Goal: Transaction & Acquisition: Purchase product/service

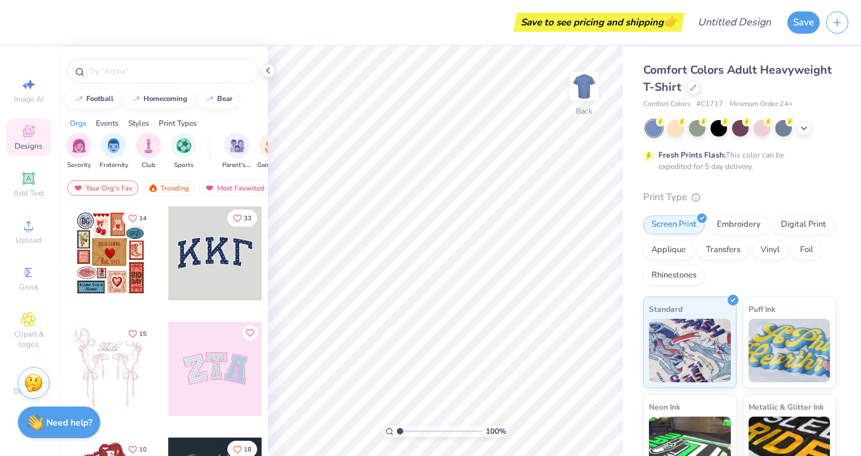
scroll to position [8, 0]
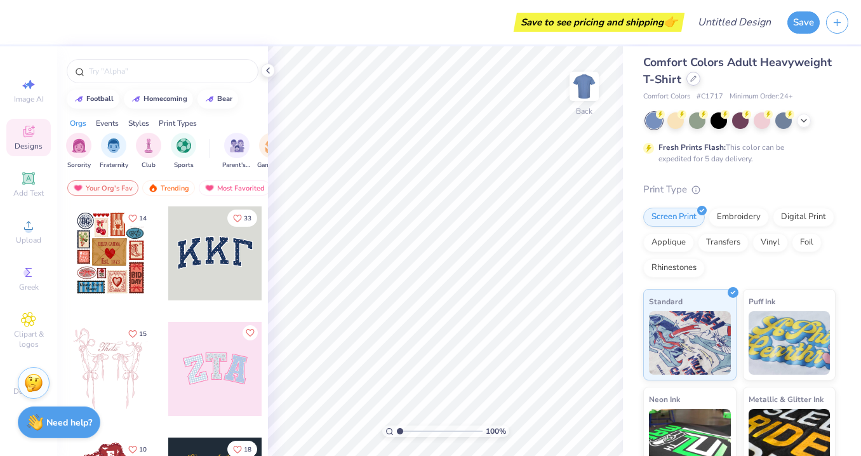
click at [688, 79] on div at bounding box center [694, 79] width 14 height 14
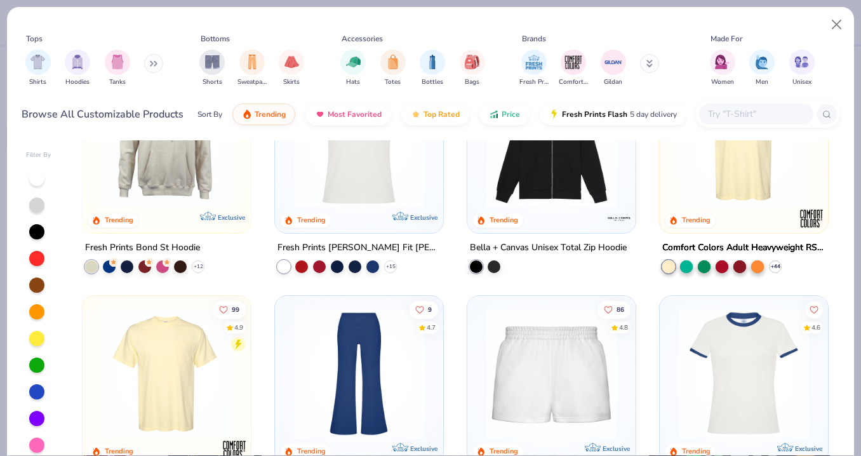
scroll to position [941, 0]
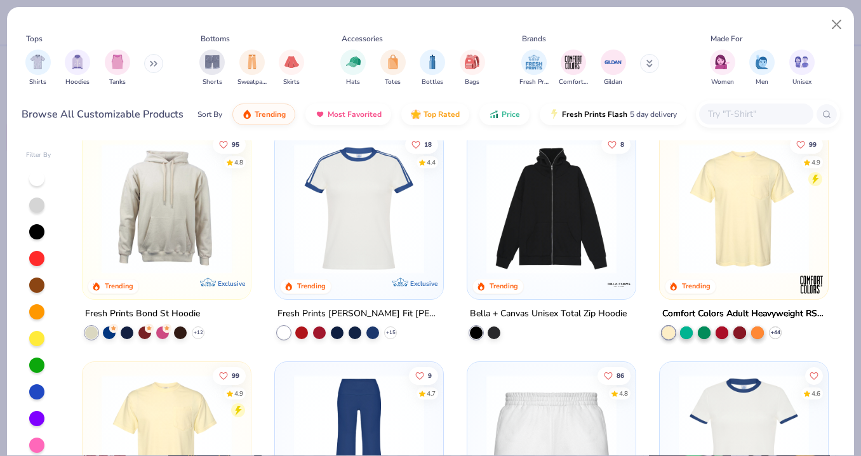
click at [372, 211] on img at bounding box center [359, 209] width 143 height 130
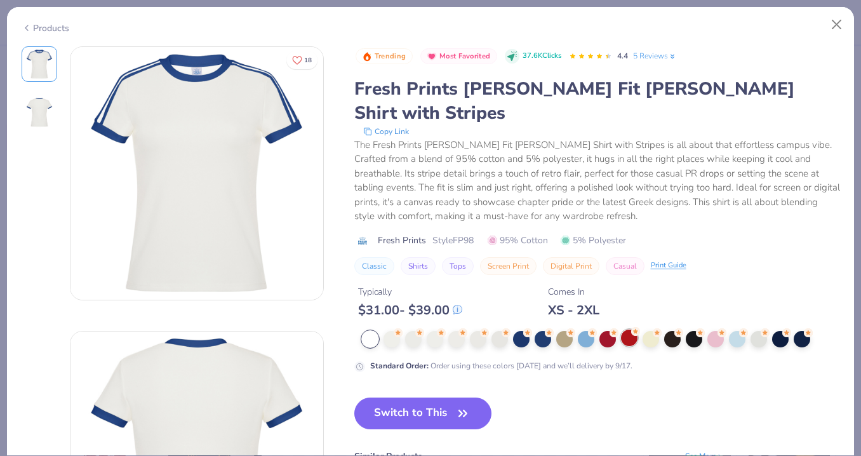
click at [629, 330] on div at bounding box center [629, 338] width 17 height 17
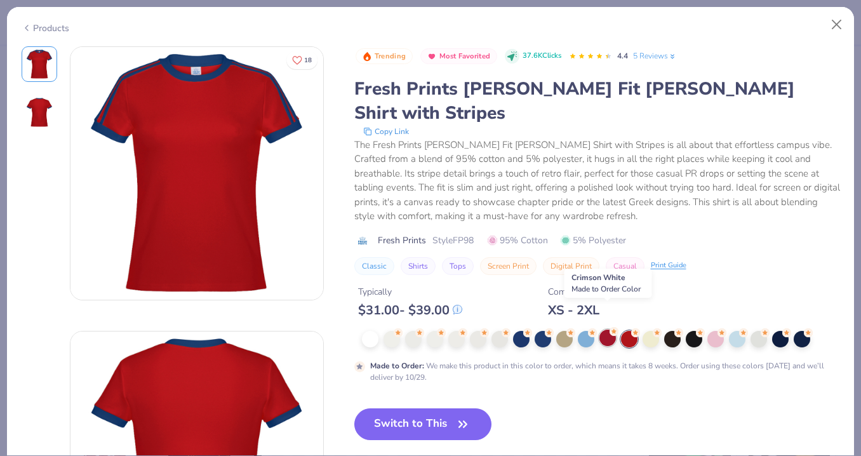
click at [605, 330] on div at bounding box center [607, 338] width 17 height 17
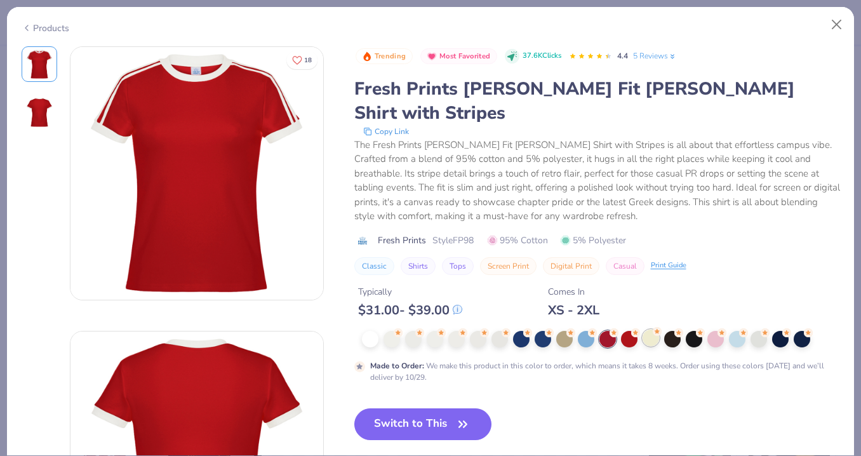
click at [652, 330] on div at bounding box center [651, 338] width 17 height 17
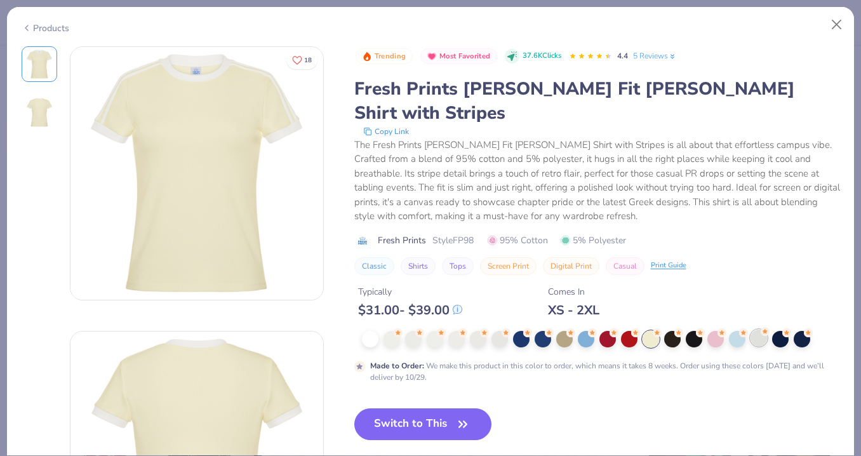
click at [760, 330] on div at bounding box center [759, 338] width 17 height 17
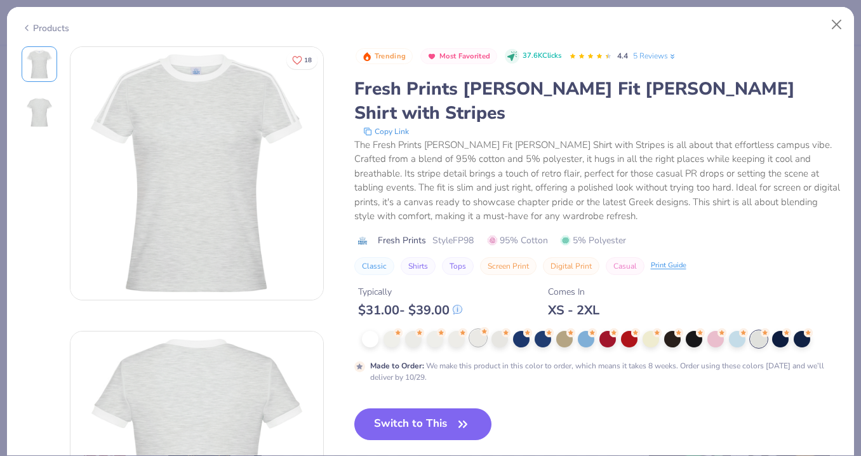
click at [473, 330] on div at bounding box center [478, 338] width 17 height 17
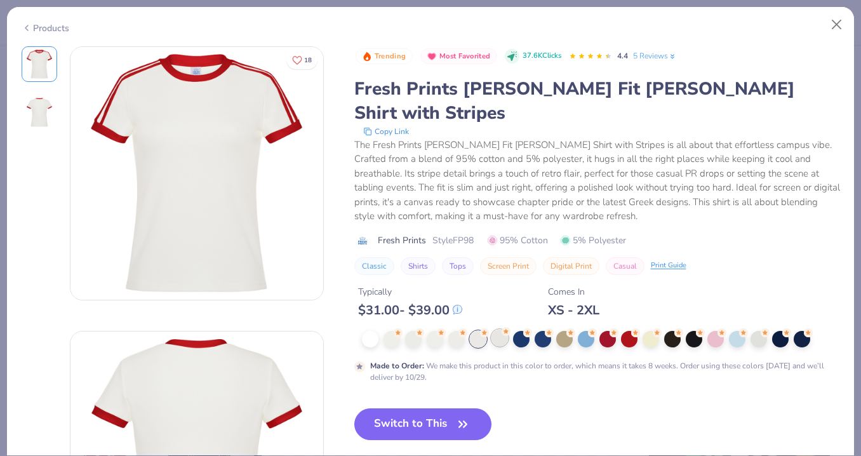
click at [503, 330] on div at bounding box center [500, 338] width 17 height 17
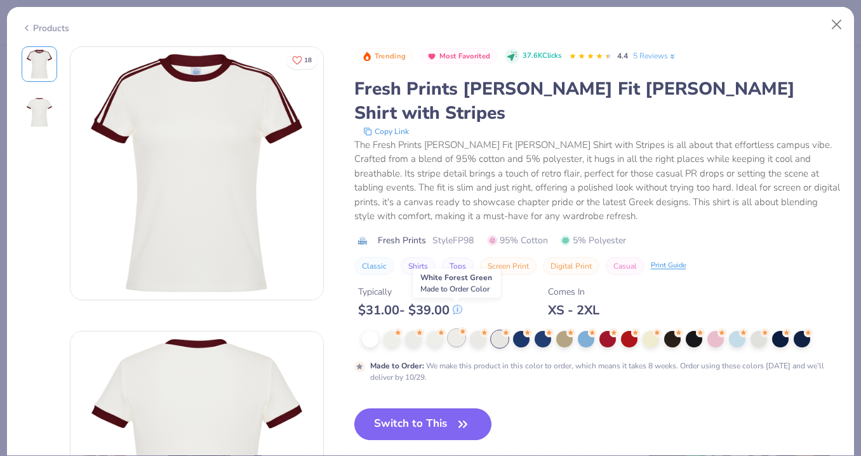
click at [403, 328] on circle at bounding box center [398, 332] width 9 height 9
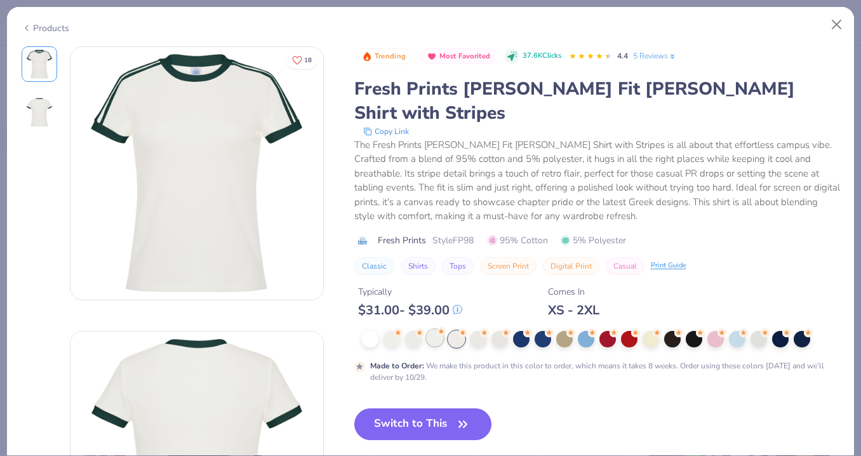
click at [445, 327] on icon at bounding box center [441, 331] width 9 height 9
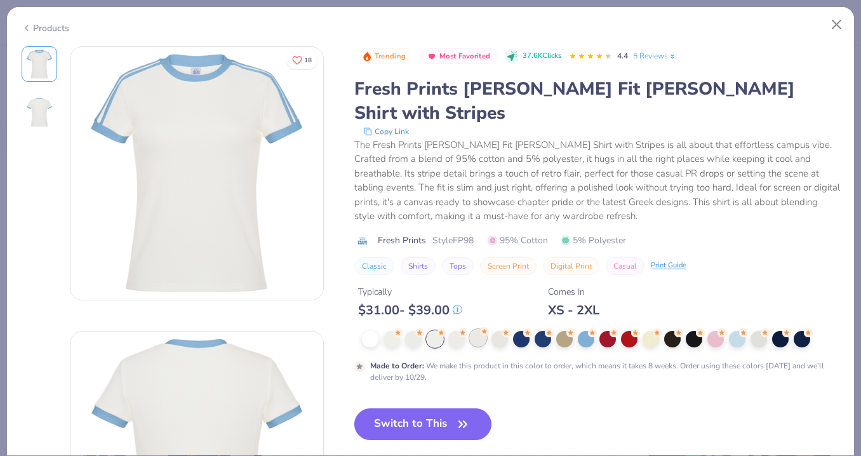
click at [480, 330] on div at bounding box center [478, 338] width 17 height 17
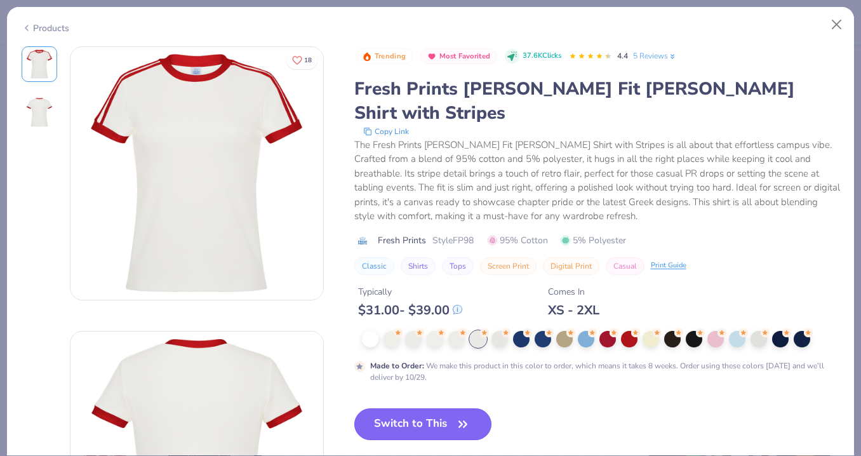
click at [440, 408] on button "Switch to This" at bounding box center [423, 424] width 138 height 32
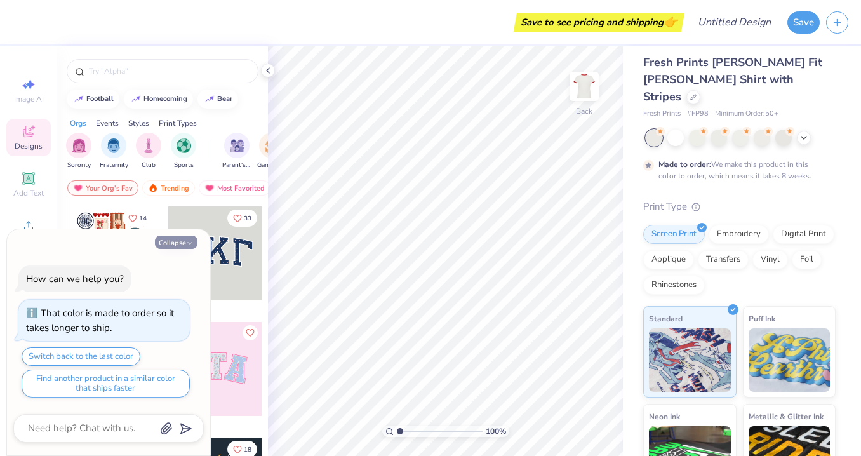
click at [182, 240] on button "Collapse" at bounding box center [176, 242] width 43 height 13
type textarea "x"
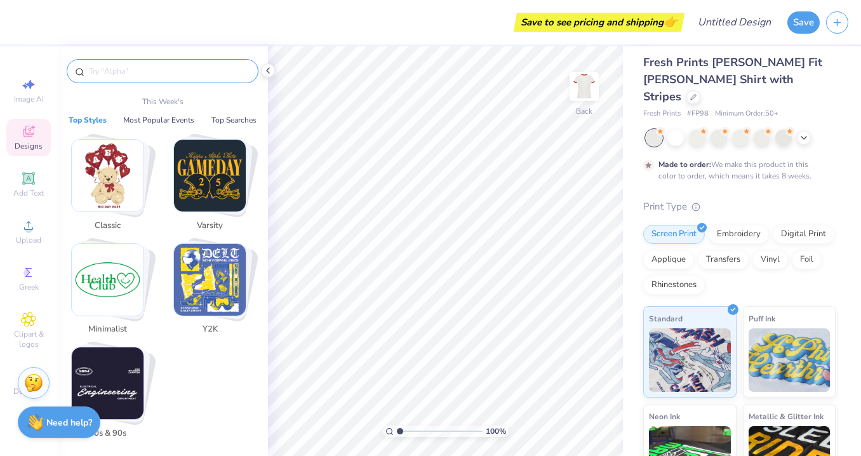
click at [130, 74] on input "text" at bounding box center [169, 71] width 163 height 13
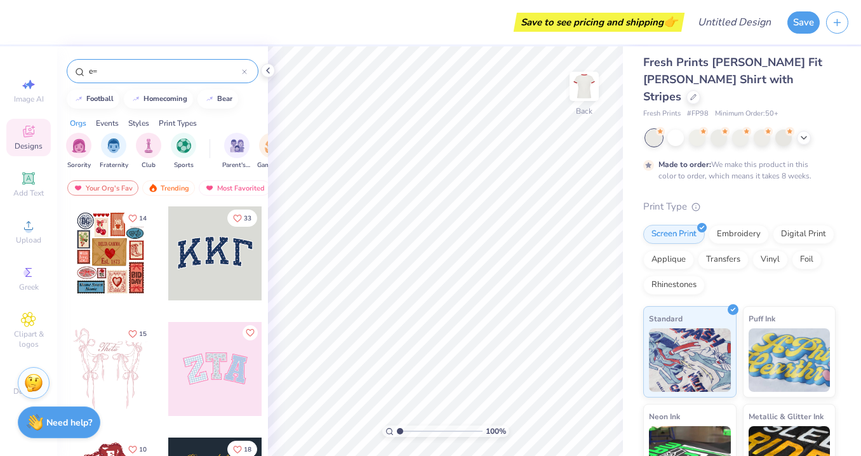
type input "e"
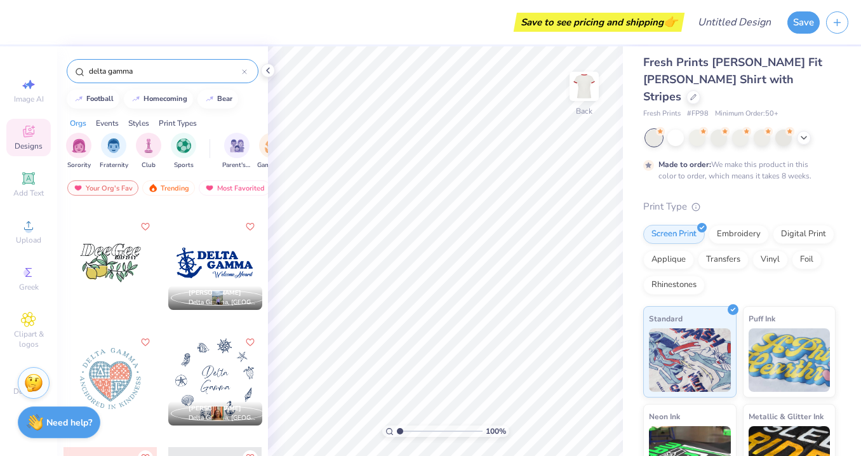
scroll to position [925, 0]
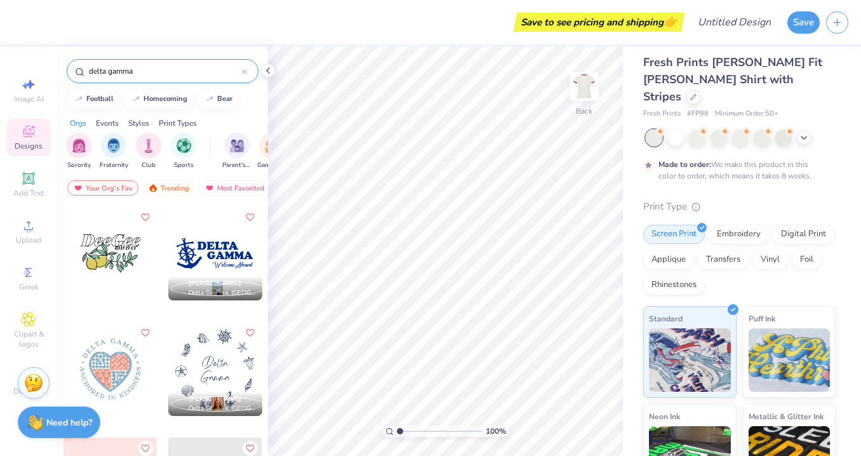
click at [130, 64] on div "delta gamma" at bounding box center [163, 71] width 192 height 24
click at [126, 70] on input "delta gamma" at bounding box center [165, 71] width 154 height 13
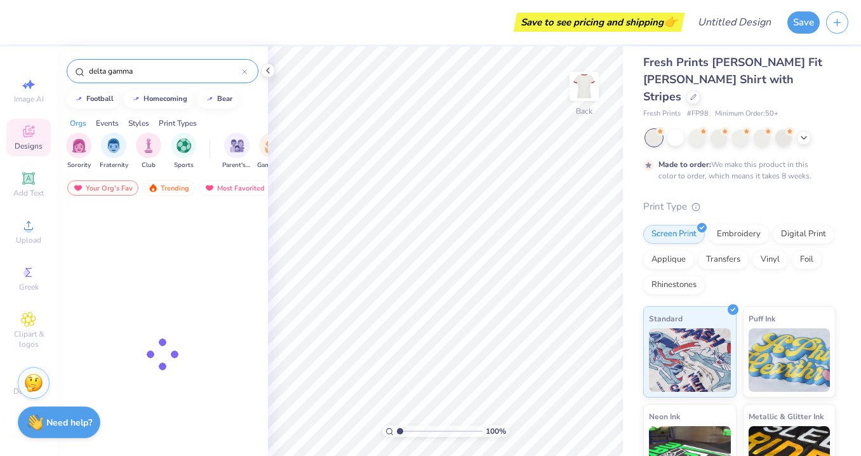
click at [126, 70] on input "delta gamma" at bounding box center [165, 71] width 154 height 13
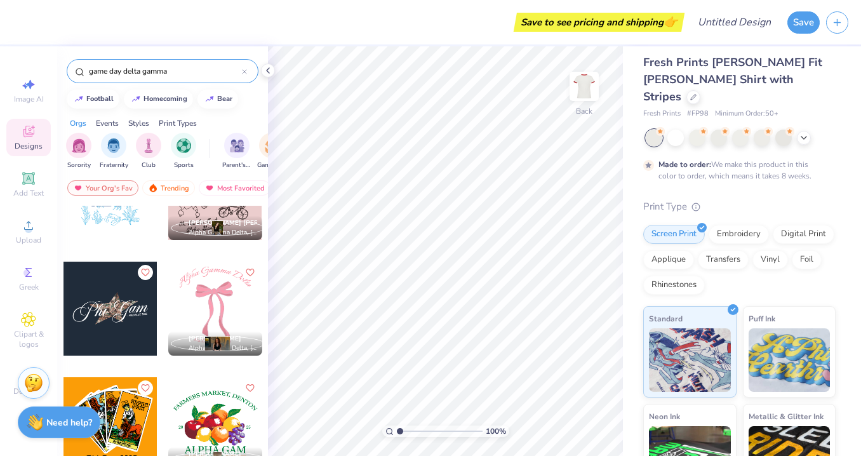
scroll to position [428, 0]
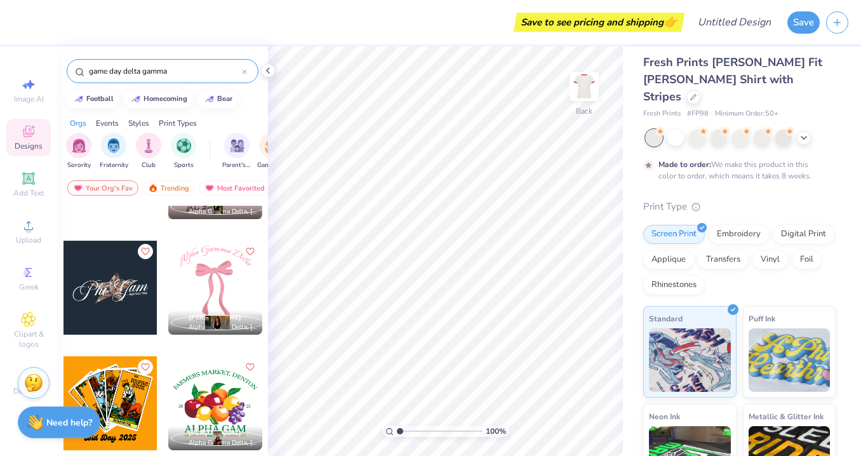
click at [147, 70] on input "game day delta gamma" at bounding box center [165, 71] width 154 height 13
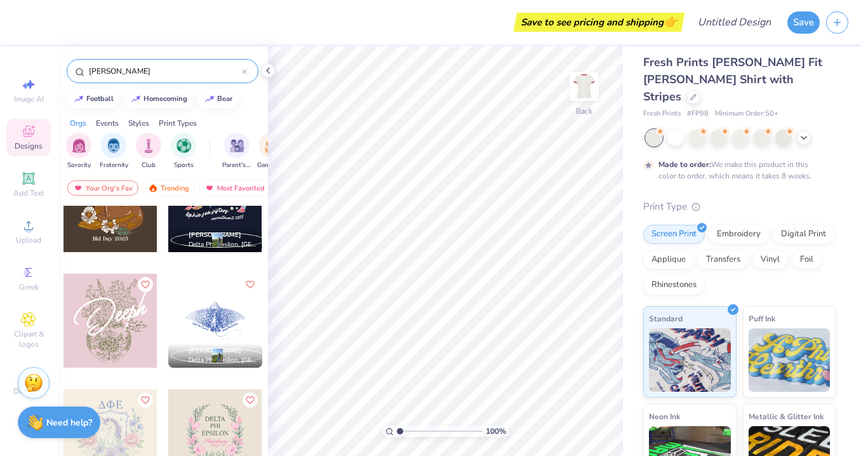
scroll to position [5613, 0]
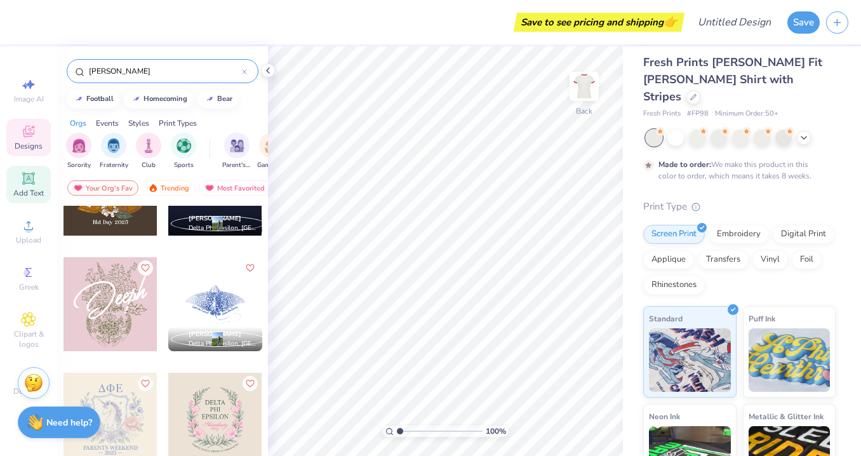
type input "[PERSON_NAME]"
click at [30, 180] on icon at bounding box center [28, 178] width 12 height 12
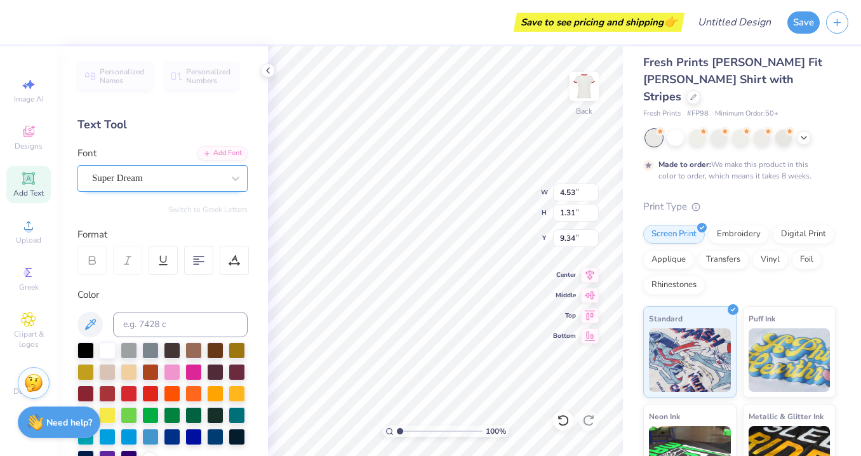
scroll to position [0, 0]
type textarea "T"
type textarea "DELTA GAMMA"
click at [507, 203] on div "100 % Back W 4.53 4.53 " H 1.31 1.31 " Y 9.34 9.34 " Center Middle Top Bottom" at bounding box center [445, 251] width 355 height 410
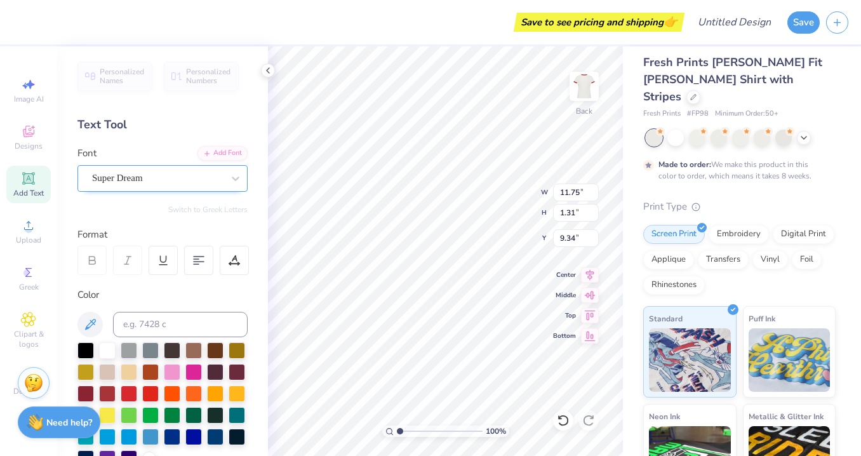
type input "4.10"
click at [180, 185] on div at bounding box center [157, 178] width 131 height 17
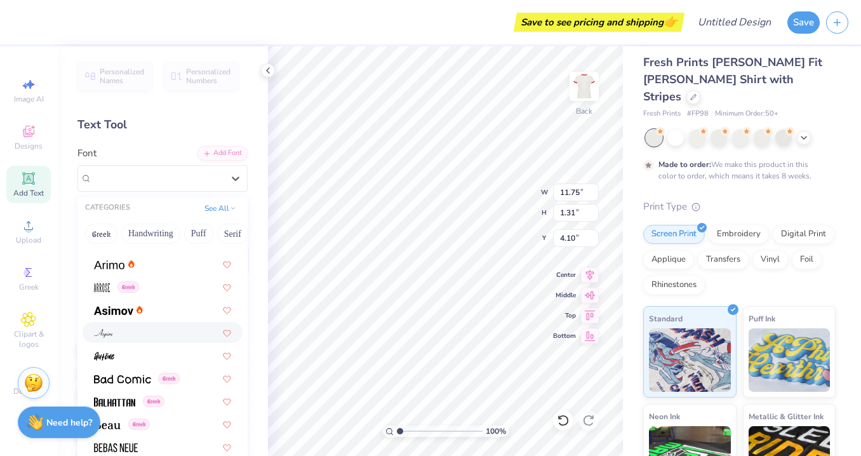
scroll to position [432, 0]
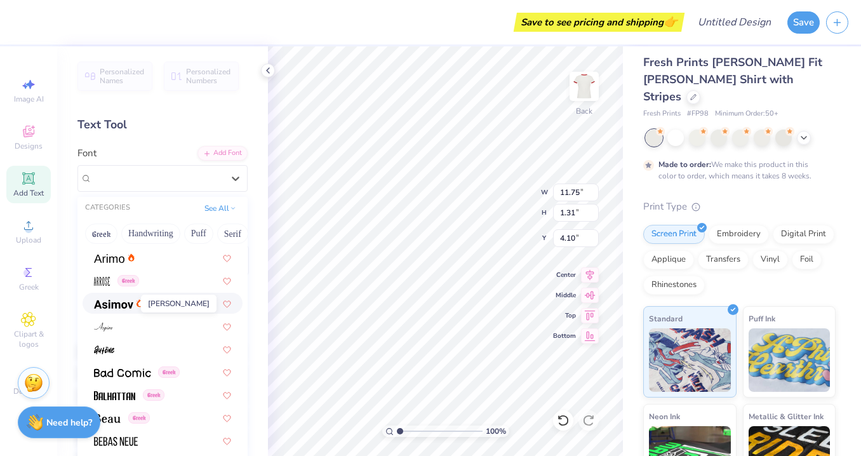
click at [118, 306] on img at bounding box center [113, 304] width 39 height 9
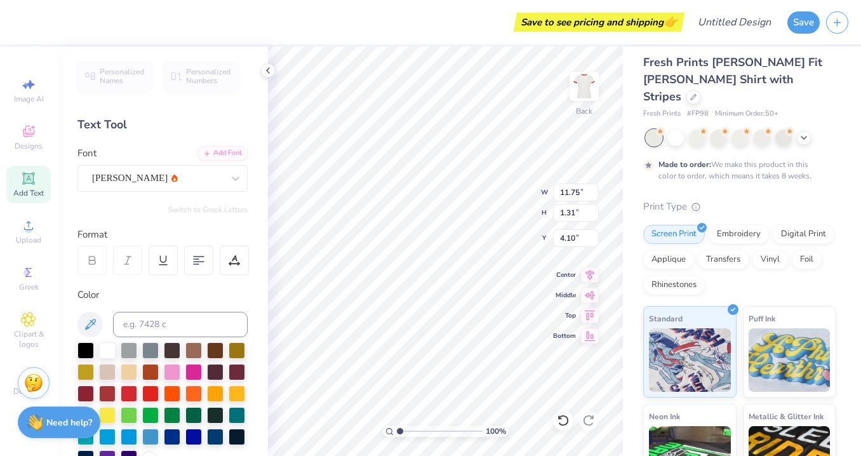
type input "1.25"
type input "4.13"
click at [130, 172] on div "[PERSON_NAME]" at bounding box center [157, 178] width 133 height 20
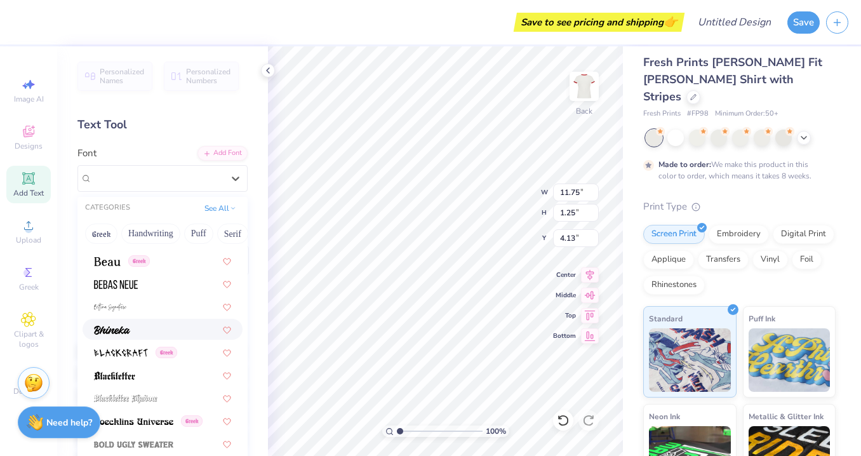
scroll to position [565, 0]
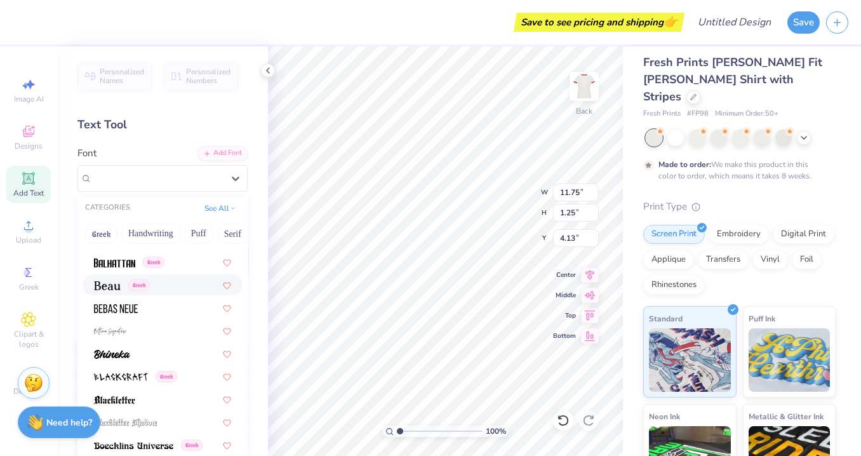
click at [102, 284] on img at bounding box center [107, 285] width 27 height 9
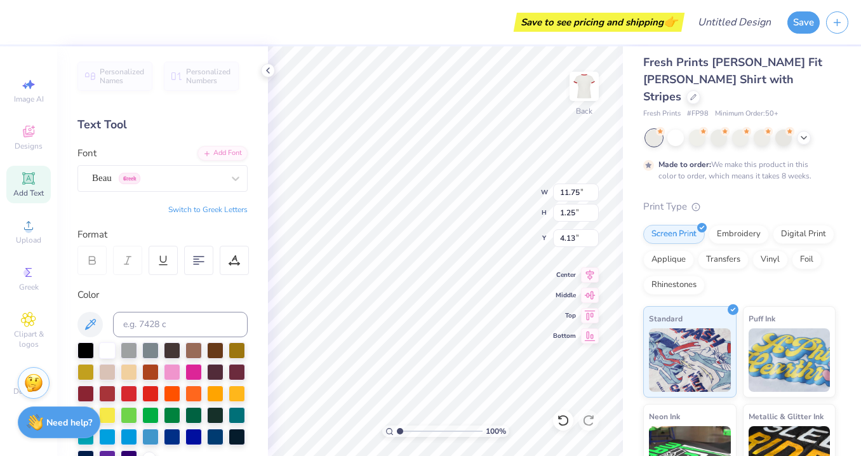
type input "11.51"
type input "1.22"
type input "4.15"
click at [186, 185] on div at bounding box center [157, 178] width 131 height 17
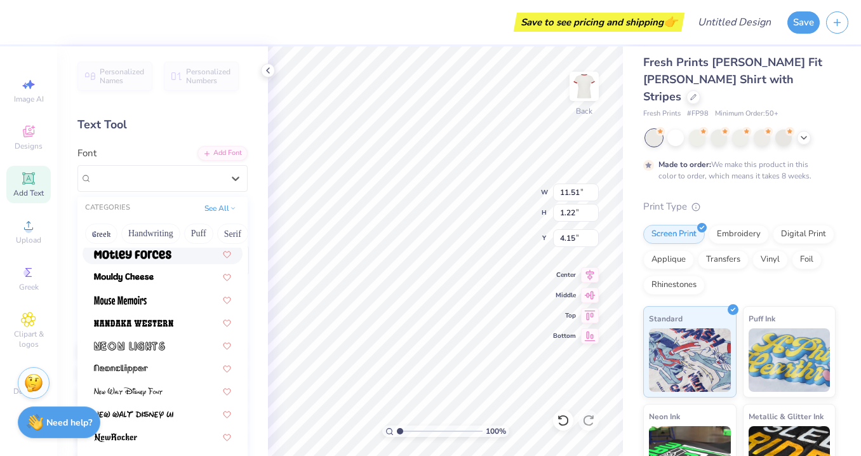
scroll to position [4735, 0]
click at [162, 274] on div at bounding box center [162, 275] width 137 height 13
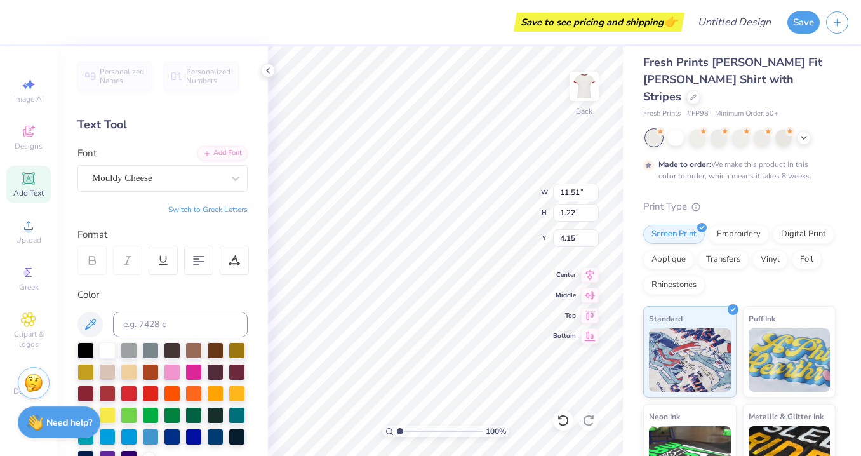
type input "10.99"
type input "1.32"
type input "4.10"
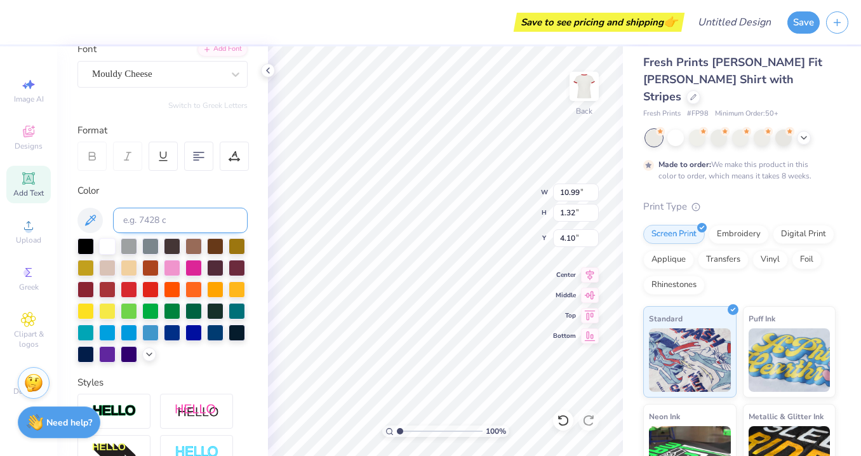
scroll to position [109, 0]
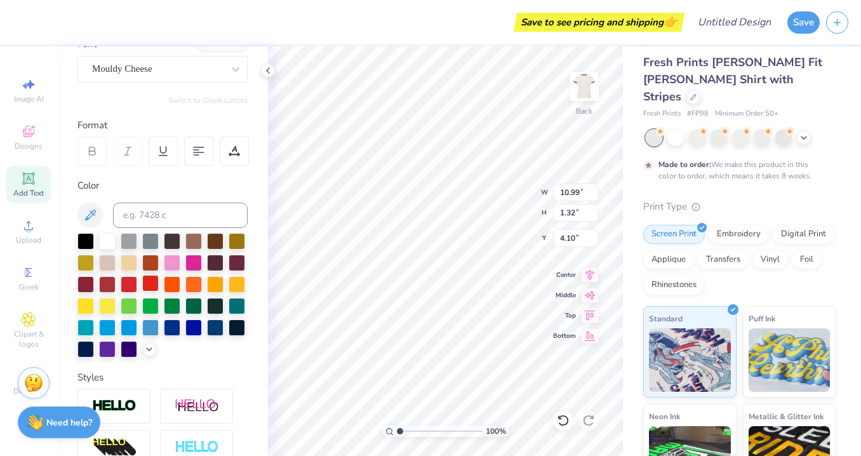
click at [149, 275] on div at bounding box center [150, 283] width 17 height 17
click at [130, 281] on div at bounding box center [129, 283] width 17 height 17
click at [137, 67] on div "Mouldy Cheese" at bounding box center [157, 69] width 133 height 20
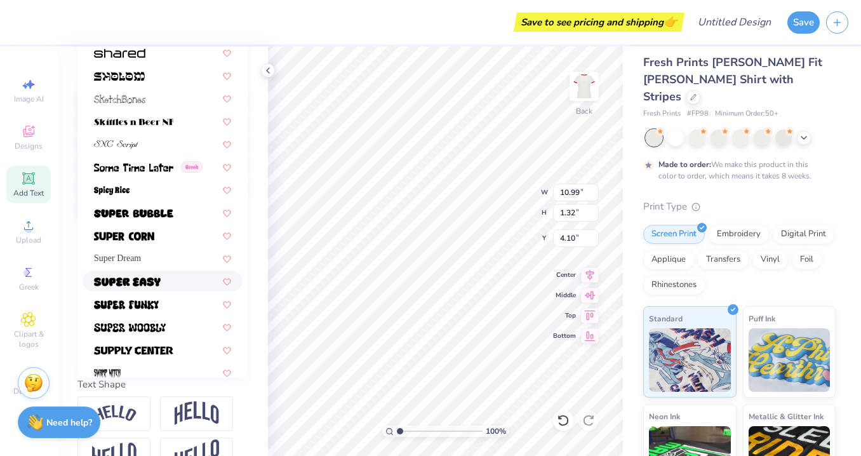
scroll to position [5982, 0]
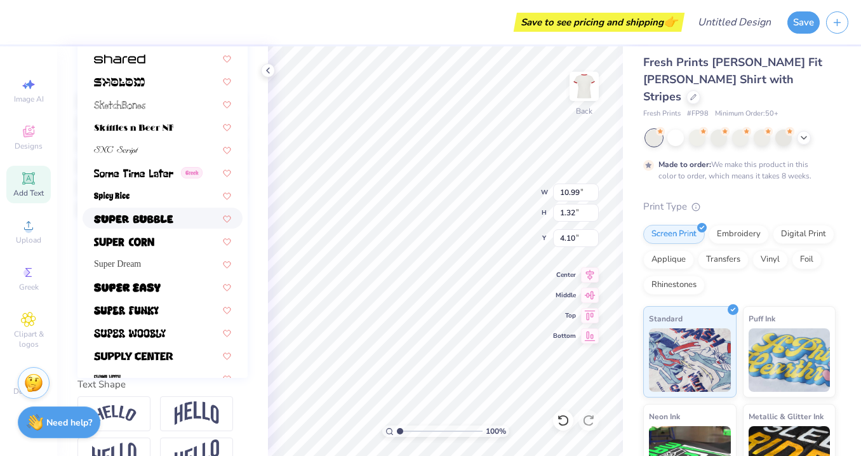
click at [147, 218] on img at bounding box center [133, 219] width 79 height 9
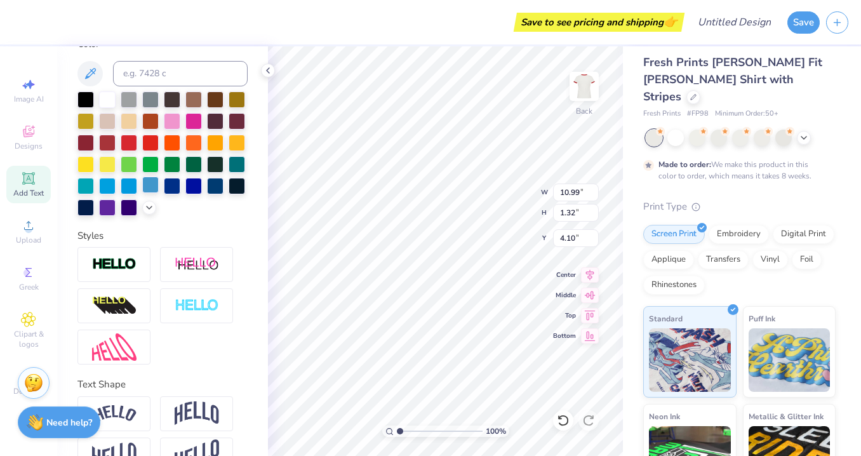
type input "11.75"
type input "1.23"
type input "4.14"
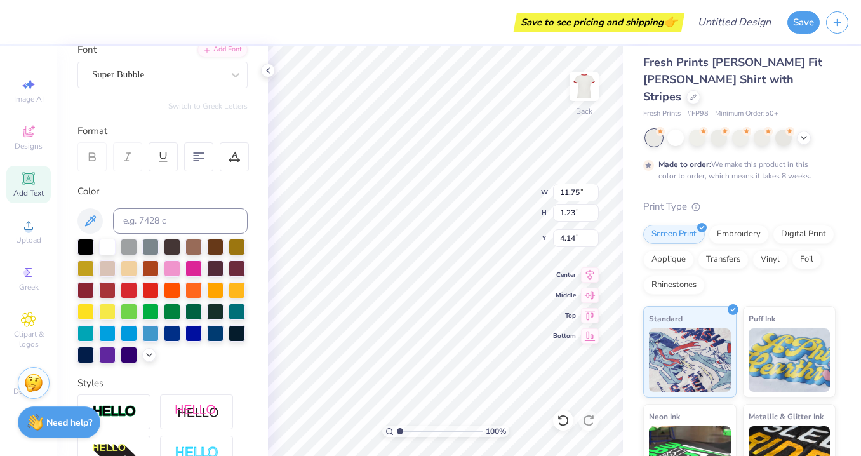
scroll to position [100, 0]
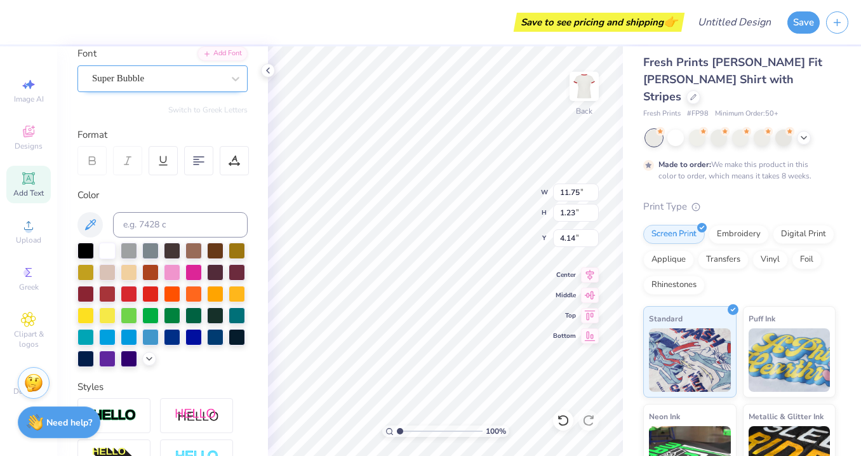
click at [164, 87] on div "Super Bubble" at bounding box center [157, 79] width 133 height 20
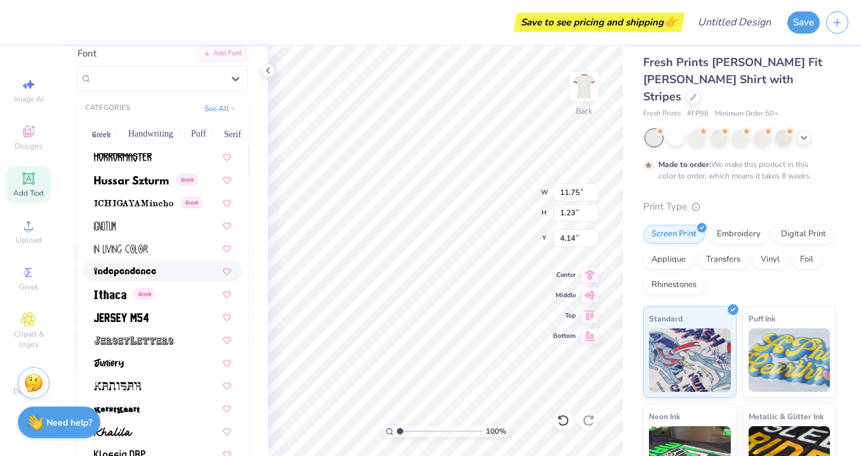
scroll to position [3333, 0]
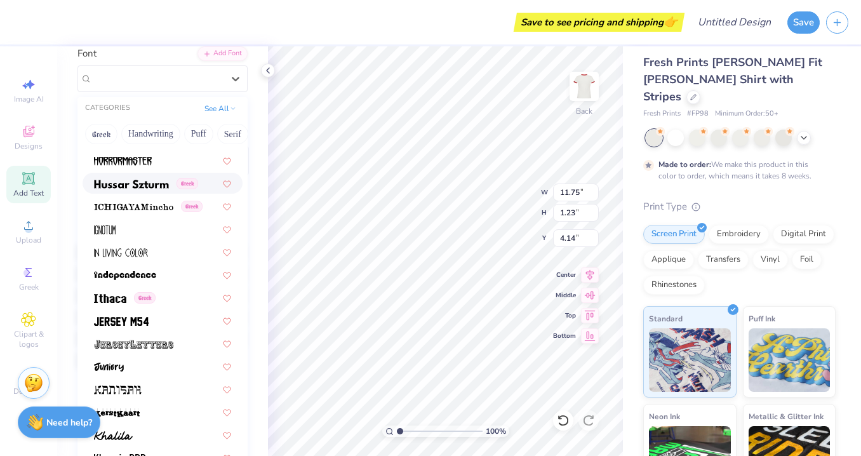
click at [138, 182] on img at bounding box center [131, 184] width 75 height 9
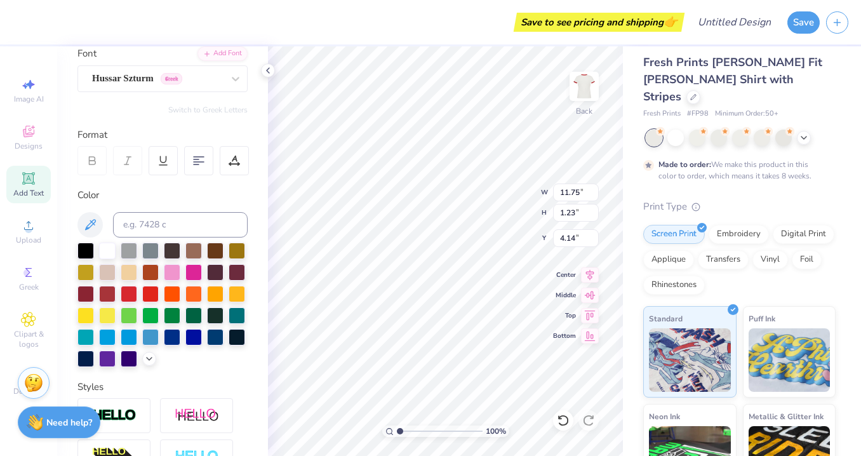
type input "11.33"
type input "1.24"
click at [157, 86] on div at bounding box center [157, 78] width 131 height 17
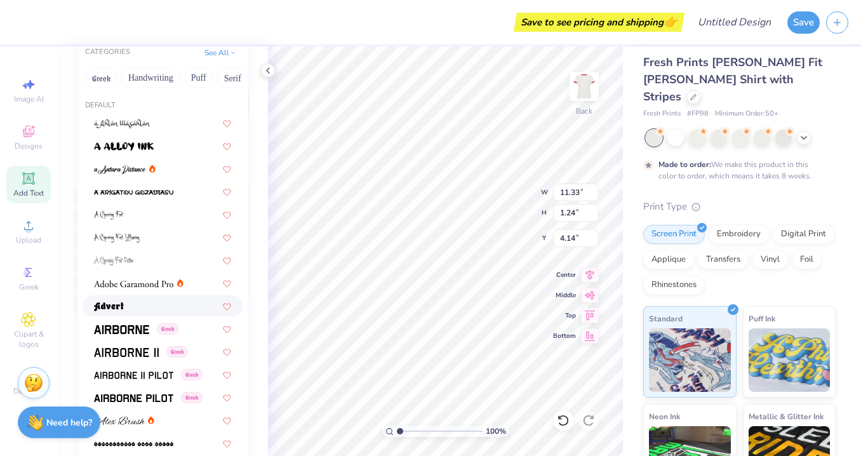
scroll to position [0, 0]
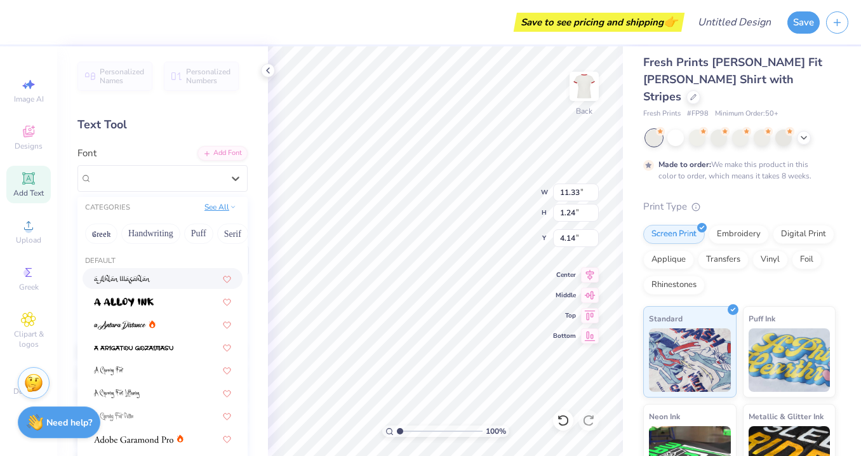
click at [218, 211] on button "See All" at bounding box center [220, 207] width 39 height 13
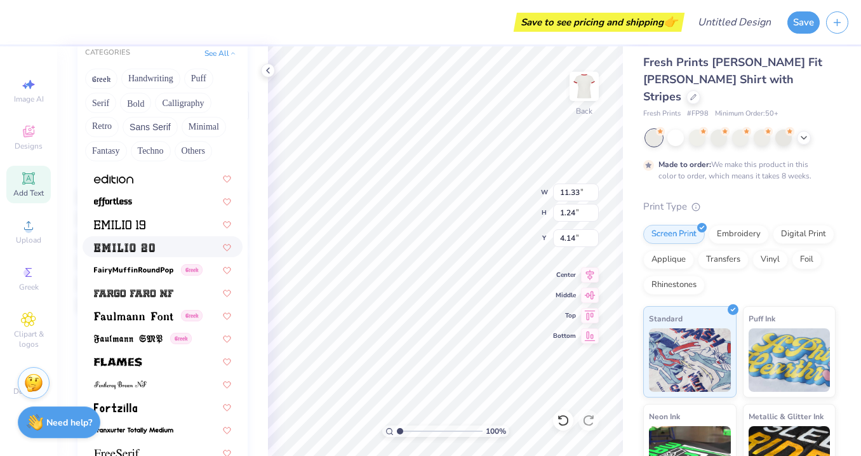
scroll to position [2589, 0]
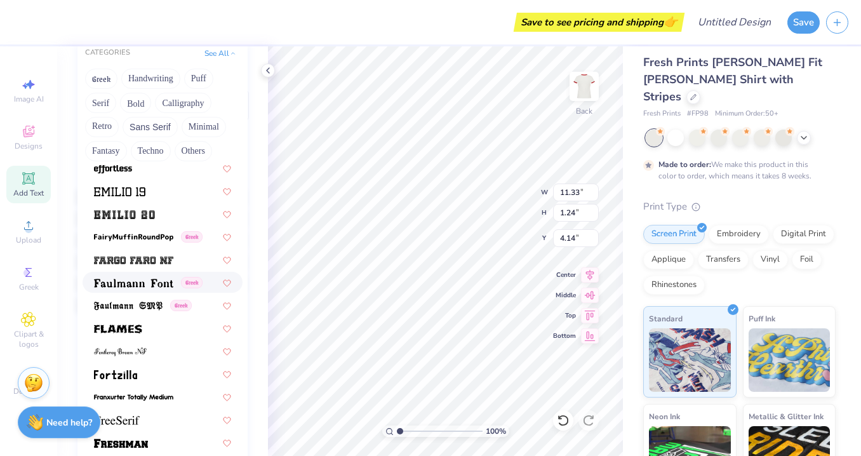
click at [130, 281] on img at bounding box center [133, 283] width 79 height 9
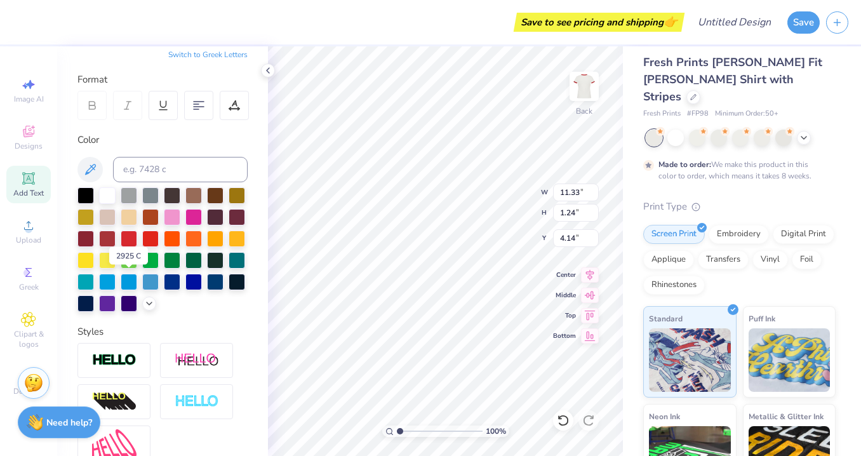
type input "10.54"
type input "1.08"
type input "4.22"
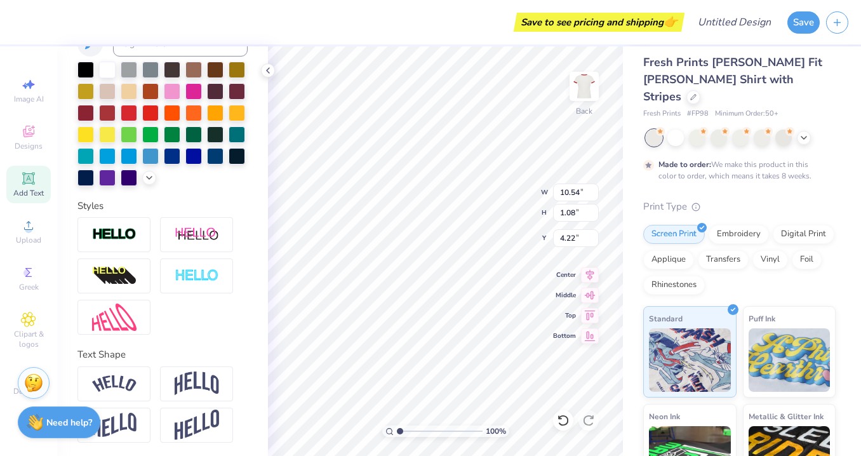
scroll to position [282, 0]
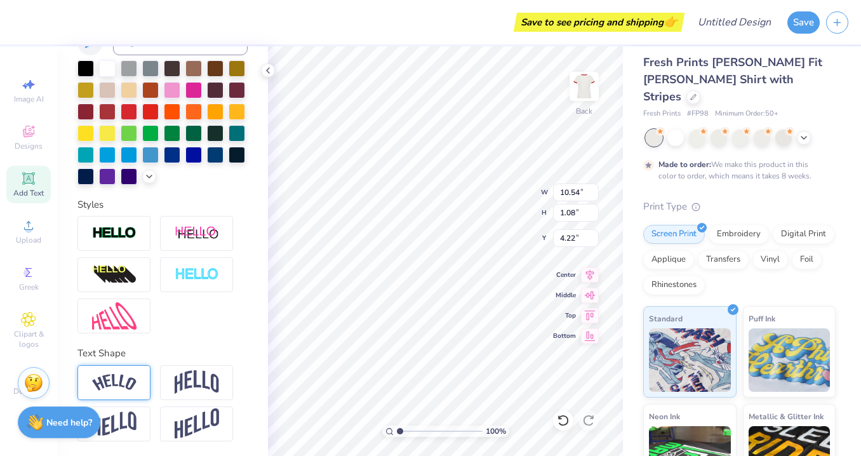
click at [142, 389] on div at bounding box center [113, 382] width 73 height 35
type input "11.59"
type input "2.56"
type input "3.48"
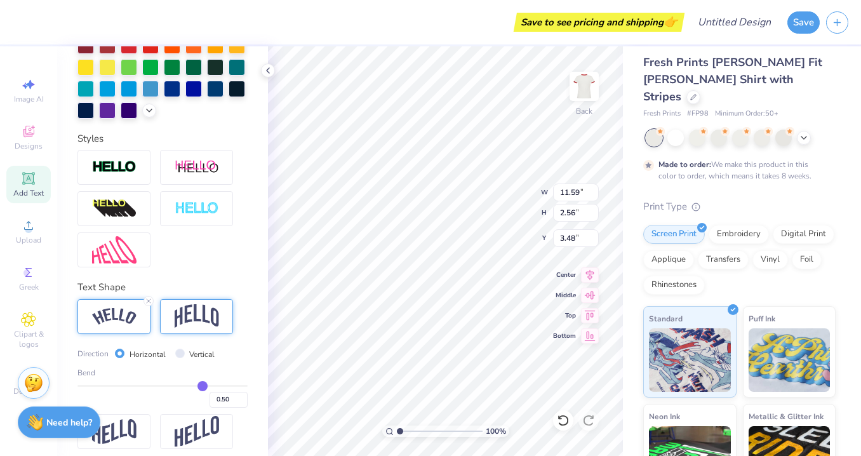
scroll to position [356, 0]
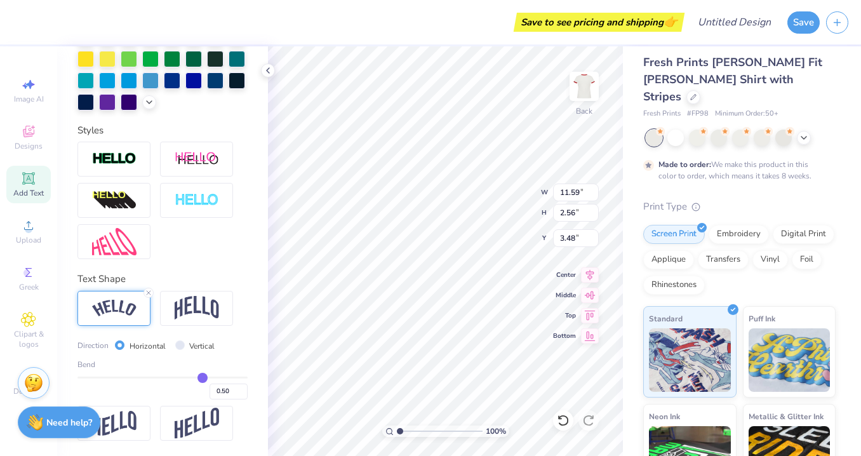
type input "0.46"
type input "0.41"
type input "0.35"
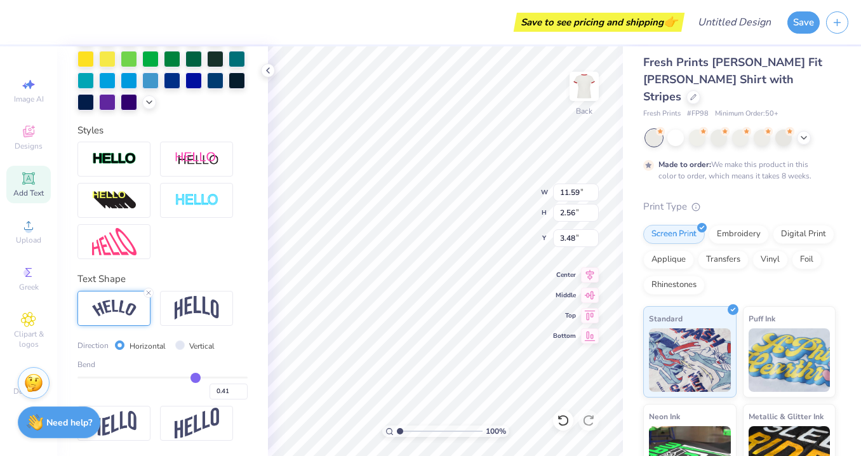
type input "0.35"
type input "0.32"
type input "0.31"
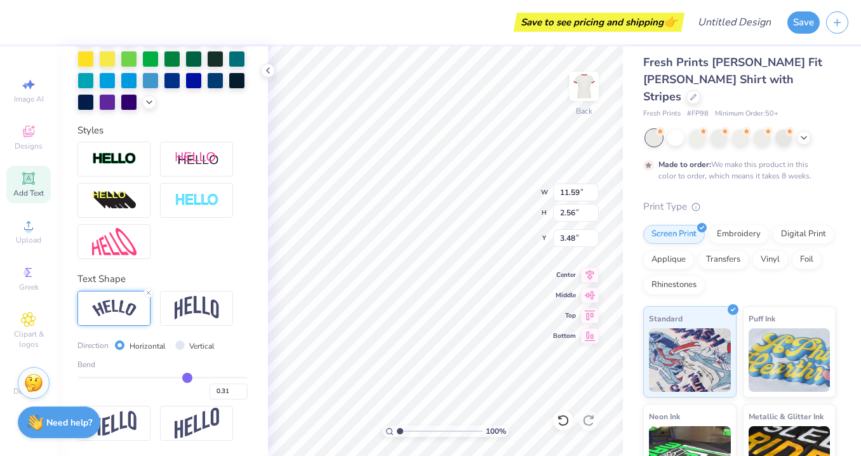
type input "0.3"
type input "0.30"
type input "0.27"
type input "0.21"
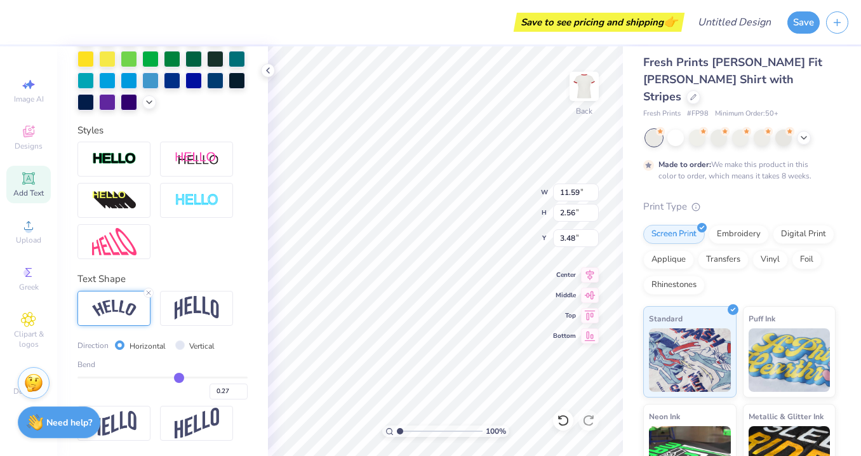
type input "0.21"
type input "0.18"
type input "0.15"
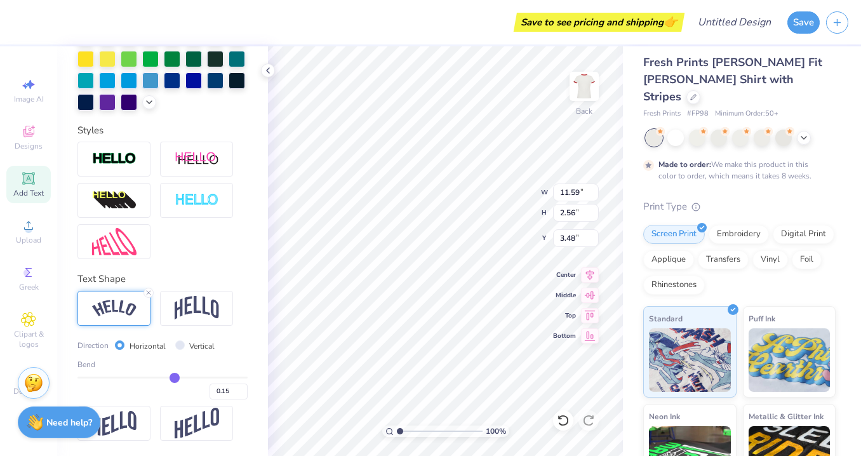
type input "0.14"
type input "0.13"
type input "0.14"
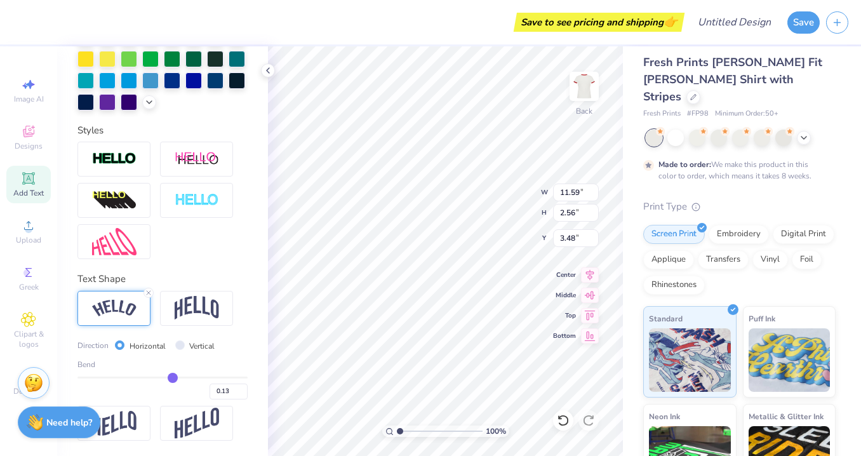
type input "0.14"
drag, startPoint x: 199, startPoint y: 378, endPoint x: 175, endPoint y: 379, distance: 24.2
click at [173, 378] on input "range" at bounding box center [162, 378] width 170 height 2
type input "0.11"
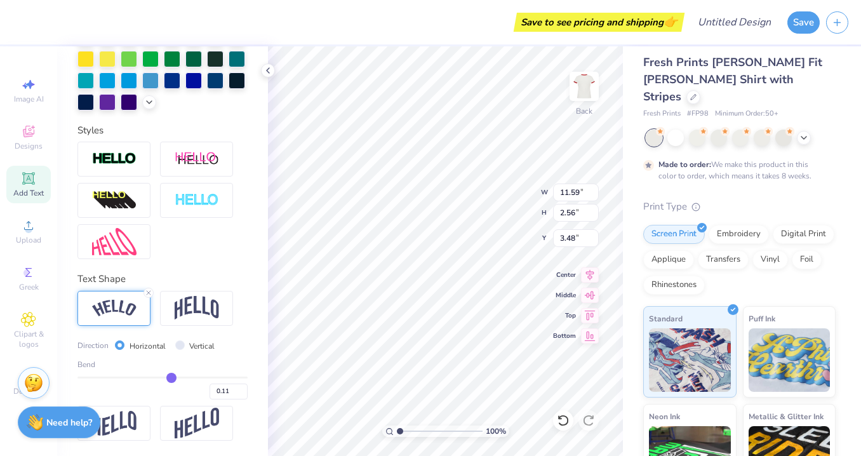
type input "10.74"
type input "1.17"
type input "4.17"
type input "0.07"
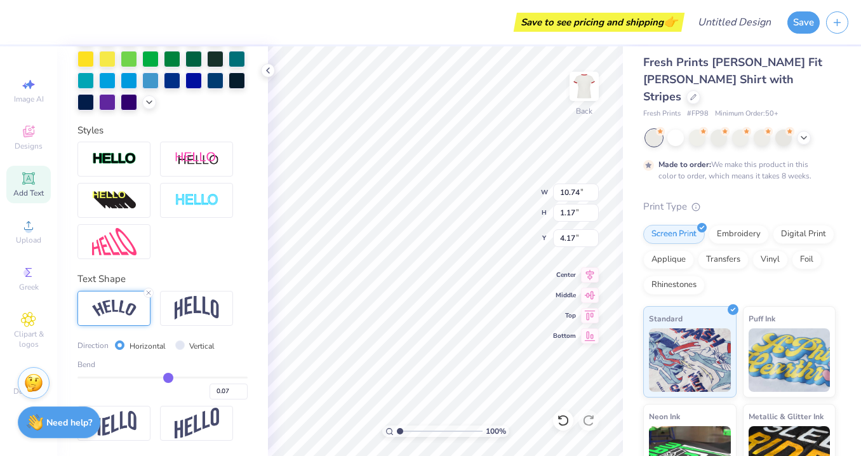
type input "-0.01"
type input "-0.05"
type input "-0.09"
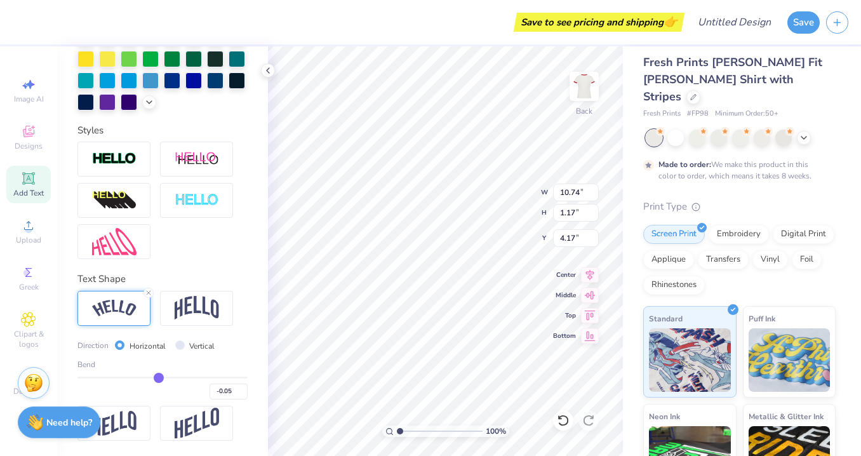
type input "-0.09"
type input "-0.13"
type input "-0.15"
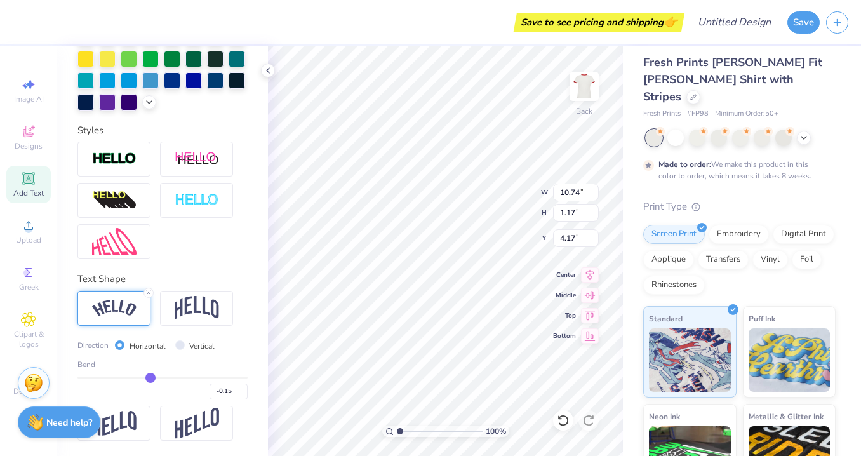
type input "-0.16"
type input "-0.13"
type input "-0.08"
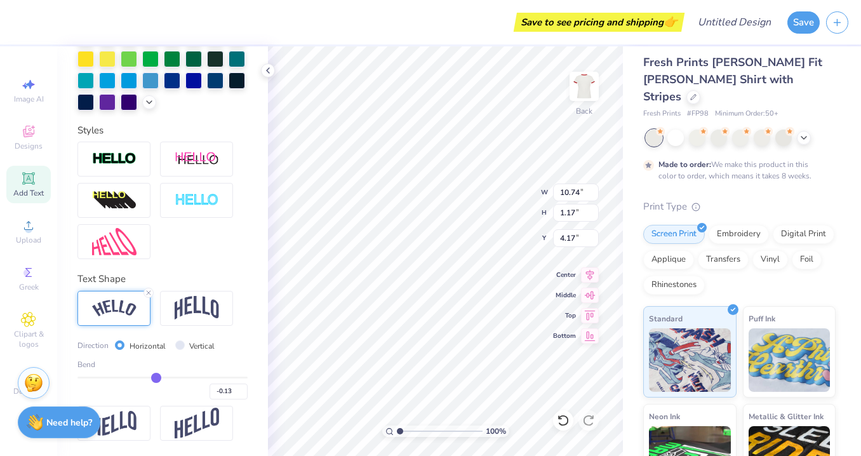
type input "-0.08"
type input "-0.01"
type input "0.02"
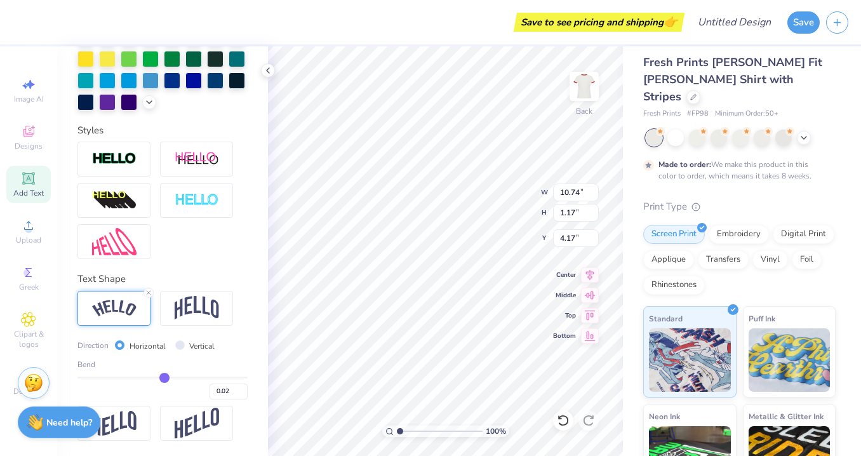
type input "0.03"
type input "0.04"
type input "0.05"
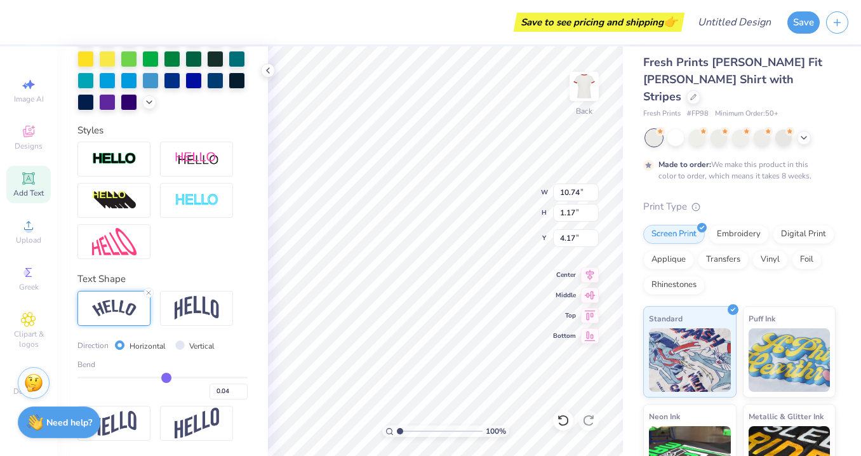
type input "0.05"
type input "0.06"
type input "0.07"
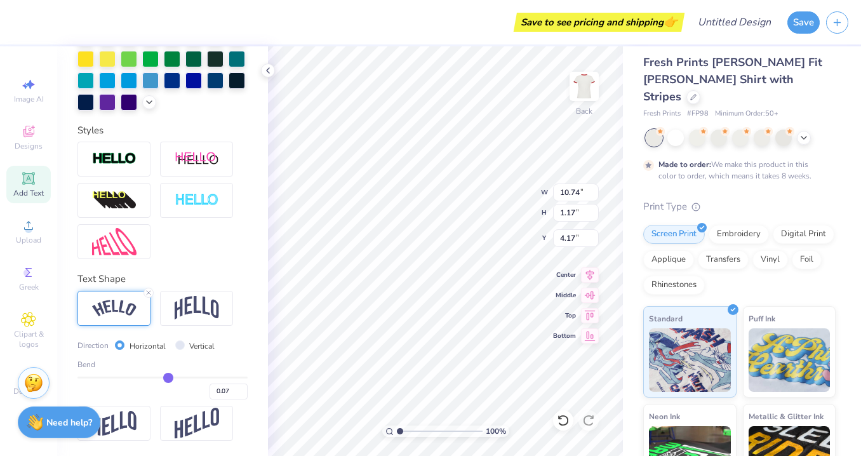
type input "0.08"
type input "0.1"
type input "0.10"
type input "0.14"
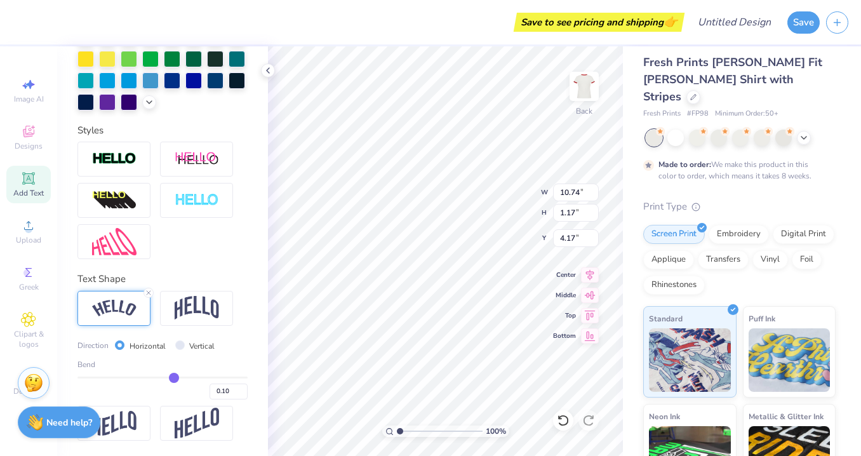
type input "0.14"
type input "0.19"
type input "0.22"
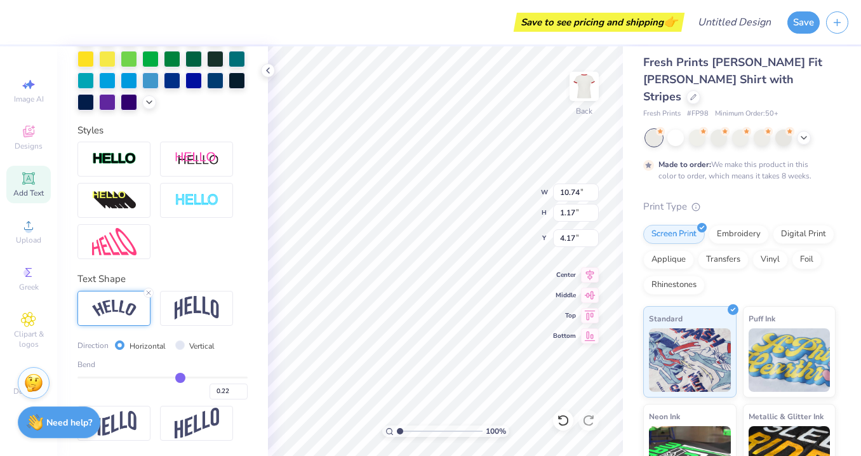
type input "0.25"
type input "0.28"
type input "0.29"
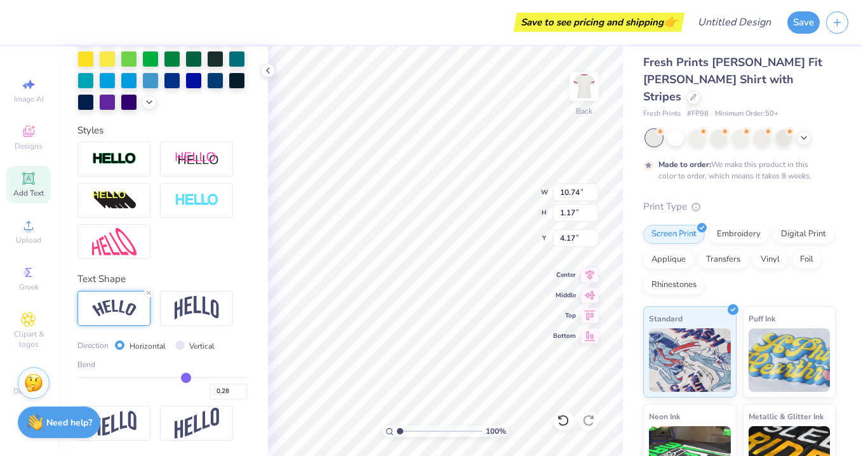
type input "0.29"
drag, startPoint x: 171, startPoint y: 376, endPoint x: 186, endPoint y: 377, distance: 14.7
type input "0.29"
click at [186, 377] on input "range" at bounding box center [162, 378] width 170 height 2
type input "11.00"
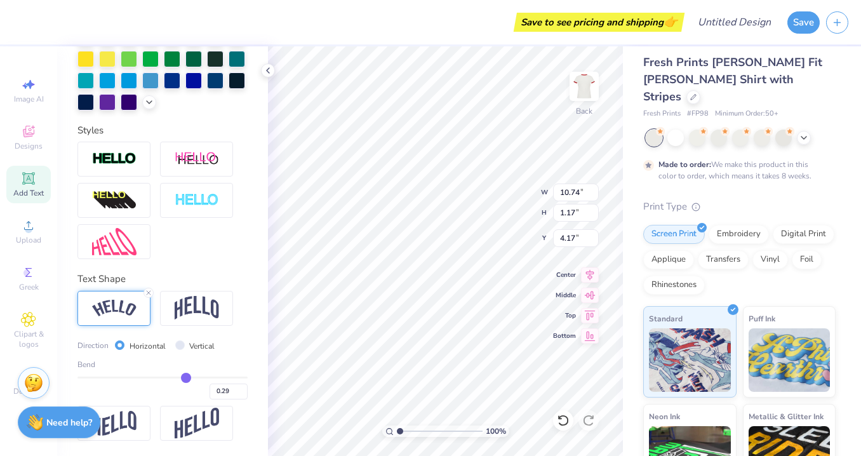
type input "1.56"
type input "3.98"
type input "0.32"
type input "0.35"
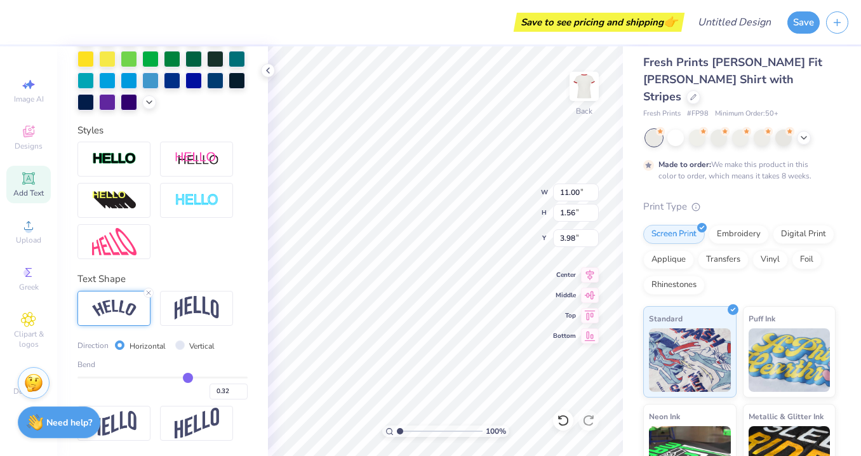
type input "0.35"
type input "0.36"
type input "0.37"
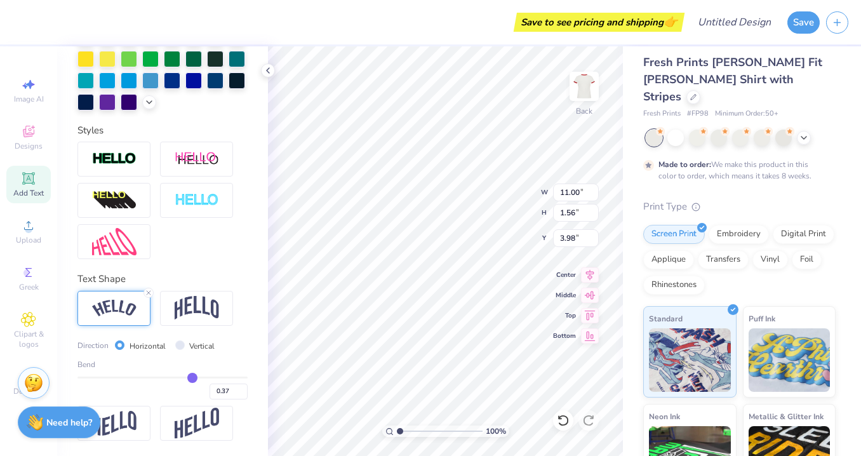
type input "0.38"
type input "0.39"
type input "0.4"
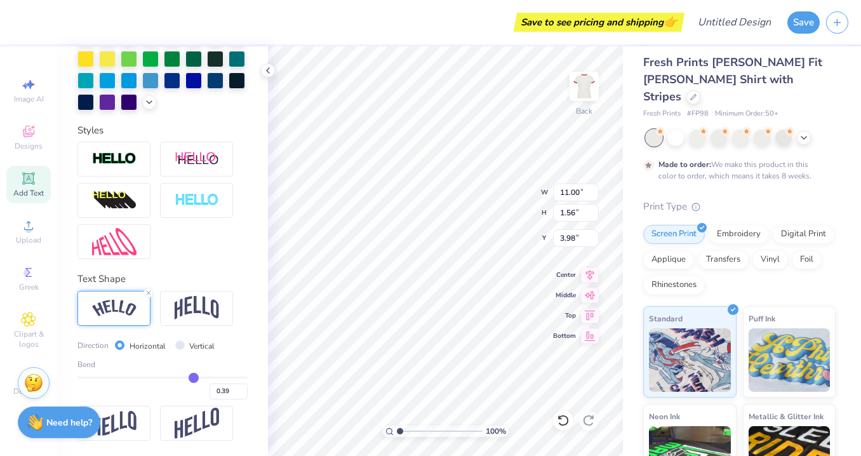
type input "0.40"
type input "0.42"
type input "0.43"
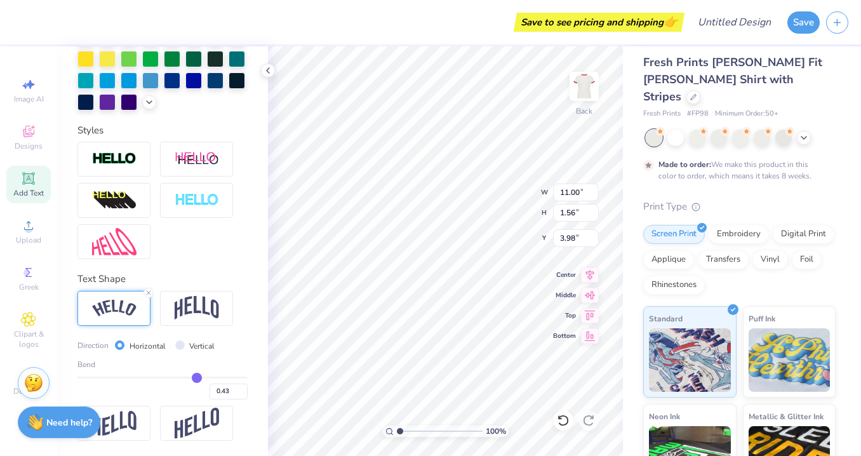
type input "0.44"
drag, startPoint x: 186, startPoint y: 377, endPoint x: 197, endPoint y: 377, distance: 10.8
type input "0.44"
click at [197, 377] on input "range" at bounding box center [162, 378] width 170 height 2
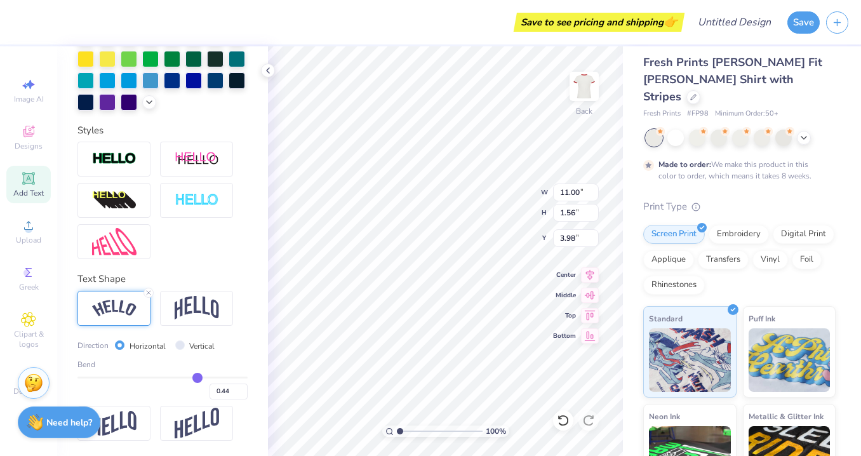
type input "11.43"
type input "2.23"
type input "3.64"
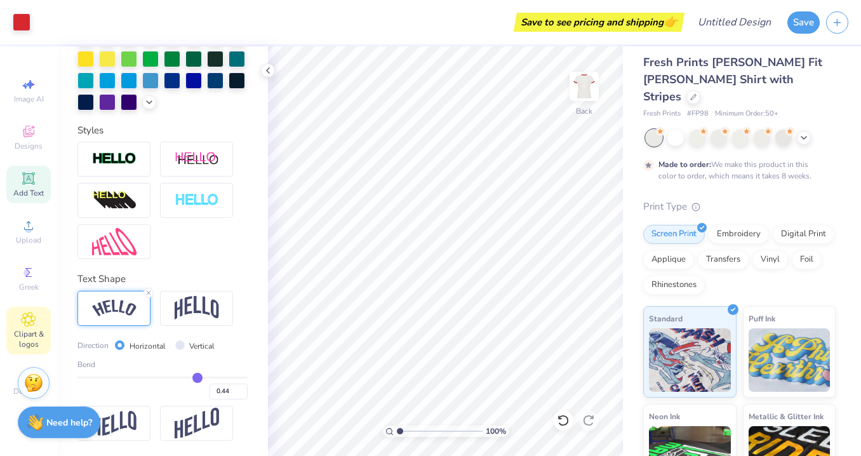
click at [36, 311] on div "Clipart & logos" at bounding box center [28, 331] width 44 height 48
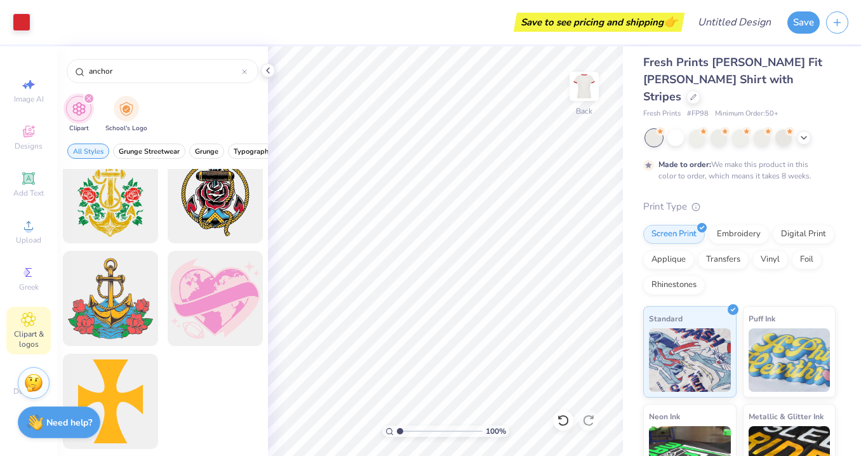
scroll to position [0, 0]
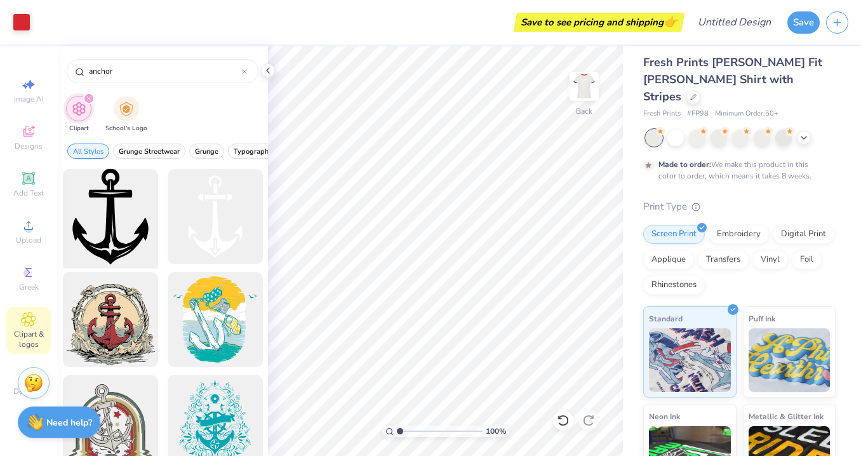
type input "anchor"
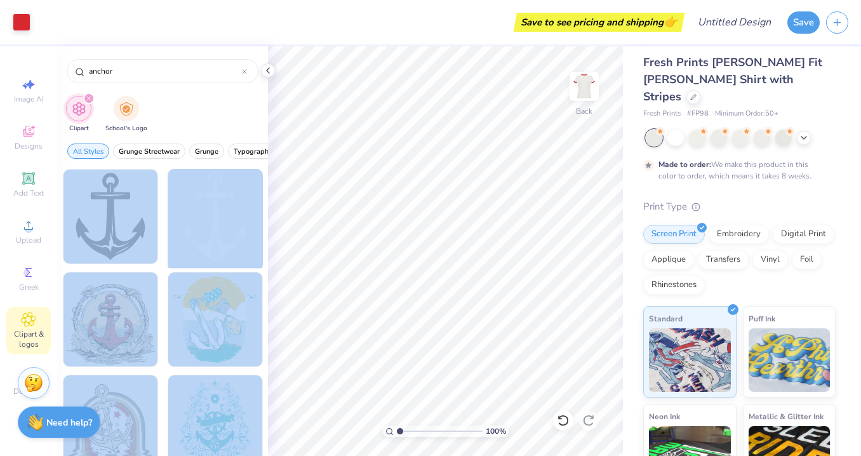
click at [460, 190] on div "Art colors Save to see pricing and shipping 👉 Design Title Save Image AI Design…" at bounding box center [430, 228] width 861 height 456
click at [111, 240] on div at bounding box center [110, 216] width 105 height 105
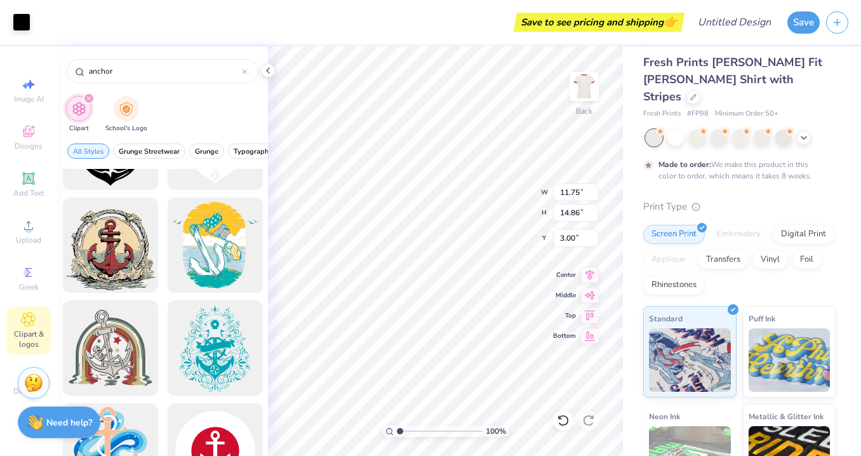
scroll to position [102, 0]
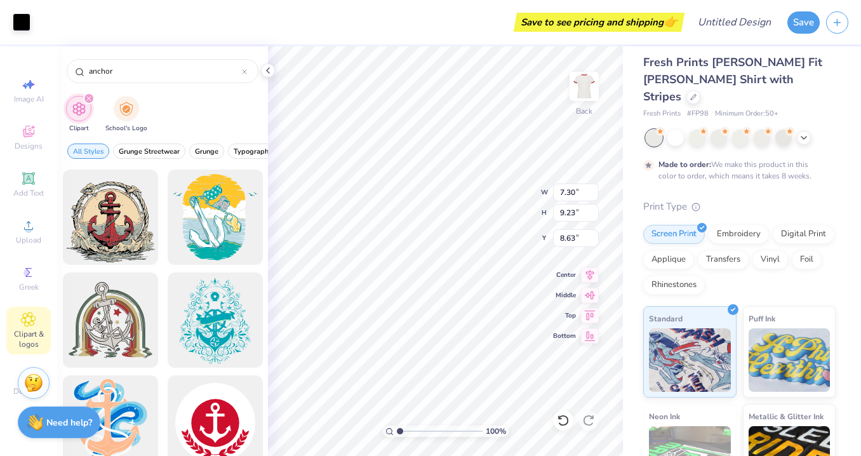
type input "7.30"
type input "9.23"
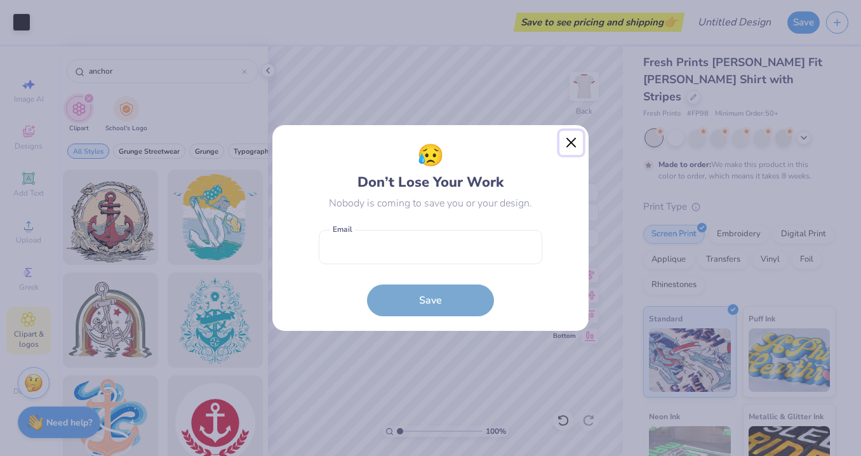
click at [575, 147] on button "Close" at bounding box center [571, 143] width 24 height 24
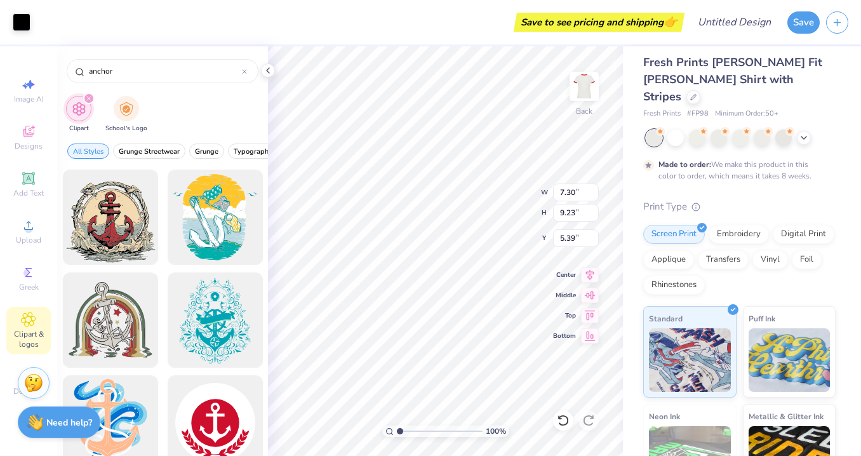
type input "3.00"
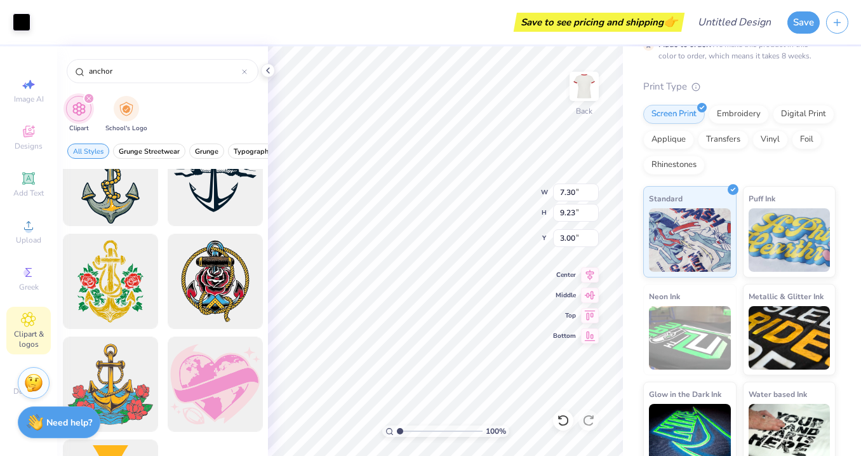
scroll to position [741, 0]
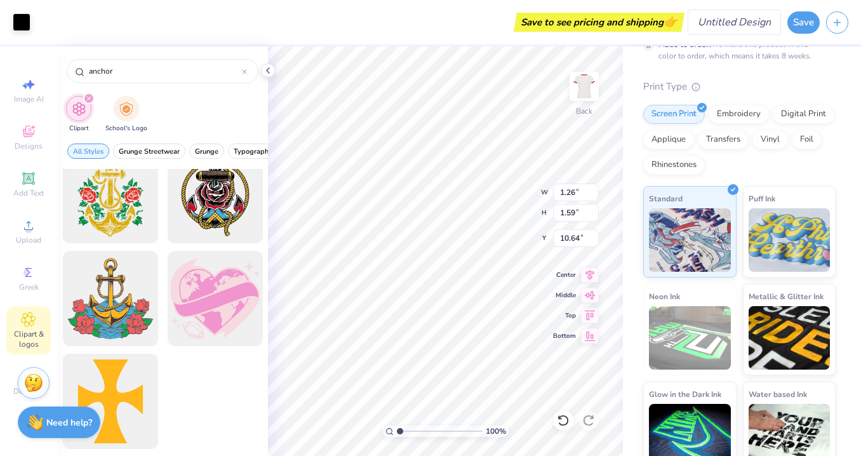
type input "1.26"
type input "1.59"
type input "3.00"
click at [725, 23] on input "Design Title" at bounding box center [750, 22] width 62 height 25
type input "Anchor shirt"
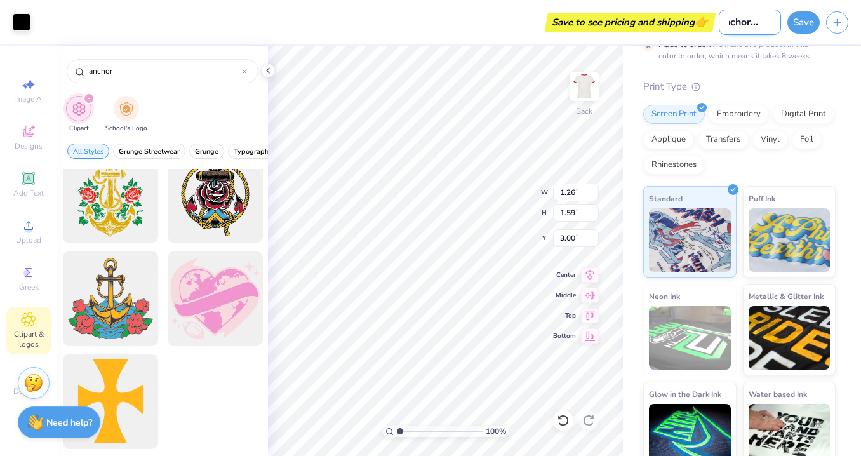
scroll to position [0, 17]
click at [807, 13] on button "Save" at bounding box center [803, 21] width 32 height 22
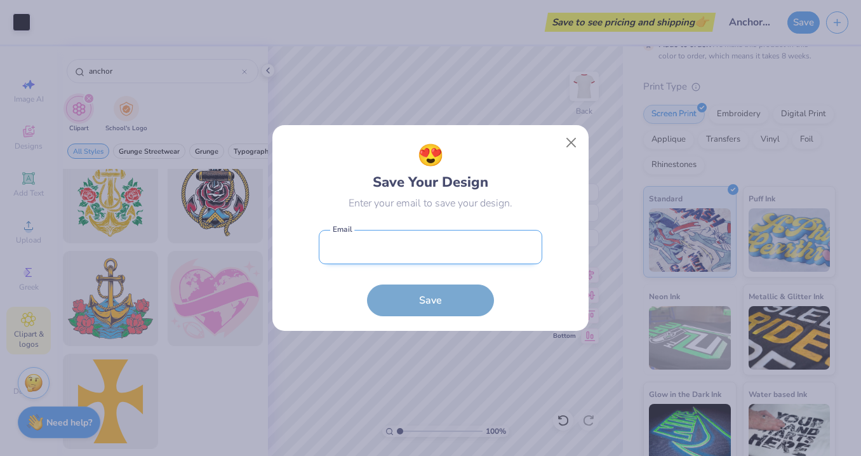
click at [448, 251] on input "email" at bounding box center [431, 247] width 224 height 35
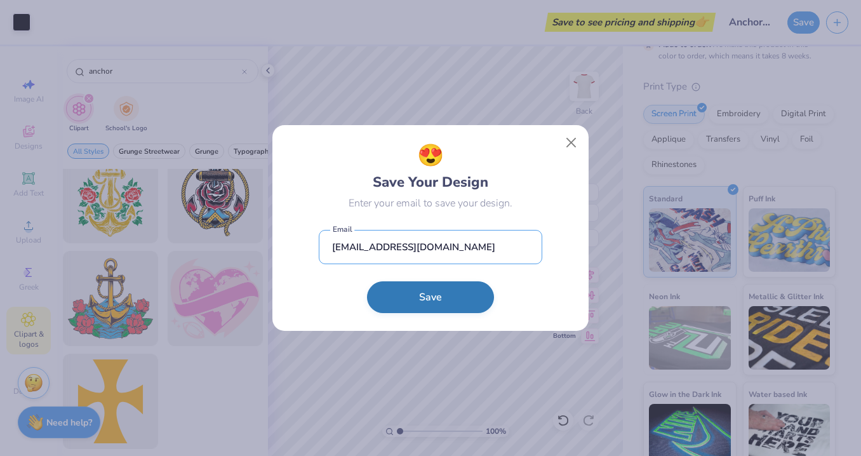
type input "[EMAIL_ADDRESS][DOMAIN_NAME]"
click at [449, 297] on button "Save" at bounding box center [430, 297] width 127 height 32
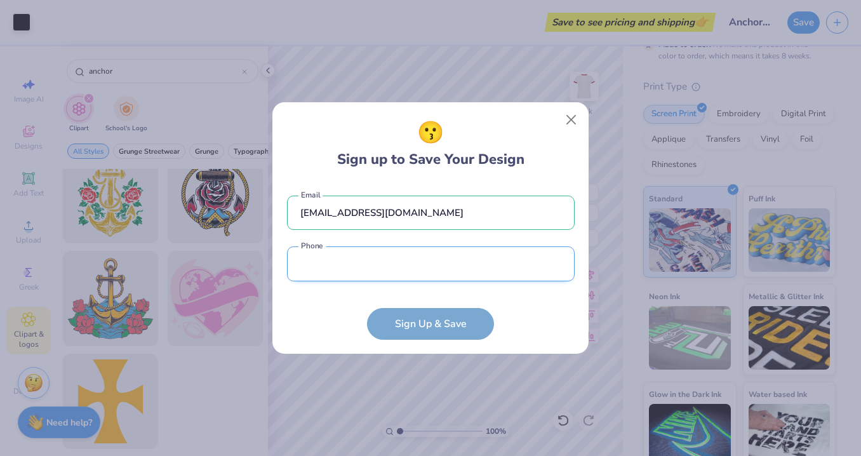
click at [451, 267] on input "tel" at bounding box center [431, 263] width 288 height 35
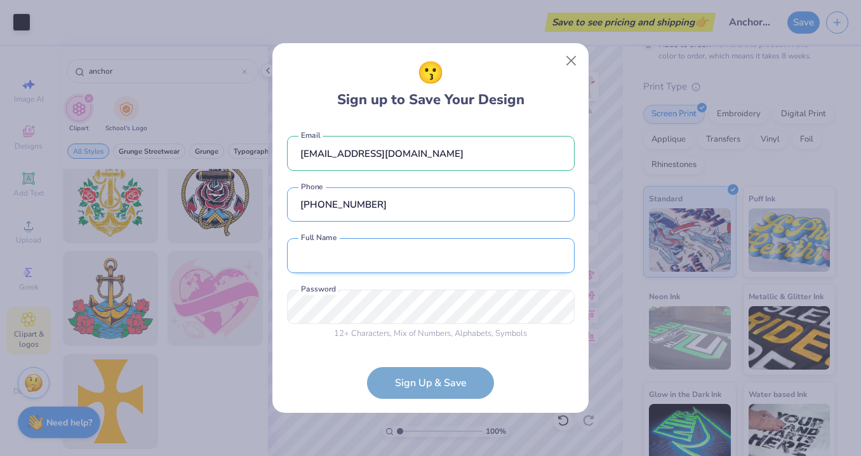
type input "[PHONE_NUMBER]"
click at [403, 266] on input "text" at bounding box center [431, 255] width 288 height 35
type input "[PERSON_NAME]"
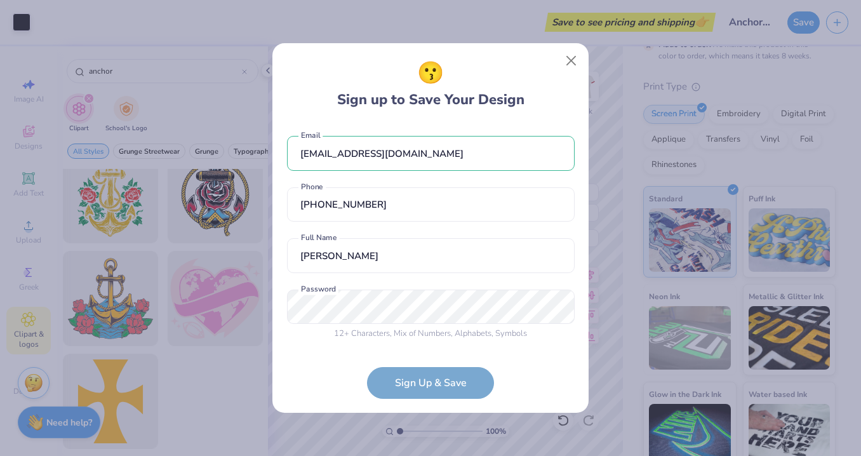
click at [384, 330] on span "12 + Characters" at bounding box center [362, 333] width 56 height 11
click at [446, 392] on form "[EMAIL_ADDRESS][DOMAIN_NAME] Email [PHONE_NUMBER] Phone [PERSON_NAME] Full Name…" at bounding box center [431, 261] width 288 height 276
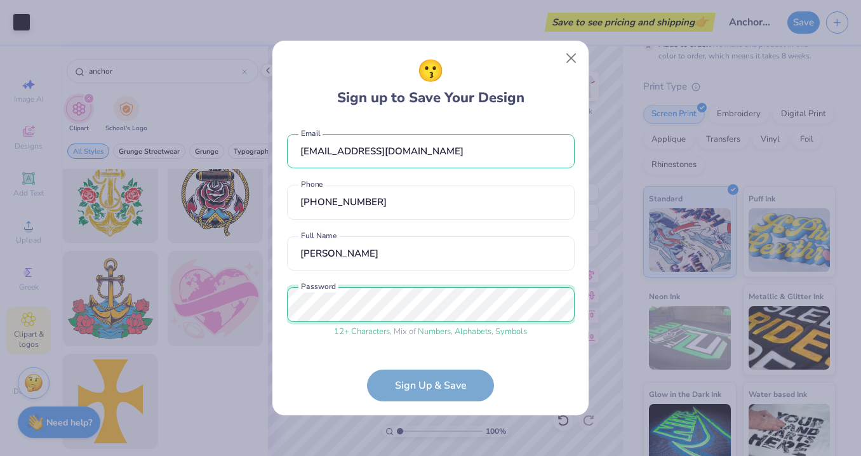
scroll to position [43, 0]
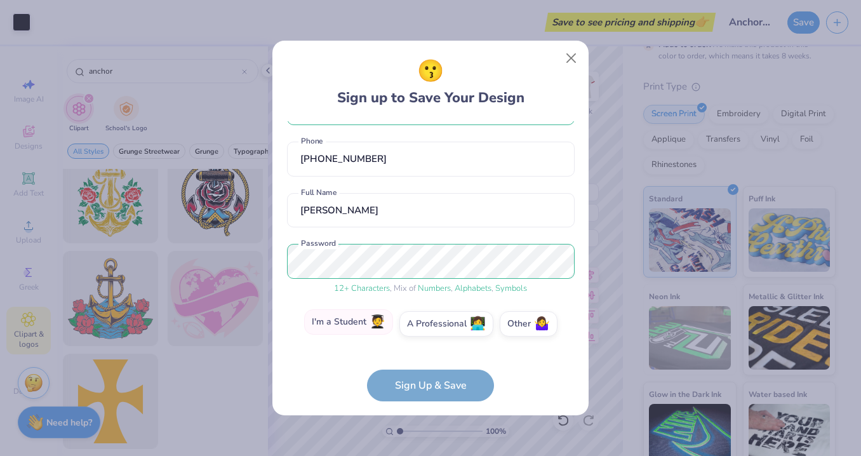
click at [369, 323] on label "I'm a Student 🧑‍🎓" at bounding box center [348, 321] width 89 height 25
click at [427, 366] on input "I'm a Student 🧑‍🎓" at bounding box center [431, 370] width 8 height 8
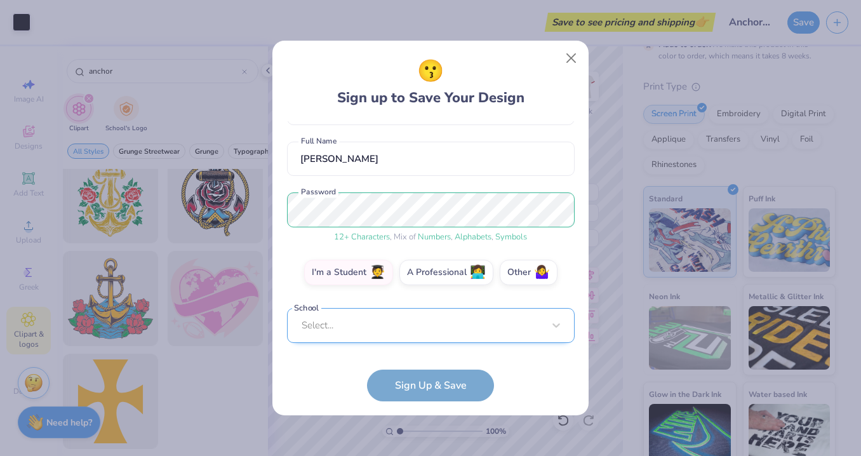
click at [412, 321] on div "Select..." at bounding box center [431, 325] width 288 height 35
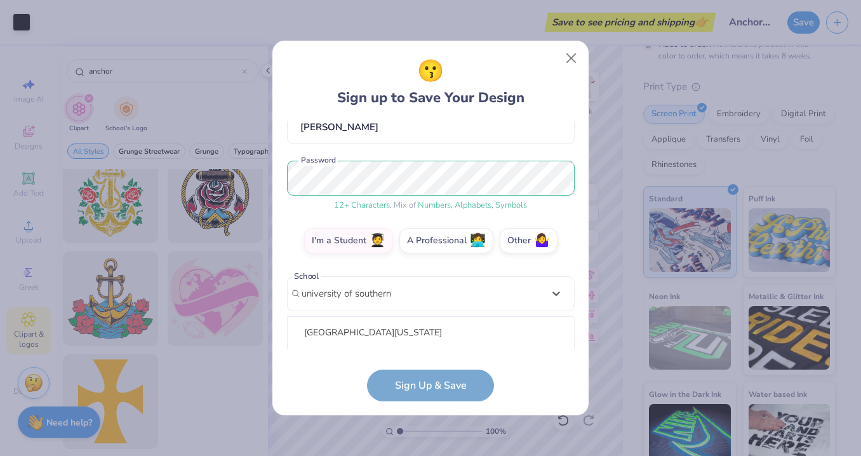
scroll to position [285, 0]
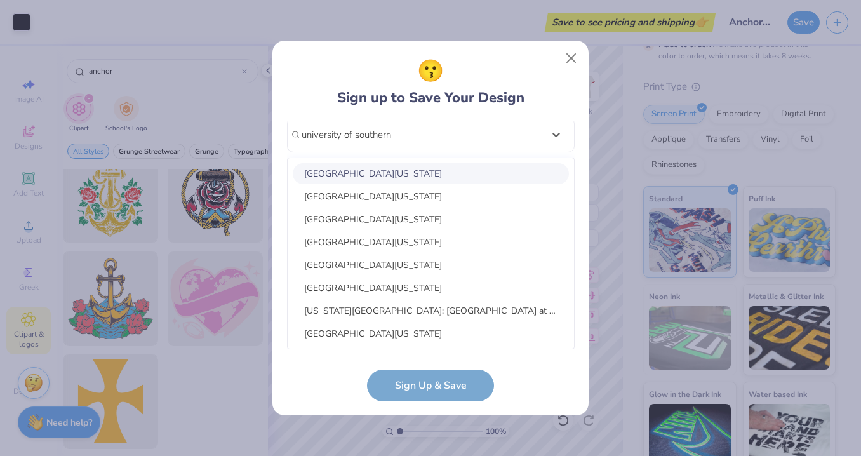
click at [408, 171] on div "[GEOGRAPHIC_DATA][US_STATE]" at bounding box center [431, 173] width 276 height 21
type input "university of southern"
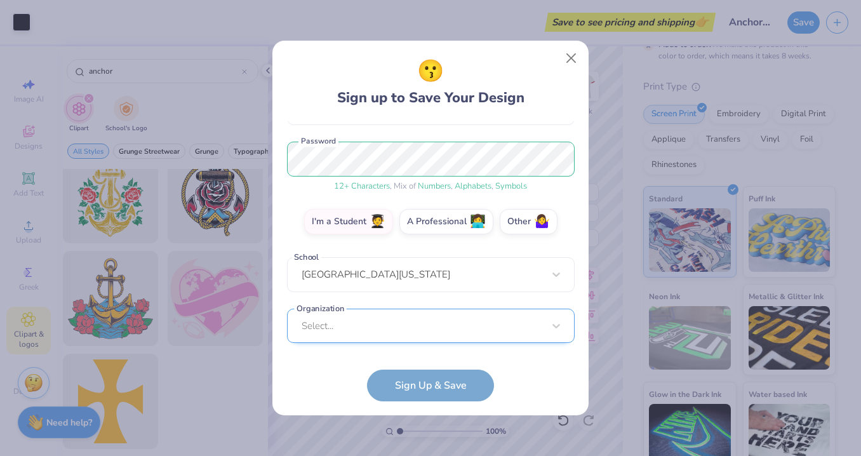
click at [412, 319] on div "Select..." at bounding box center [431, 326] width 288 height 35
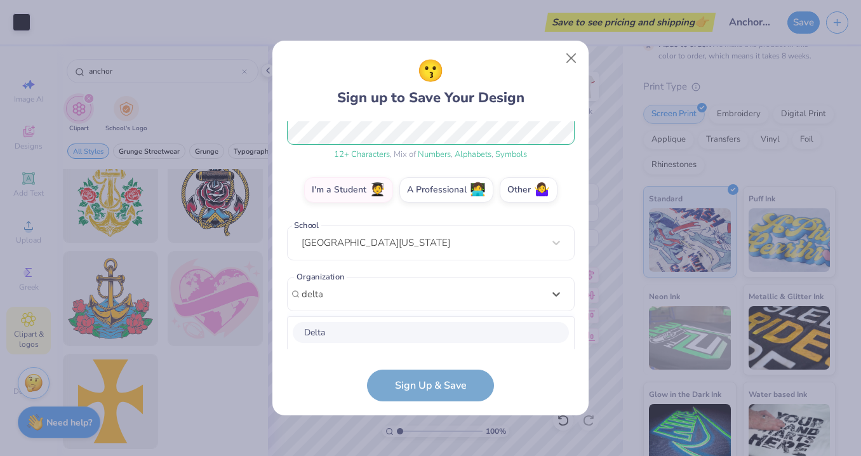
scroll to position [336, 0]
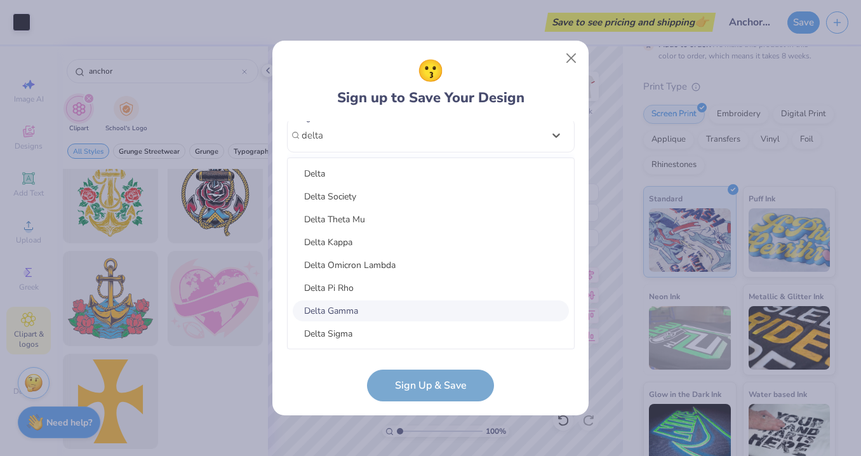
click at [336, 307] on div "Delta Gamma" at bounding box center [431, 310] width 276 height 21
type input "delta"
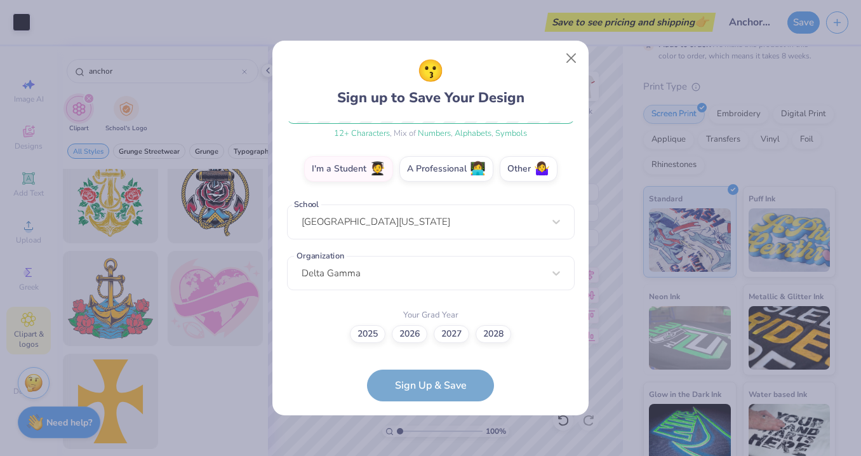
scroll to position [198, 0]
click at [451, 338] on label "2027" at bounding box center [452, 333] width 36 height 18
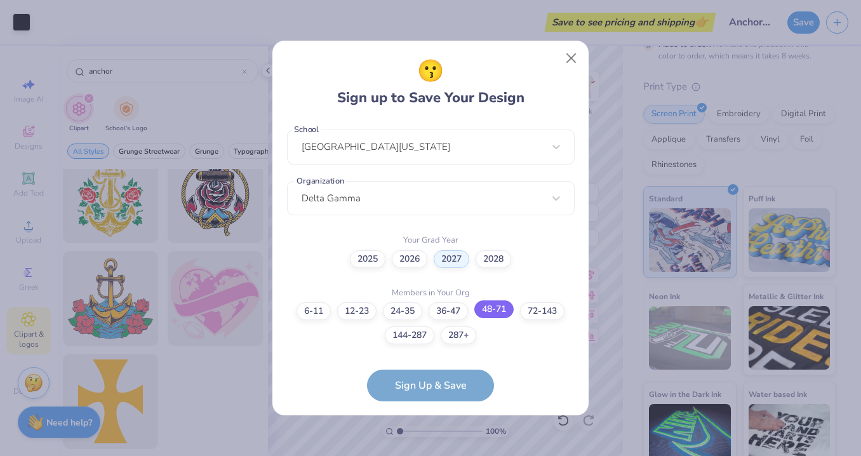
click at [503, 310] on label "48-71" at bounding box center [493, 309] width 39 height 18
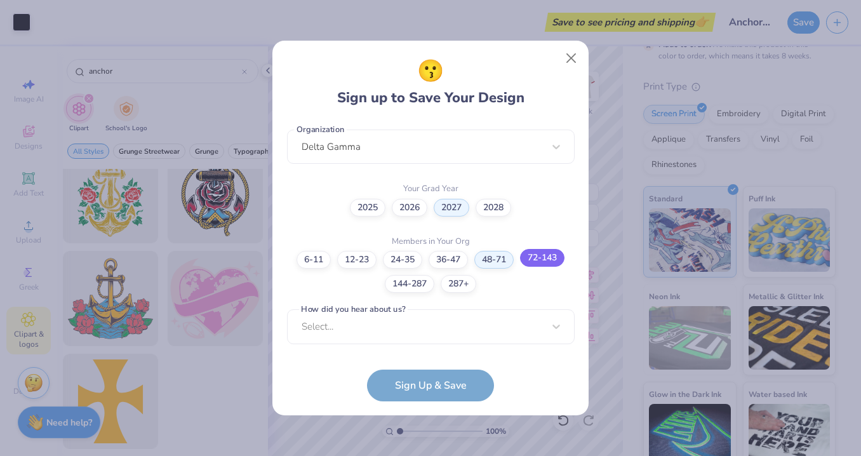
click at [544, 262] on label "72-143" at bounding box center [542, 258] width 44 height 18
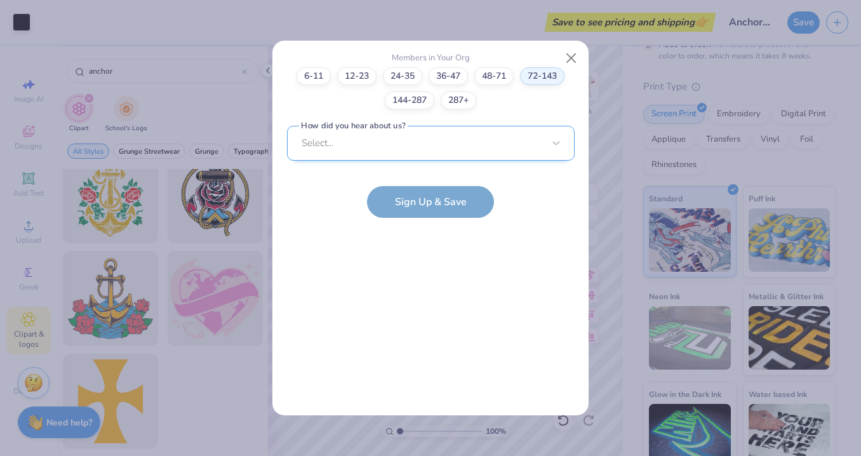
click at [493, 131] on div "Select..." at bounding box center [431, 143] width 288 height 35
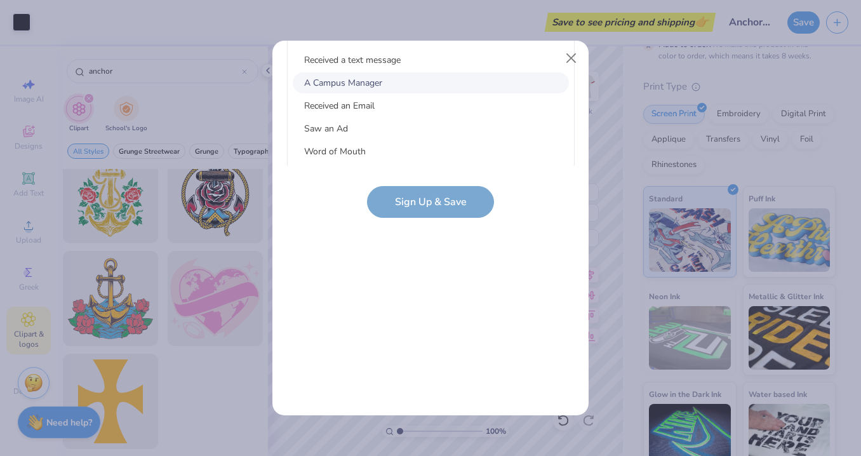
scroll to position [0, 0]
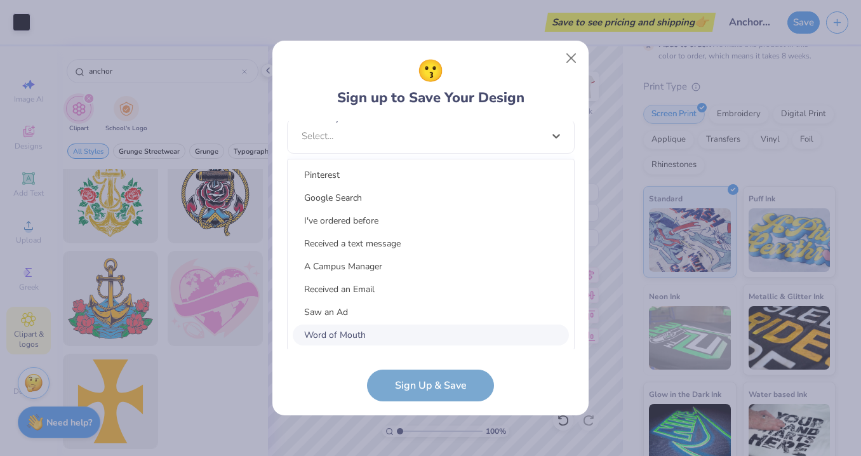
click at [444, 380] on form "[EMAIL_ADDRESS][DOMAIN_NAME] Email [PHONE_NUMBER] Phone [PERSON_NAME] Full Name…" at bounding box center [431, 261] width 288 height 280
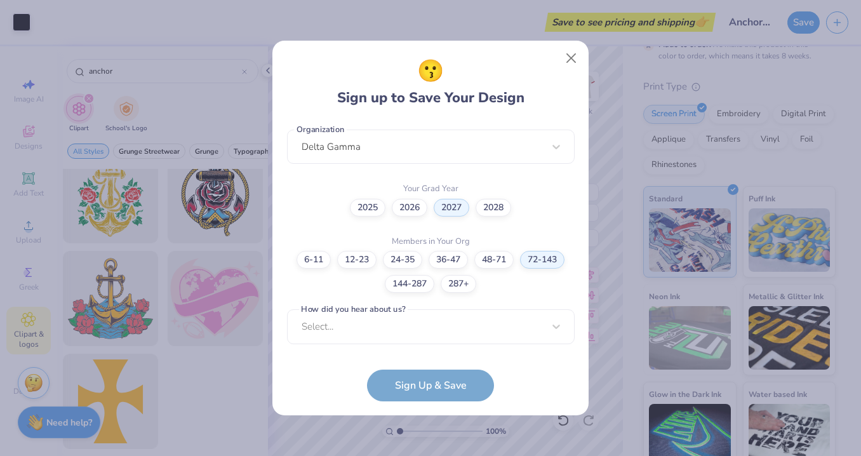
click at [423, 384] on form "[EMAIL_ADDRESS][DOMAIN_NAME] Email [PHONE_NUMBER] Phone [PERSON_NAME] Full Name…" at bounding box center [431, 261] width 288 height 280
click at [446, 387] on form "[EMAIL_ADDRESS][DOMAIN_NAME] Email [PHONE_NUMBER] Phone [PERSON_NAME] Full Name…" at bounding box center [431, 261] width 288 height 280
click at [384, 322] on div "Select..." at bounding box center [431, 326] width 288 height 35
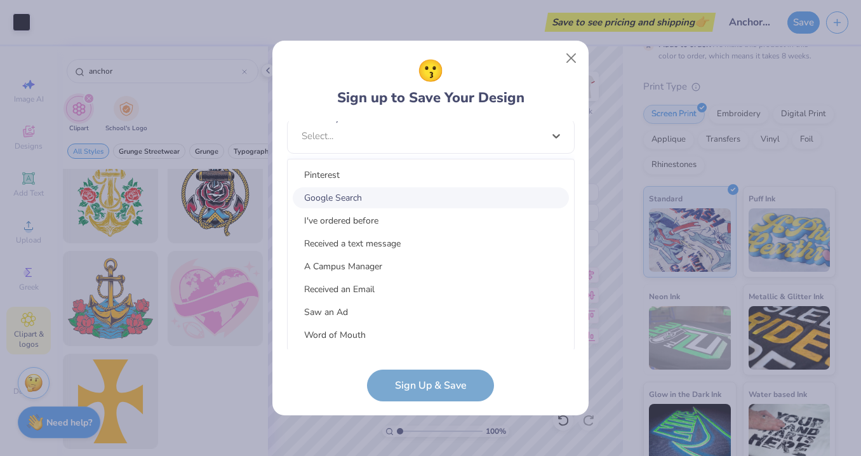
click at [349, 200] on div "Google Search" at bounding box center [431, 197] width 276 height 21
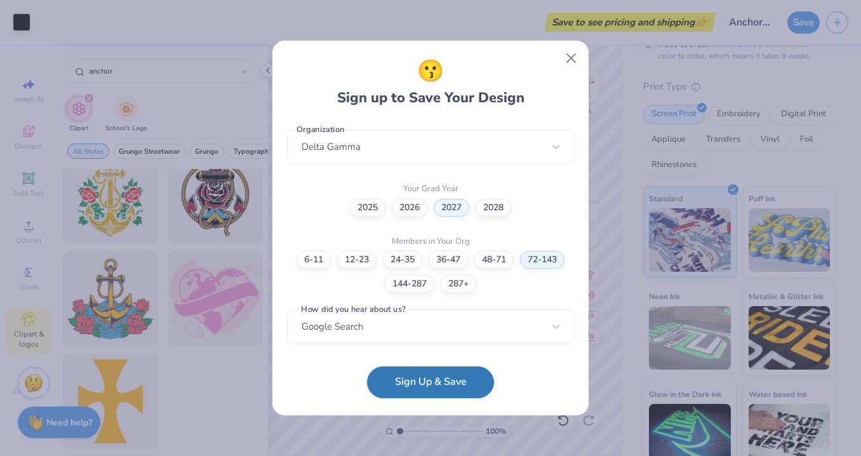
click at [426, 384] on button "Sign Up & Save" at bounding box center [430, 382] width 127 height 32
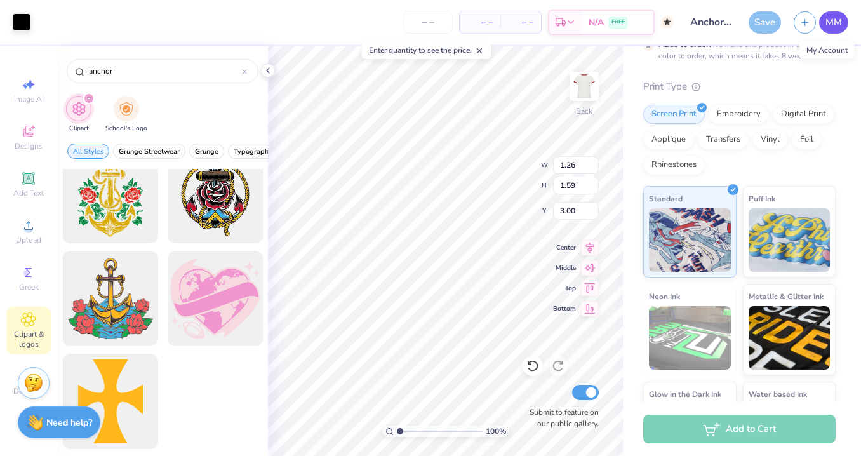
click at [836, 23] on span "MM" at bounding box center [834, 22] width 17 height 15
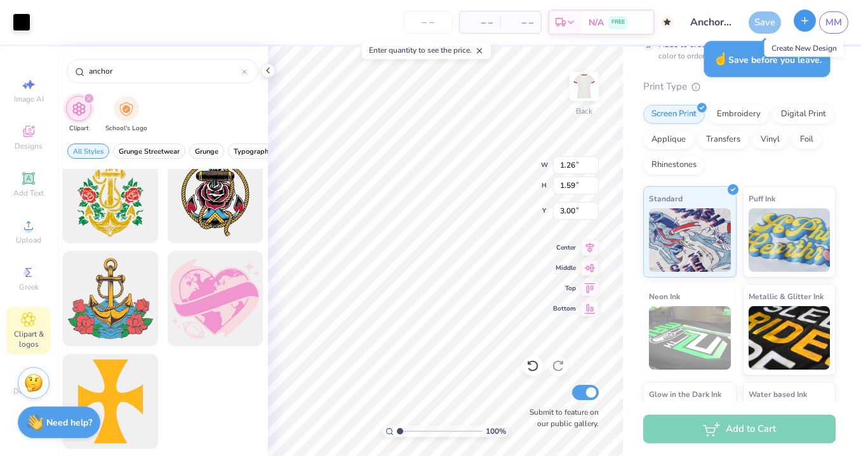
click at [801, 21] on icon "button" at bounding box center [805, 20] width 11 height 11
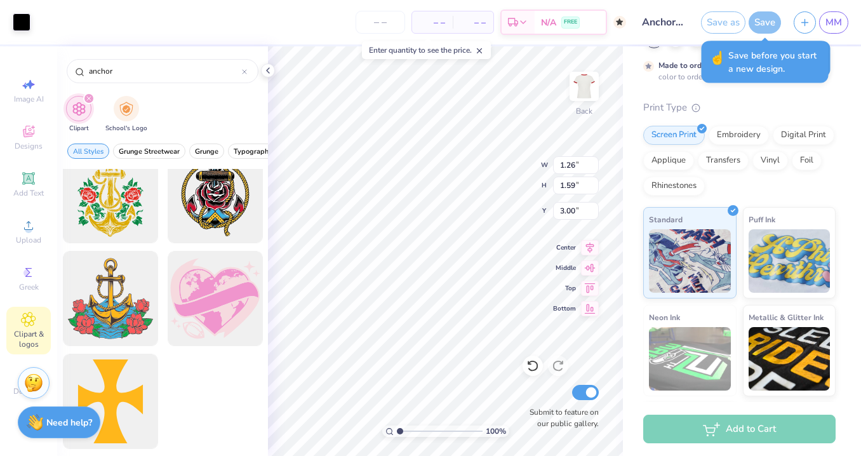
scroll to position [149, 0]
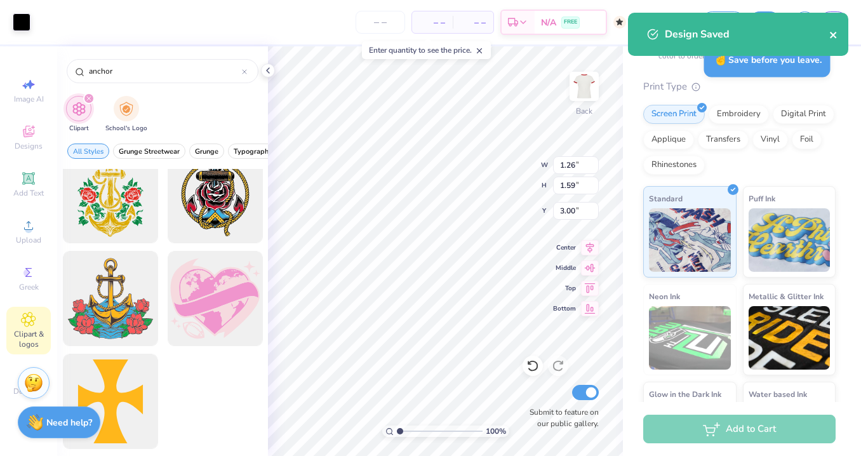
click at [836, 34] on icon "close" at bounding box center [833, 35] width 9 height 10
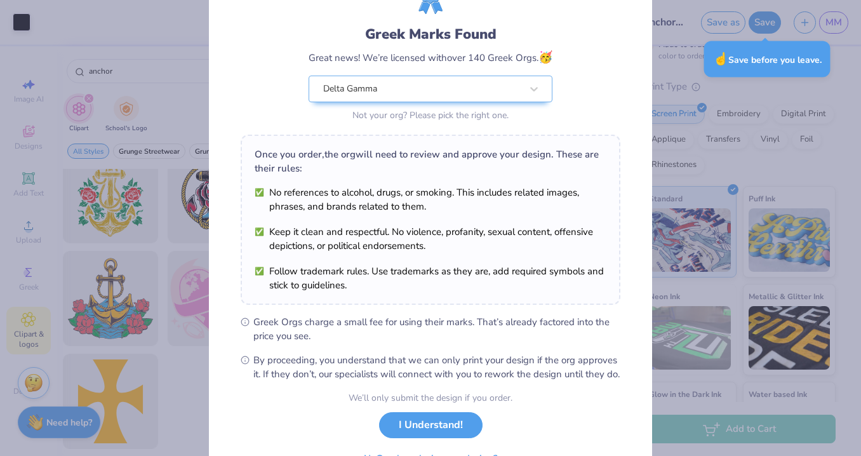
scroll to position [83, 0]
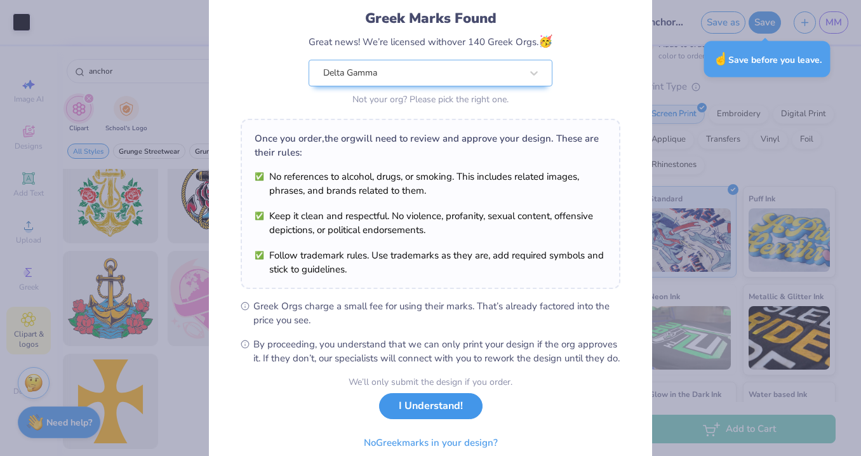
click at [448, 419] on button "I Understand!" at bounding box center [431, 406] width 104 height 26
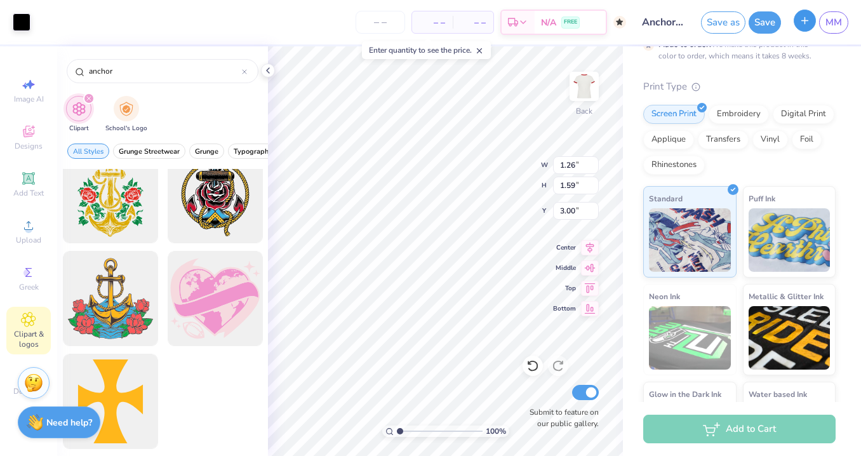
click at [810, 22] on button "button" at bounding box center [805, 21] width 22 height 22
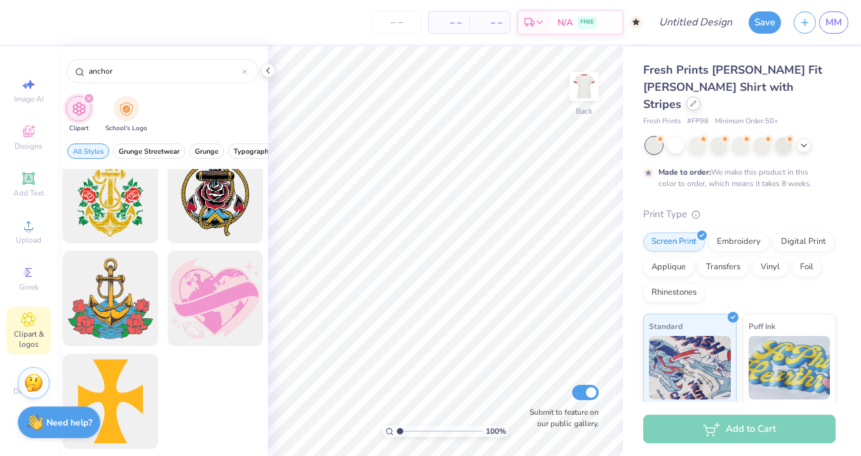
click at [697, 100] on icon at bounding box center [693, 103] width 6 height 6
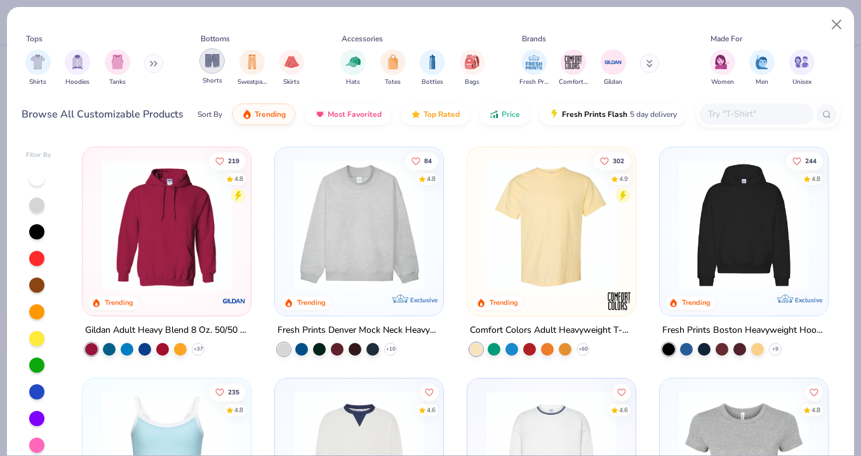
click at [215, 62] on img "filter for Shorts" at bounding box center [212, 60] width 15 height 15
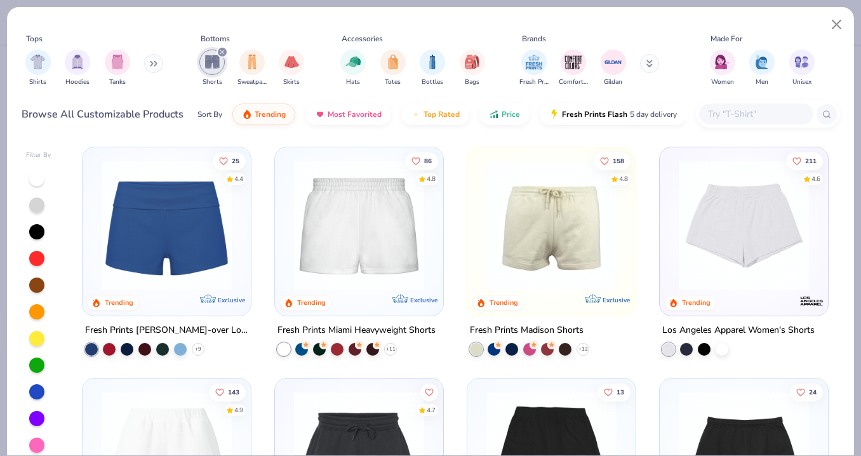
click at [211, 244] on img at bounding box center [166, 225] width 143 height 130
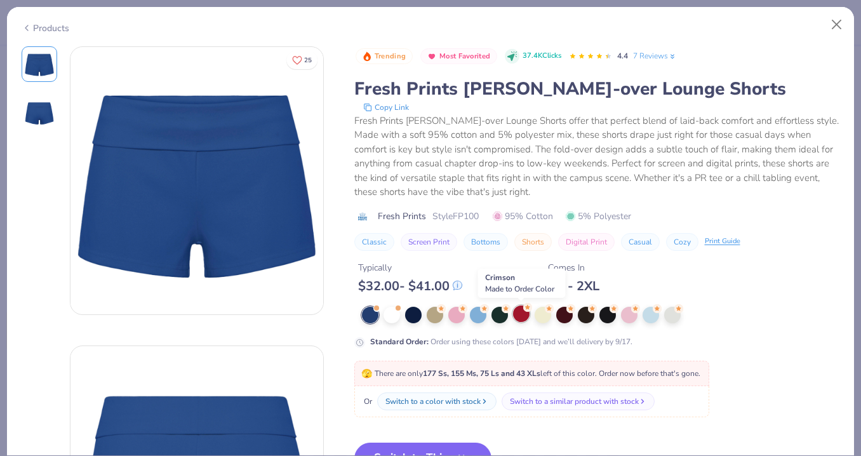
click at [521, 311] on div at bounding box center [521, 313] width 17 height 17
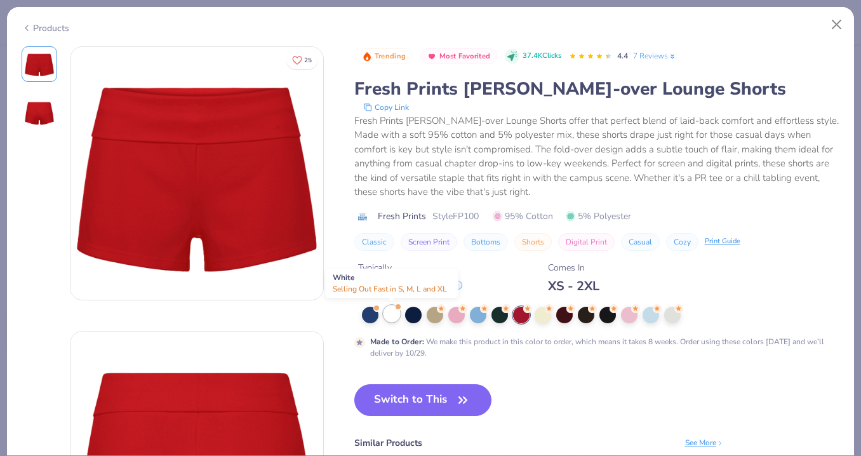
click at [389, 314] on div at bounding box center [392, 313] width 17 height 17
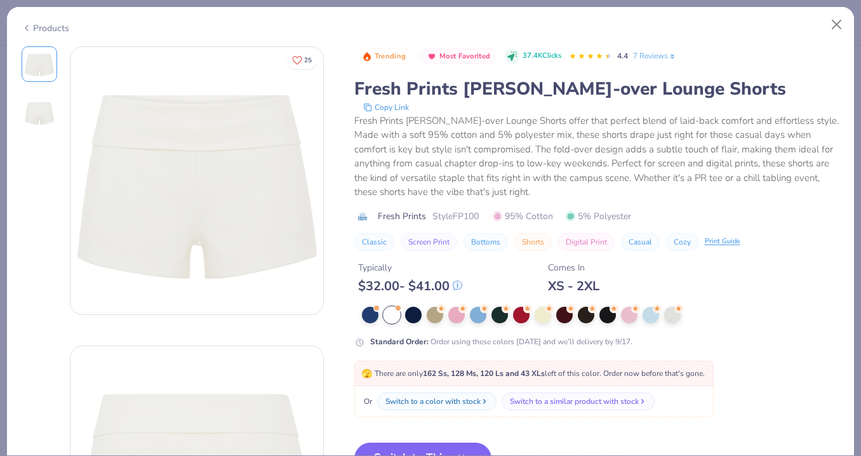
scroll to position [13, 0]
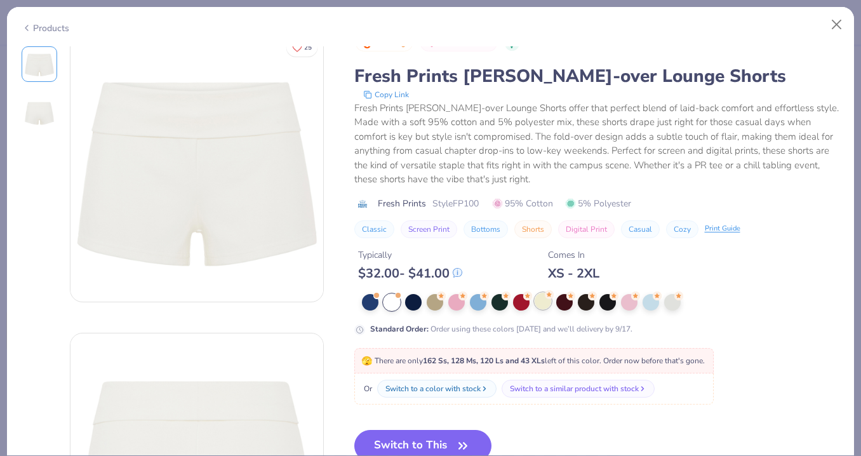
click at [539, 305] on div at bounding box center [543, 301] width 17 height 17
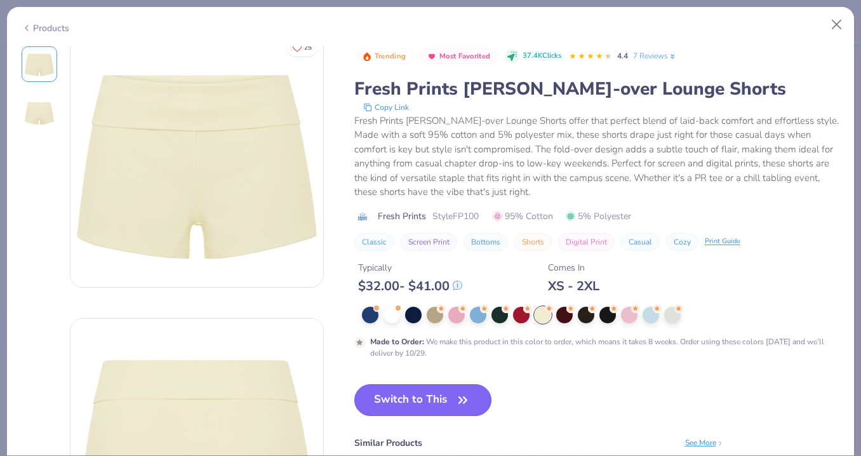
click at [443, 405] on button "Switch to This" at bounding box center [423, 400] width 138 height 32
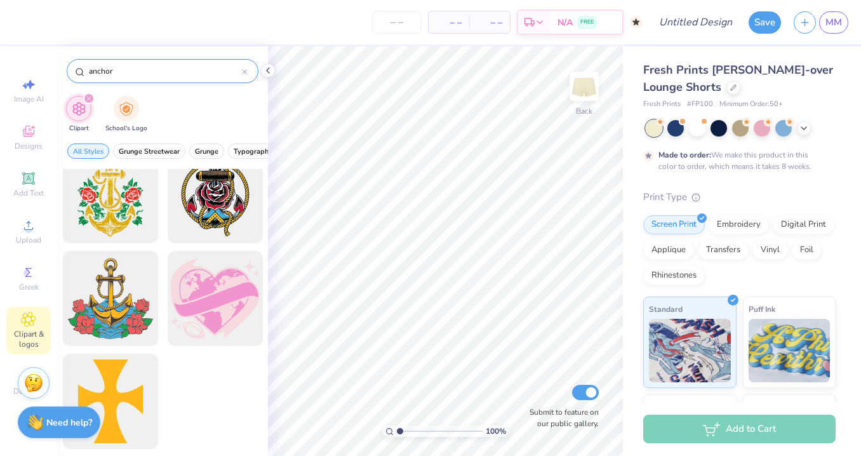
click at [115, 71] on input "anchor" at bounding box center [165, 71] width 154 height 13
click at [116, 71] on input "anchor" at bounding box center [165, 71] width 154 height 13
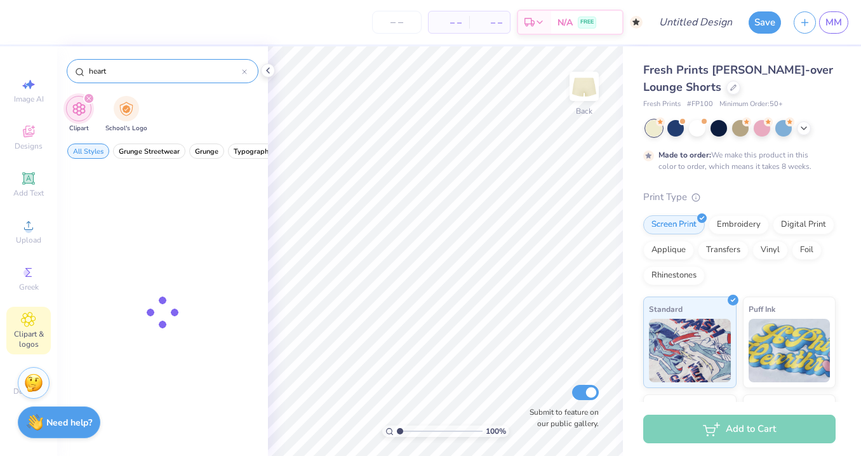
type input "heart"
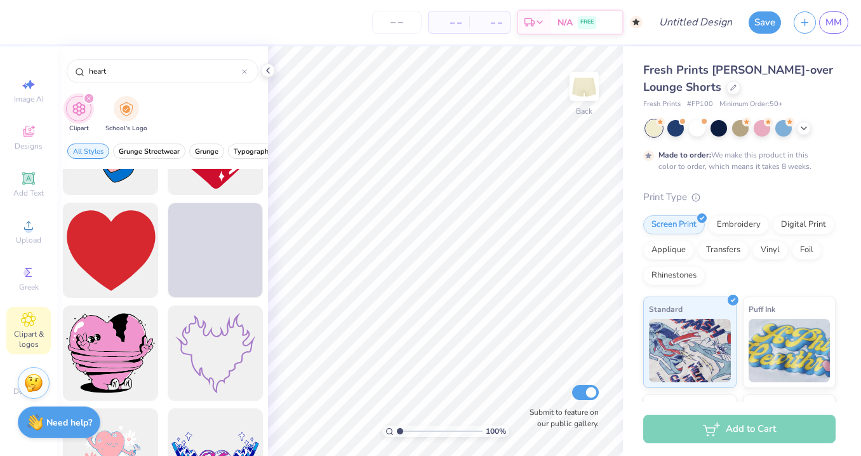
scroll to position [2020, 0]
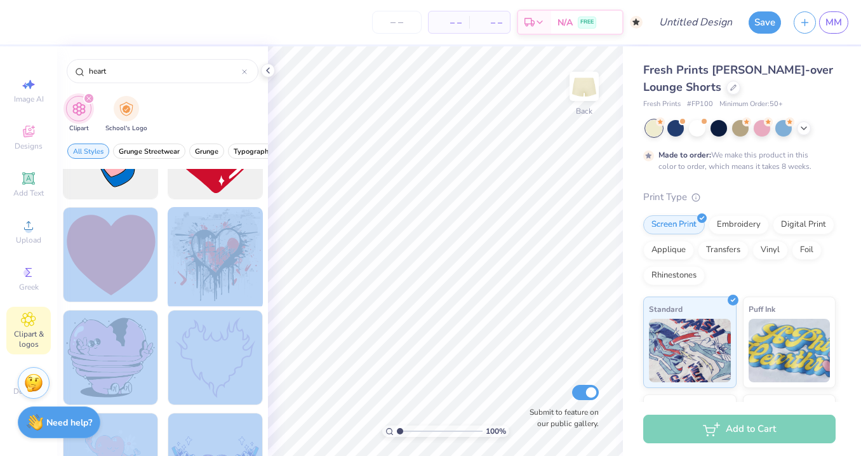
click at [356, 246] on div "– – Per Item – – Total Est. Delivery N/A FREE Design Title Save MM Image AI Des…" at bounding box center [430, 228] width 861 height 456
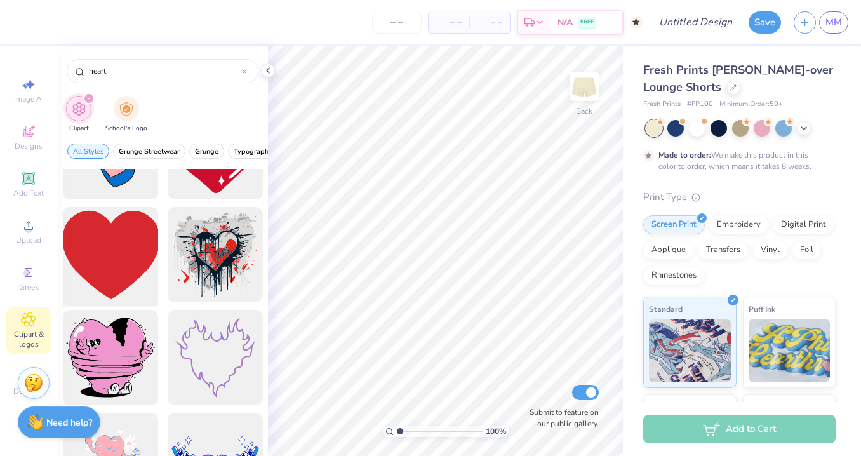
click at [119, 253] on div at bounding box center [110, 255] width 105 height 105
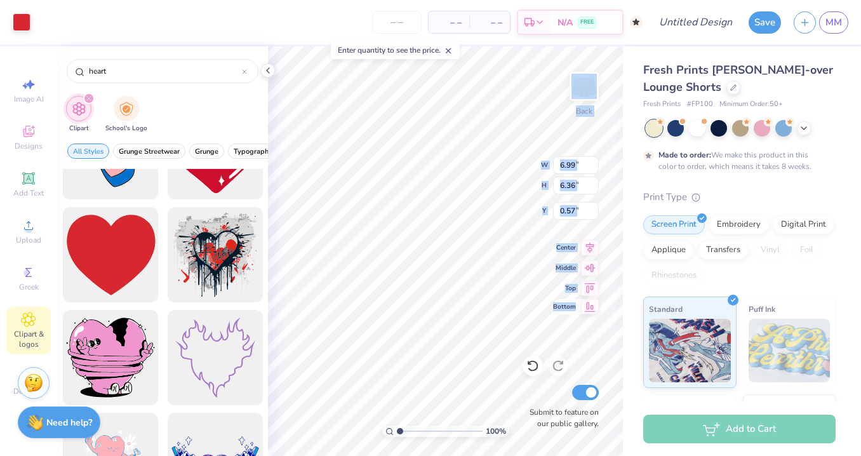
click at [511, 292] on div "100 % Back W 6.99 6.99 " H 6.36 6.36 " Y 0.57 0.57 " Center Middle Top Bottom S…" at bounding box center [445, 251] width 355 height 410
type input "2.40"
type input "2.18"
type input "2.00"
type input "0.54"
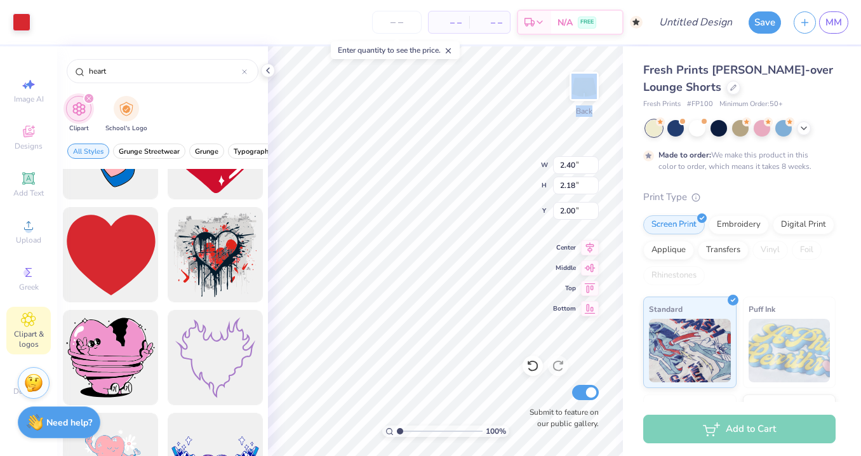
type input "0.49"
type input "3.70"
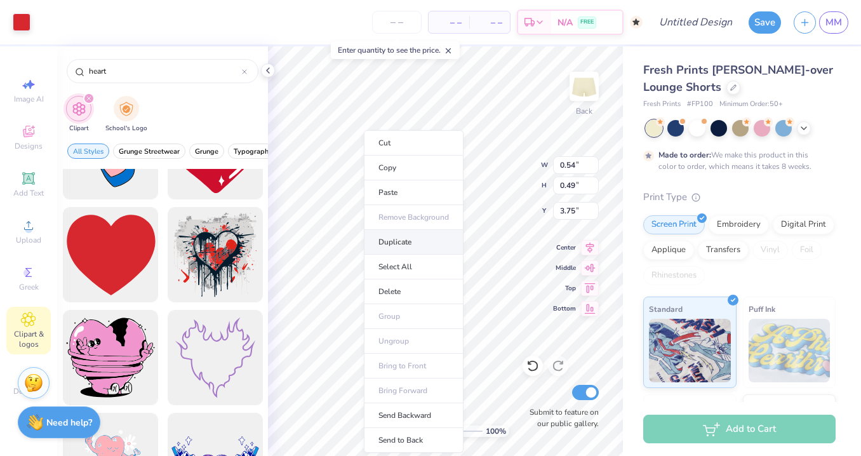
click at [391, 243] on li "Duplicate" at bounding box center [414, 242] width 100 height 25
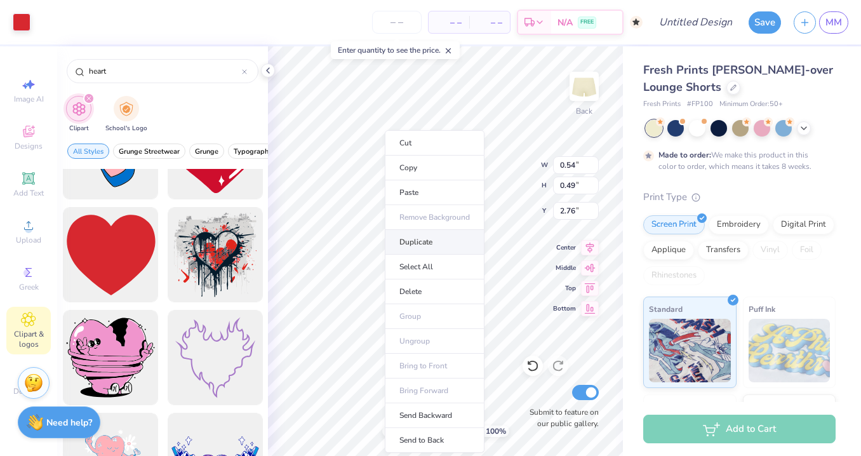
click at [419, 238] on li "Duplicate" at bounding box center [435, 242] width 100 height 25
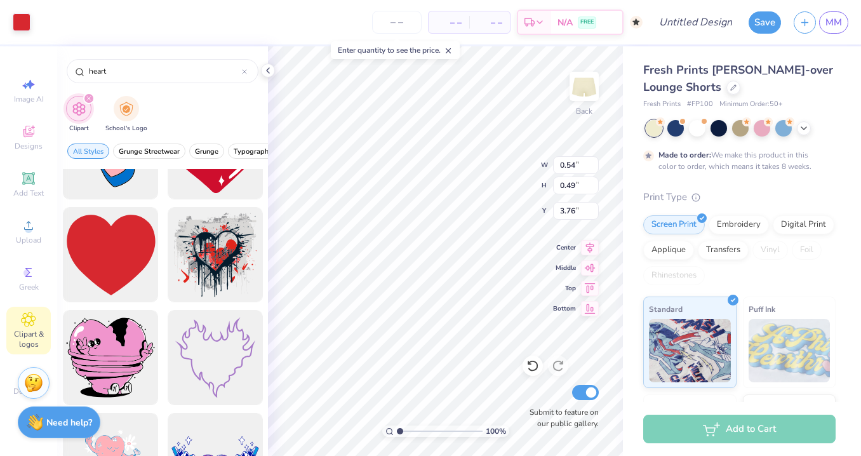
type input "3.99"
type input "5.77"
type input "1.43"
type input "1.30"
type input "5.02"
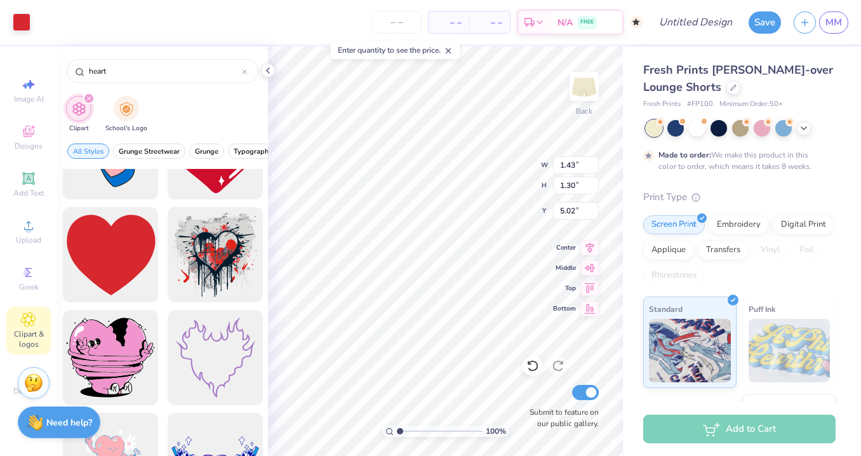
type input "0.54"
type input "0.49"
type input "3.75"
click at [29, 173] on icon at bounding box center [28, 178] width 15 height 15
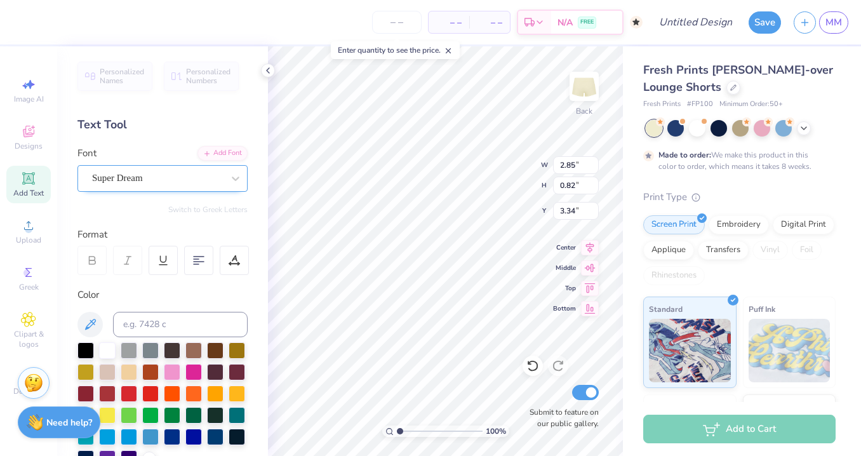
scroll to position [0, 0]
type textarea "[PERSON_NAME]"
click at [151, 387] on div at bounding box center [150, 392] width 17 height 17
click at [109, 390] on div at bounding box center [107, 392] width 17 height 17
click at [128, 393] on div at bounding box center [129, 392] width 17 height 17
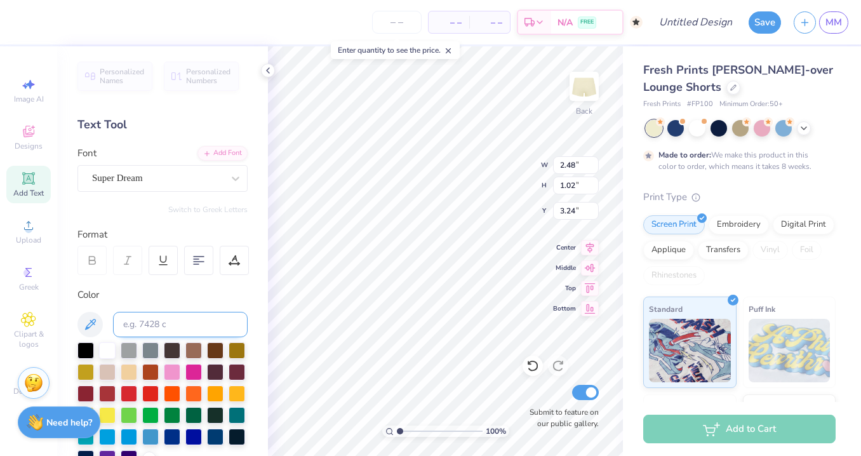
type input "1.29"
type input "0.80"
type input "1.27"
type input "1.16"
type input "5.05"
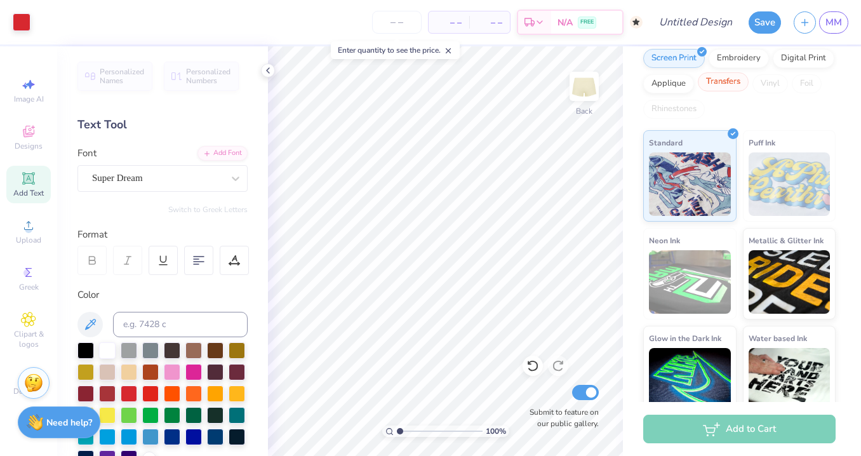
scroll to position [182, 0]
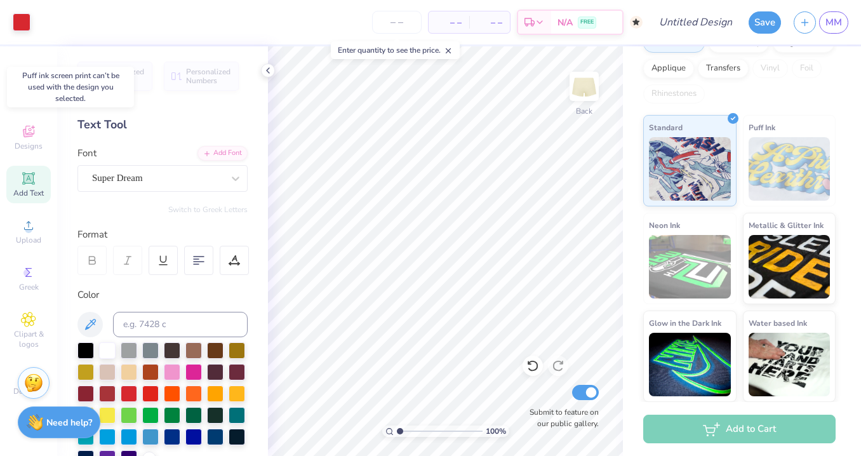
click at [789, 161] on img at bounding box center [790, 169] width 82 height 64
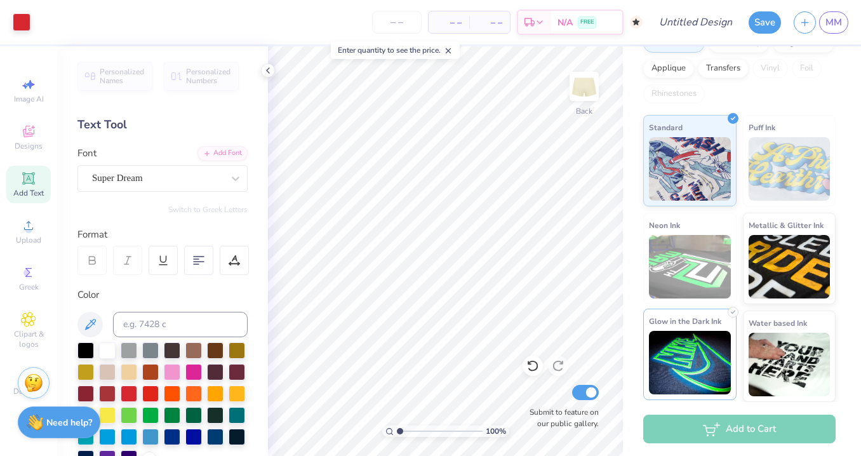
scroll to position [0, 0]
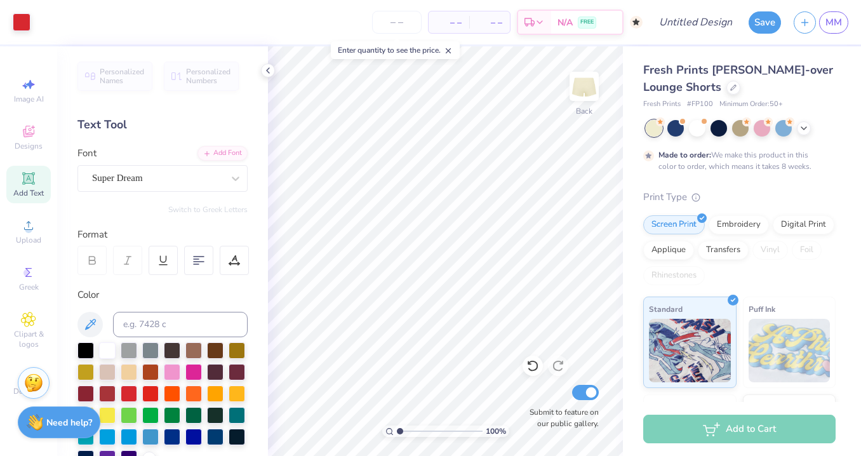
click at [737, 432] on div "Add to Cart" at bounding box center [739, 429] width 192 height 29
click at [740, 226] on div "Embroidery" at bounding box center [739, 222] width 60 height 19
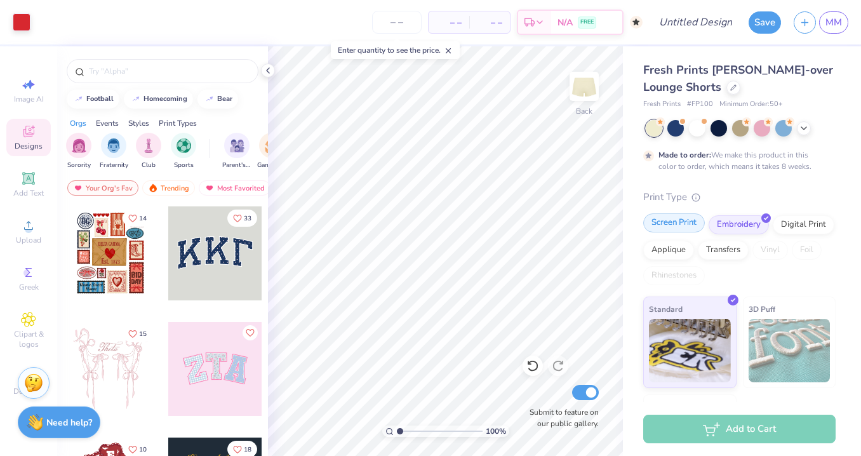
click at [684, 224] on div "Screen Print" at bounding box center [674, 222] width 62 height 19
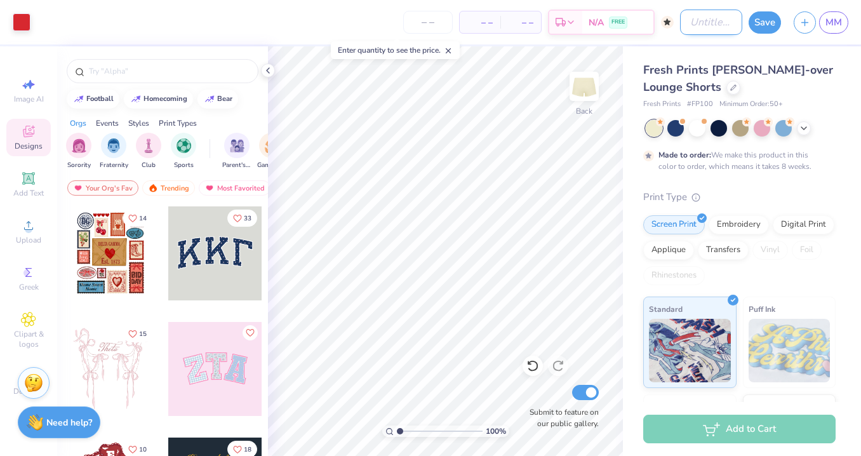
click at [707, 19] on input "Design Title" at bounding box center [711, 22] width 62 height 25
type input "heart shorts"
click at [751, 23] on button "Save" at bounding box center [765, 21] width 32 height 22
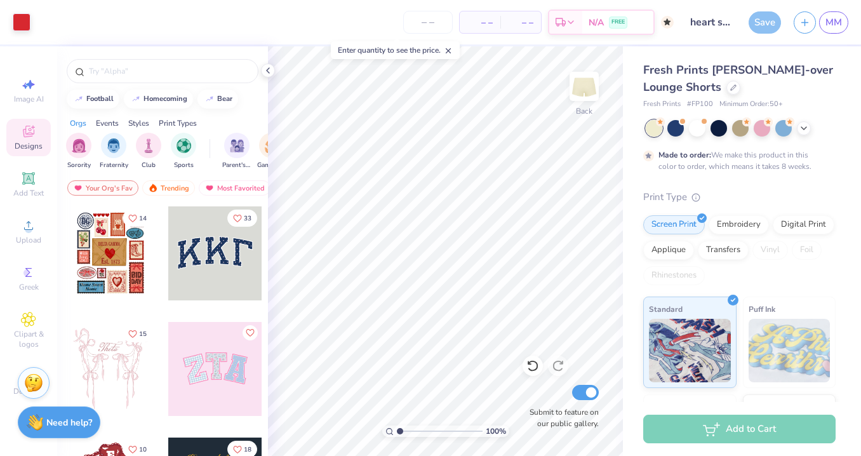
click at [474, 18] on span "– –" at bounding box center [479, 22] width 25 height 13
click at [438, 25] on input "number" at bounding box center [428, 22] width 50 height 23
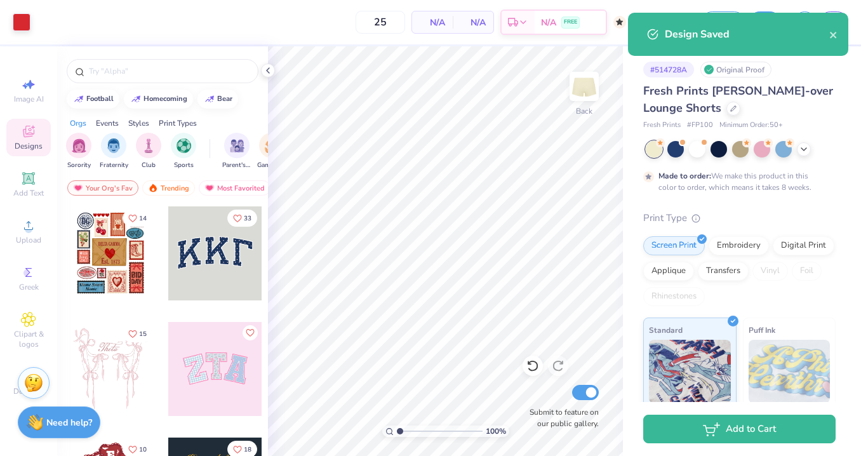
type input "50"
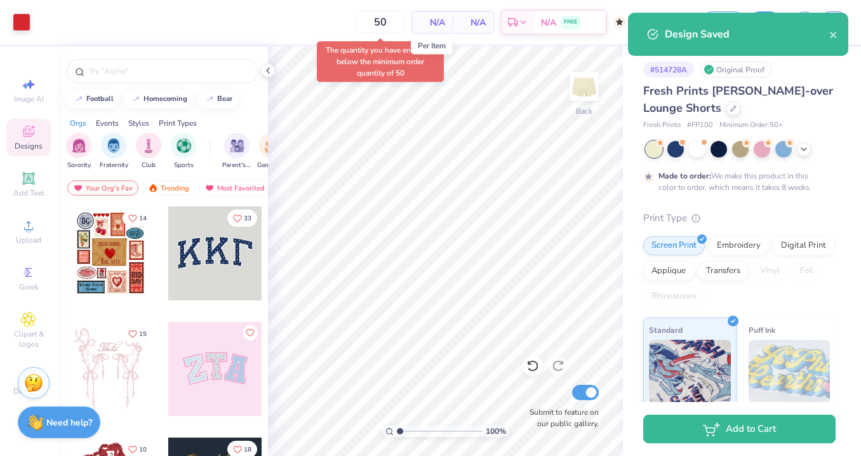
click at [439, 20] on span "N/A" at bounding box center [432, 22] width 25 height 13
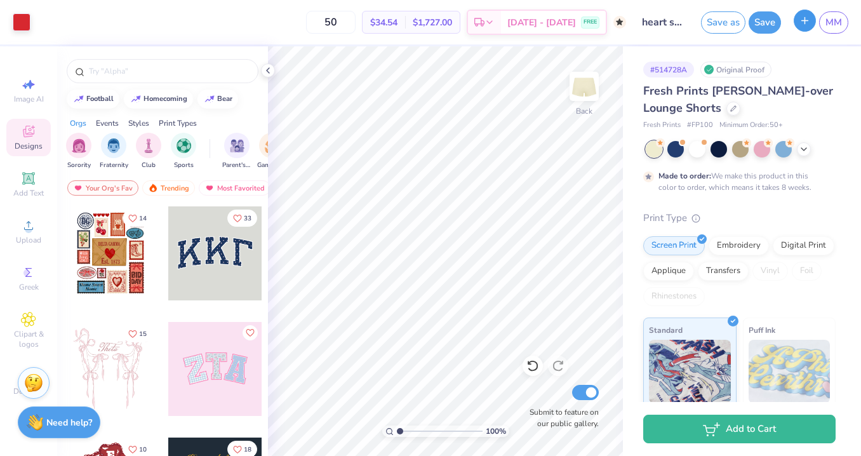
click at [805, 20] on icon "button" at bounding box center [805, 20] width 11 height 11
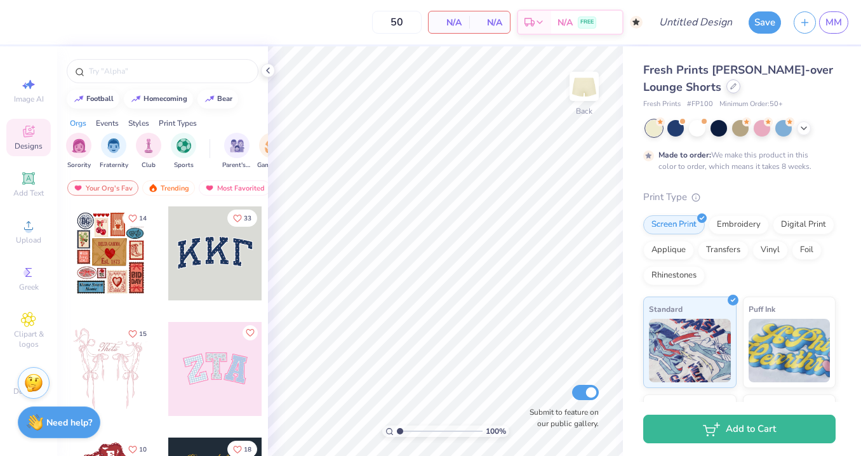
click at [736, 89] on icon at bounding box center [733, 86] width 6 height 6
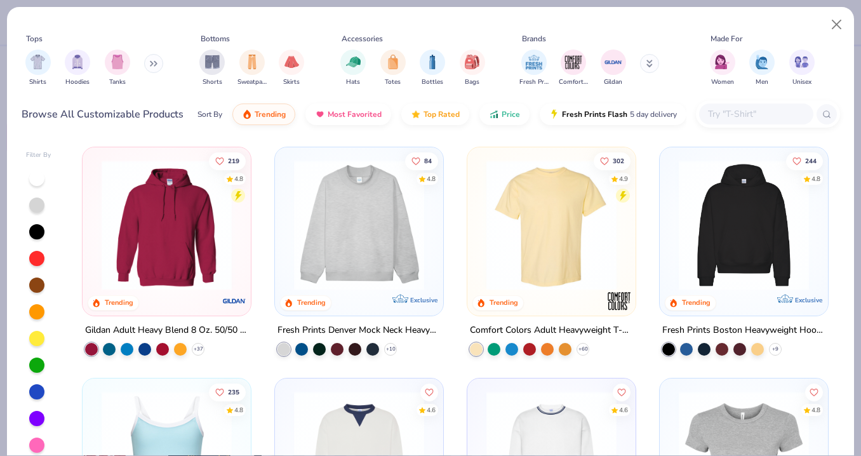
scroll to position [136, 0]
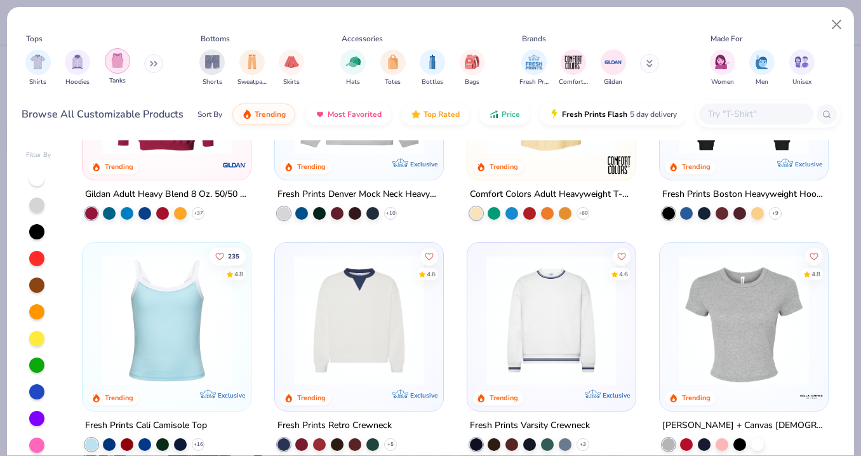
click at [112, 58] on img "filter for Tanks" at bounding box center [118, 60] width 14 height 15
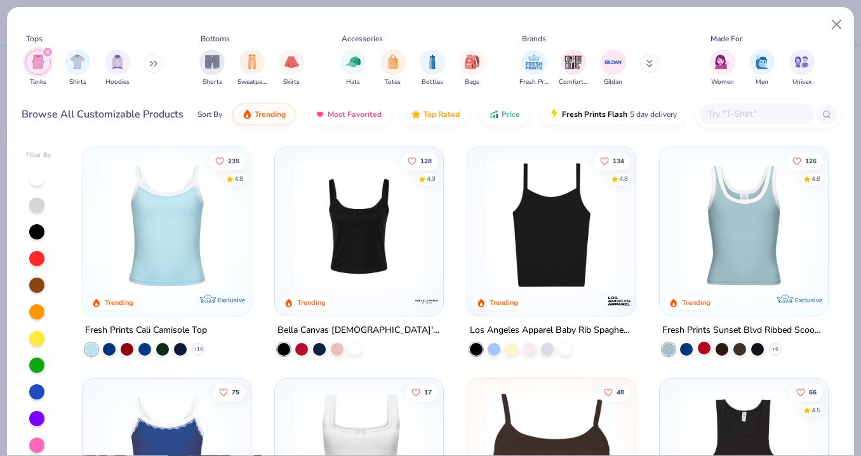
click at [703, 347] on div at bounding box center [704, 348] width 13 height 13
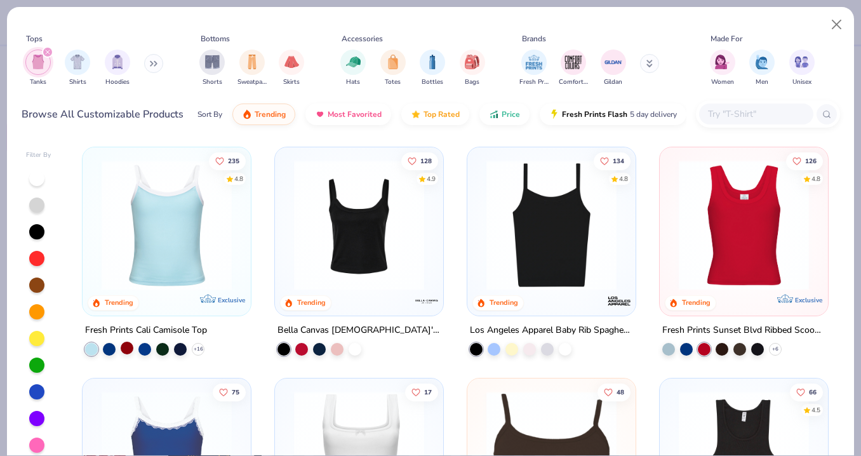
click at [126, 345] on div at bounding box center [127, 348] width 13 height 13
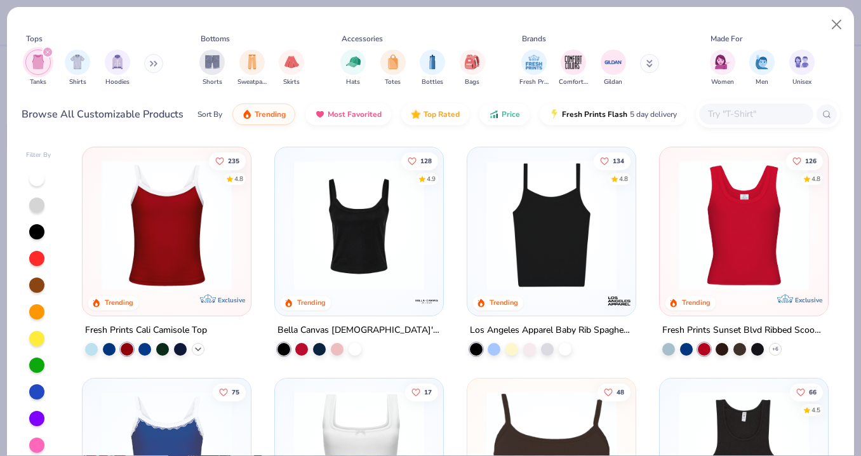
click at [201, 344] on icon at bounding box center [198, 349] width 10 height 10
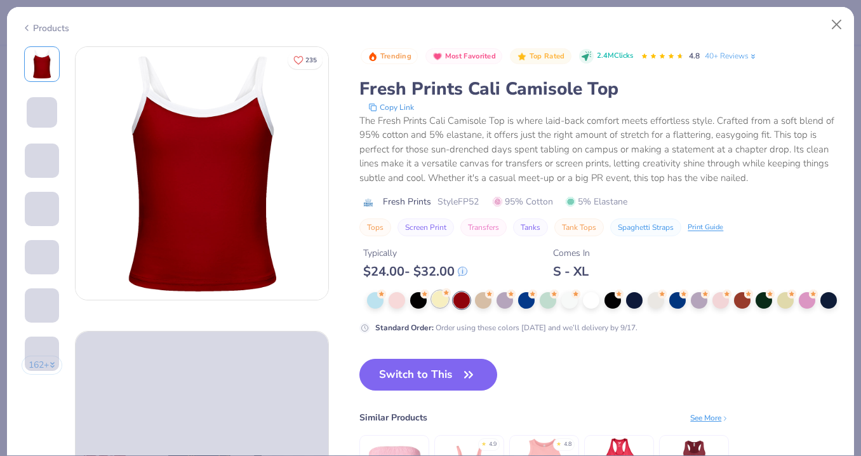
click at [441, 304] on div at bounding box center [440, 299] width 17 height 17
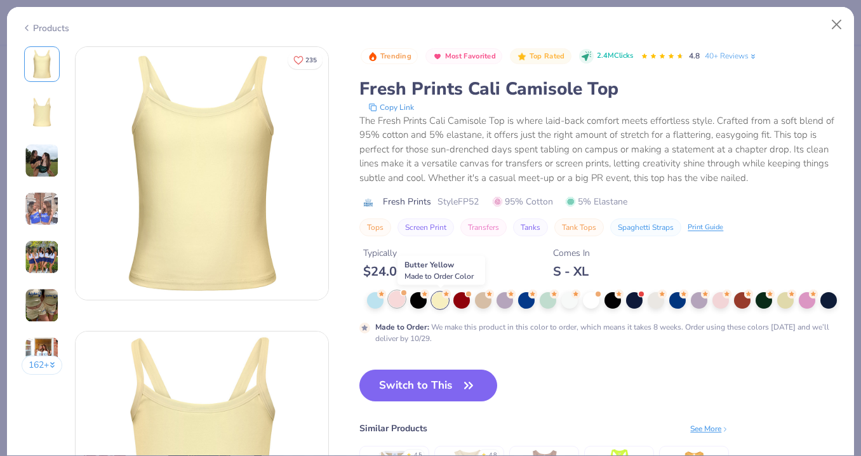
click at [398, 303] on div at bounding box center [397, 299] width 17 height 17
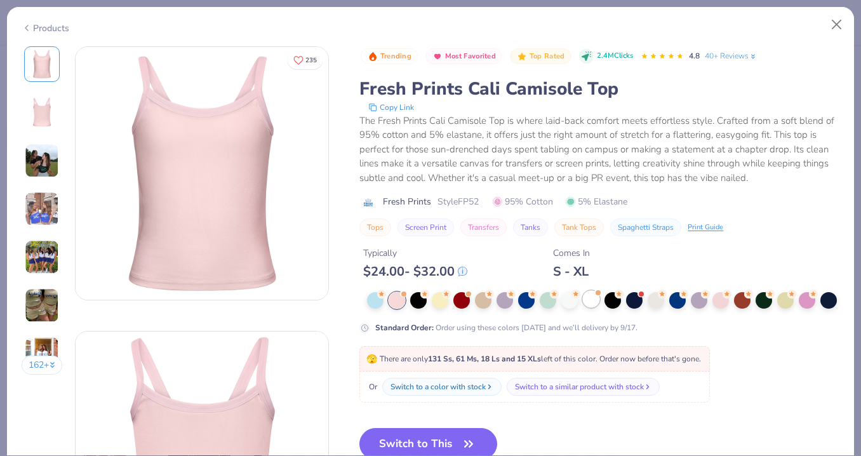
click at [587, 304] on div at bounding box center [591, 299] width 17 height 17
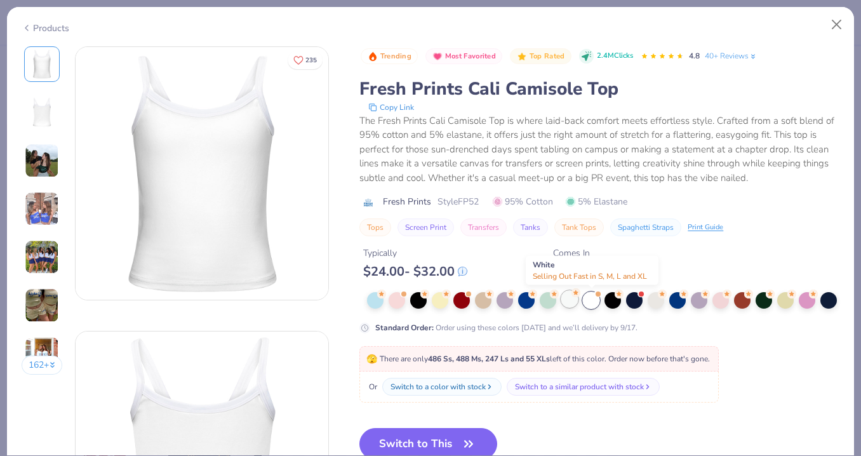
click at [570, 298] on div at bounding box center [569, 299] width 17 height 17
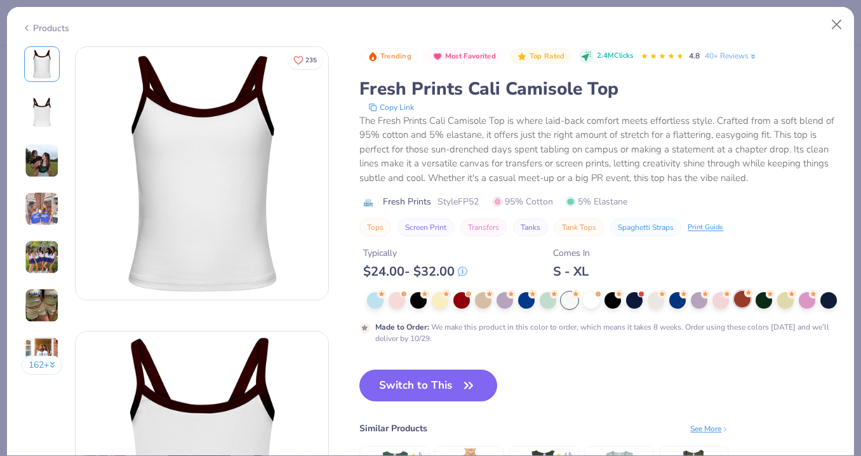
click at [735, 304] on div at bounding box center [742, 299] width 17 height 17
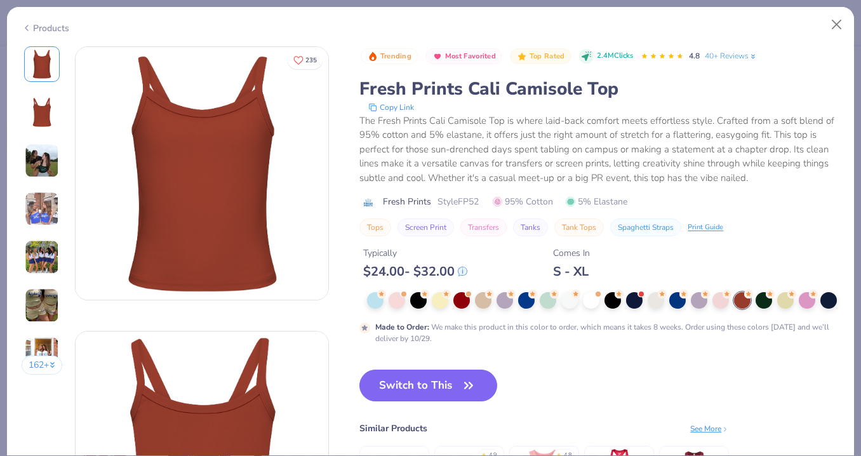
click at [41, 154] on img at bounding box center [42, 161] width 34 height 34
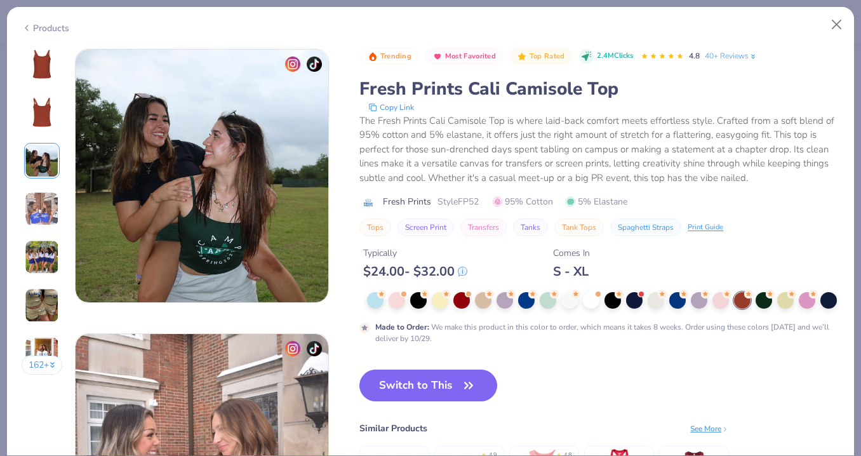
scroll to position [569, 0]
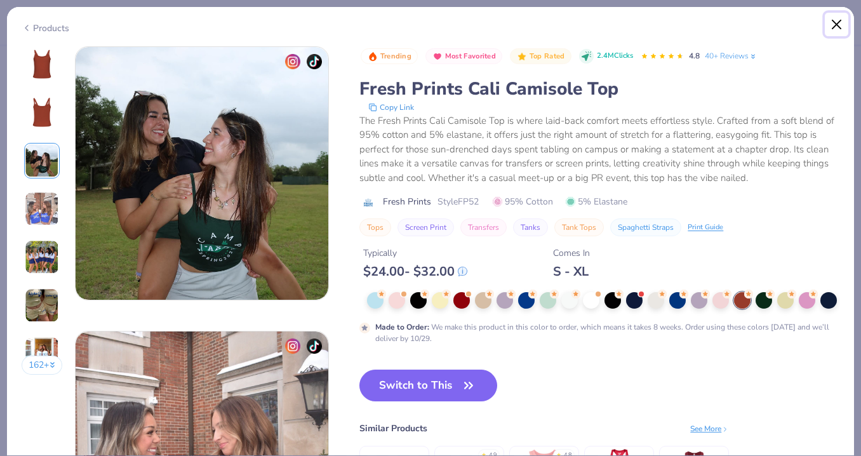
click at [833, 30] on button "Close" at bounding box center [837, 25] width 24 height 24
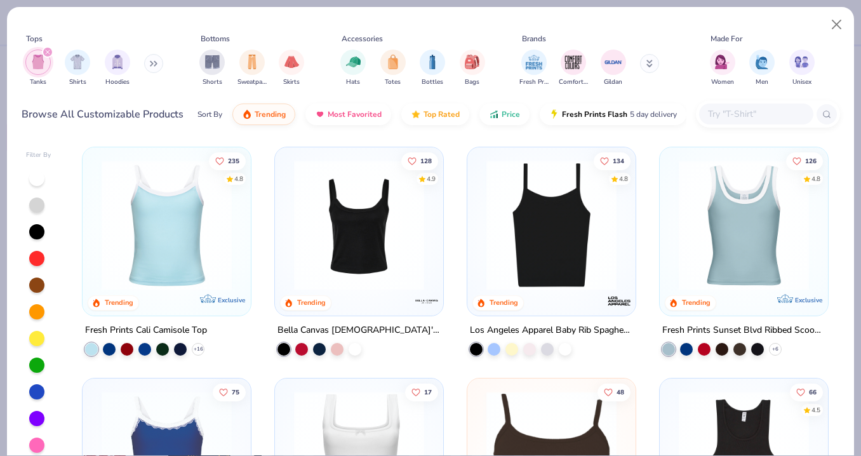
click at [194, 230] on img at bounding box center [166, 225] width 143 height 130
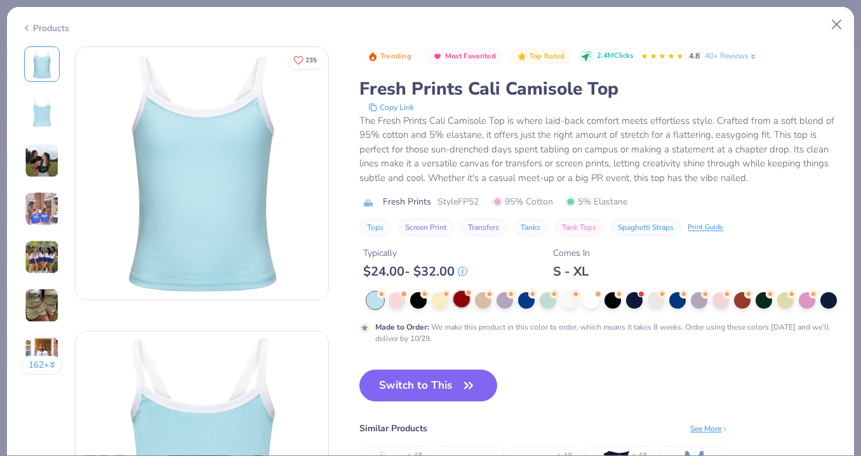
click at [461, 297] on div at bounding box center [461, 299] width 17 height 17
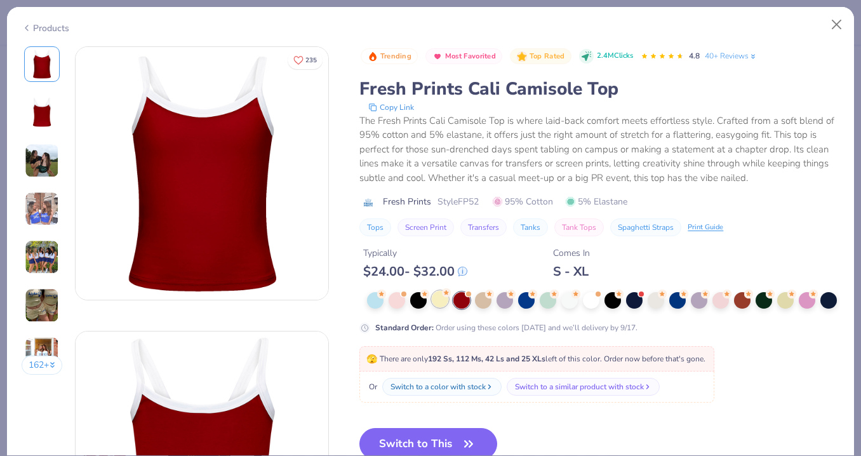
click at [443, 305] on div at bounding box center [440, 299] width 17 height 17
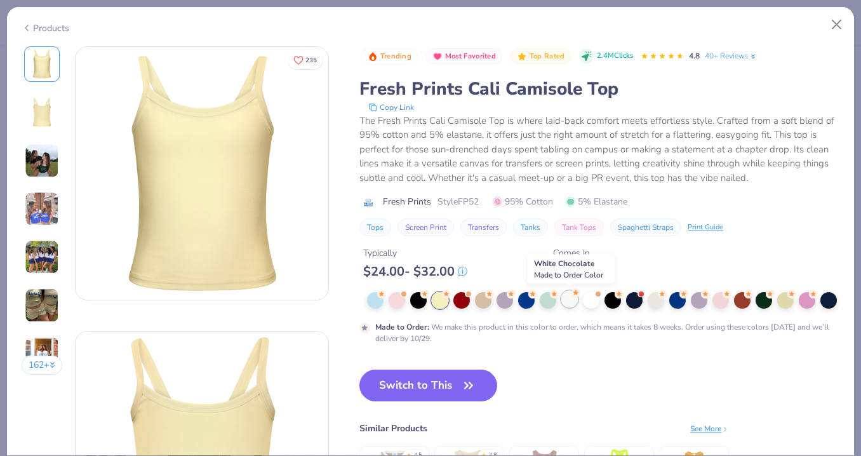
click at [570, 298] on div at bounding box center [569, 299] width 17 height 17
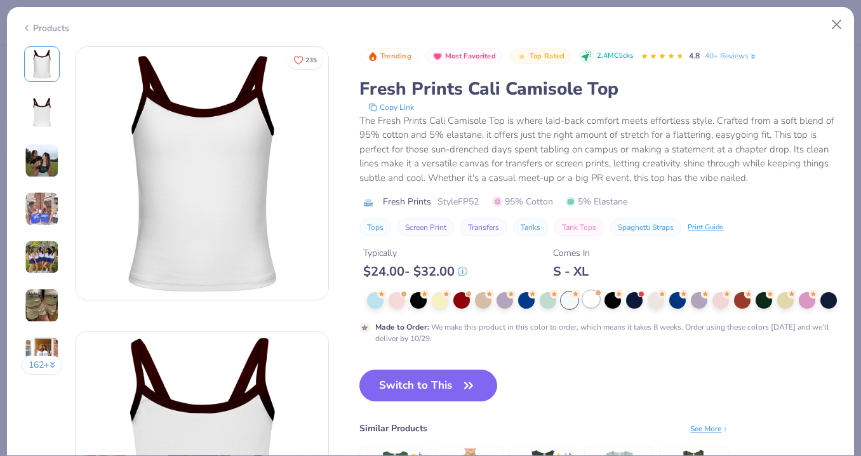
click at [589, 300] on div at bounding box center [591, 299] width 17 height 17
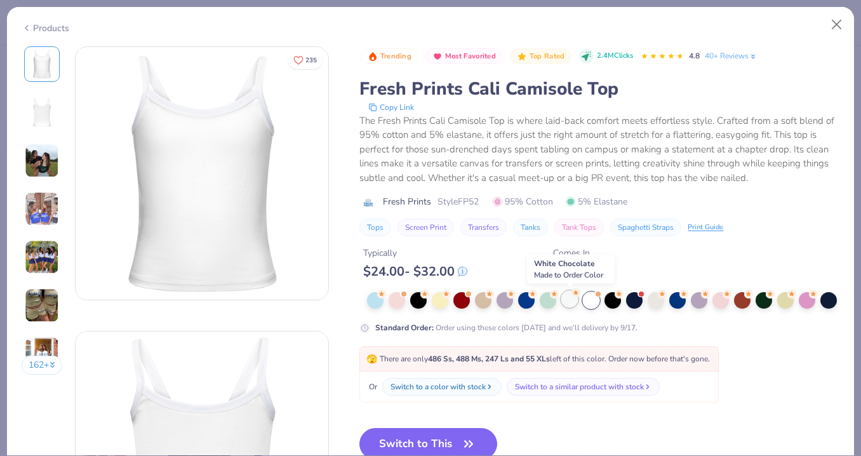
click at [572, 301] on div at bounding box center [569, 299] width 17 height 17
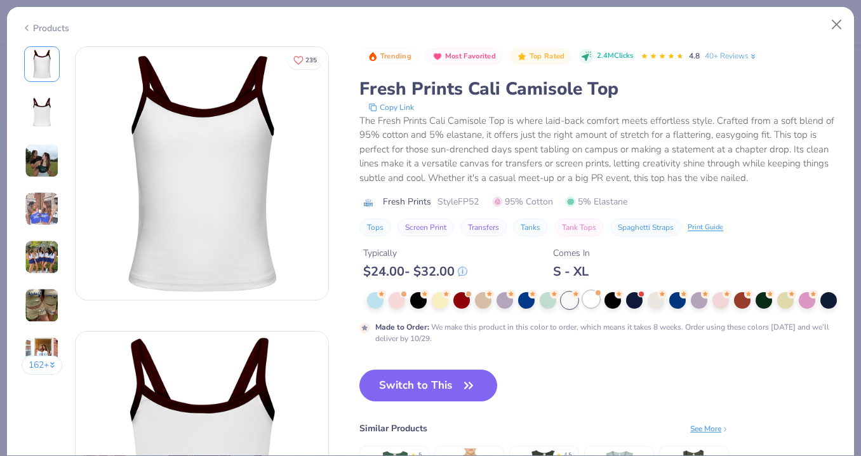
click at [594, 298] on div at bounding box center [591, 299] width 17 height 17
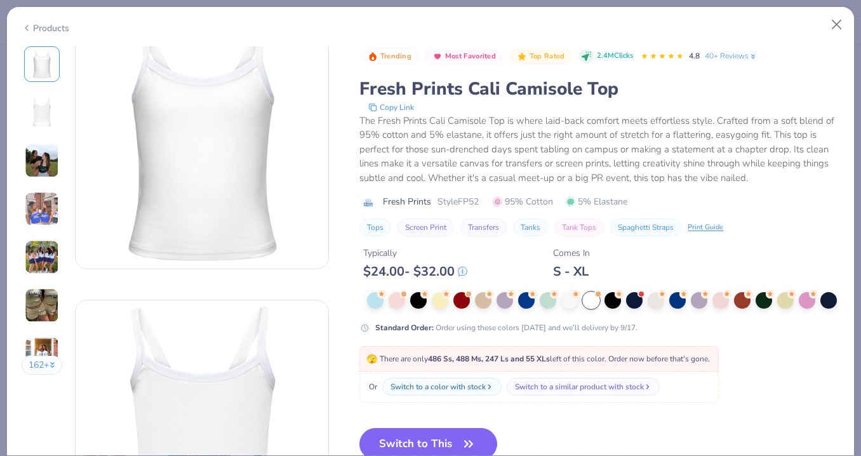
scroll to position [33, 0]
click at [474, 438] on icon "button" at bounding box center [469, 444] width 18 height 18
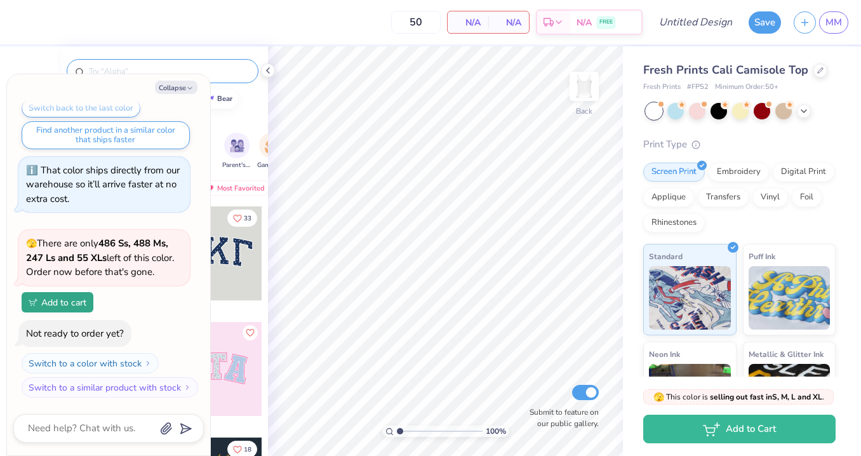
click at [222, 69] on input "text" at bounding box center [169, 71] width 163 height 13
click at [189, 84] on icon "button" at bounding box center [190, 88] width 8 height 8
type textarea "x"
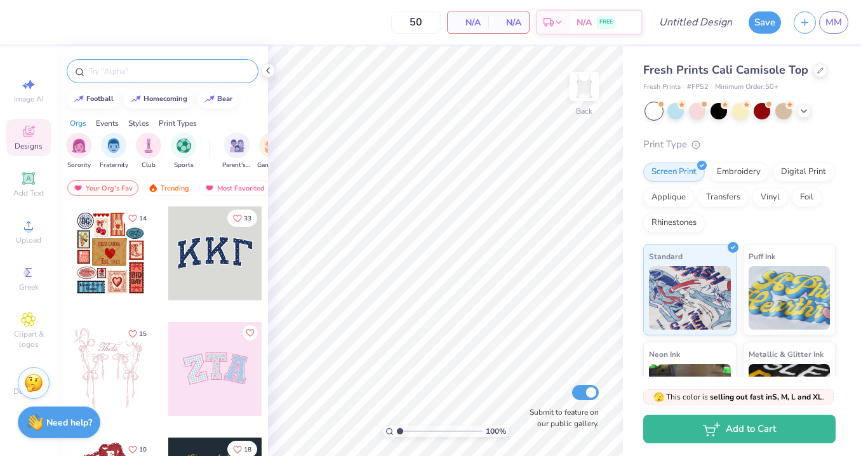
click at [185, 72] on input "text" at bounding box center [169, 71] width 163 height 13
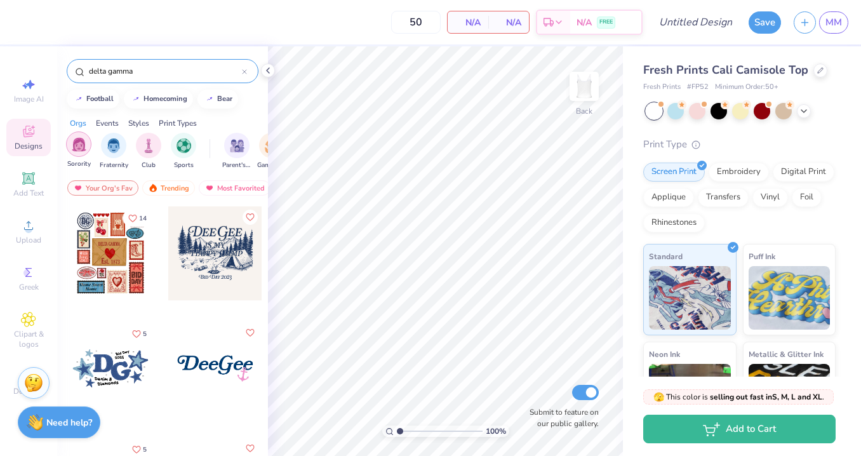
type input "delta gamma"
click at [83, 145] on img "filter for Sorority" at bounding box center [79, 144] width 15 height 15
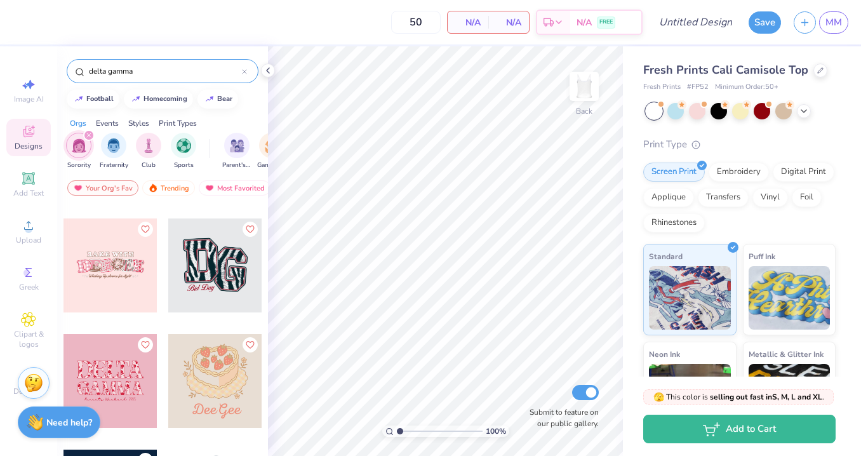
scroll to position [1129, 0]
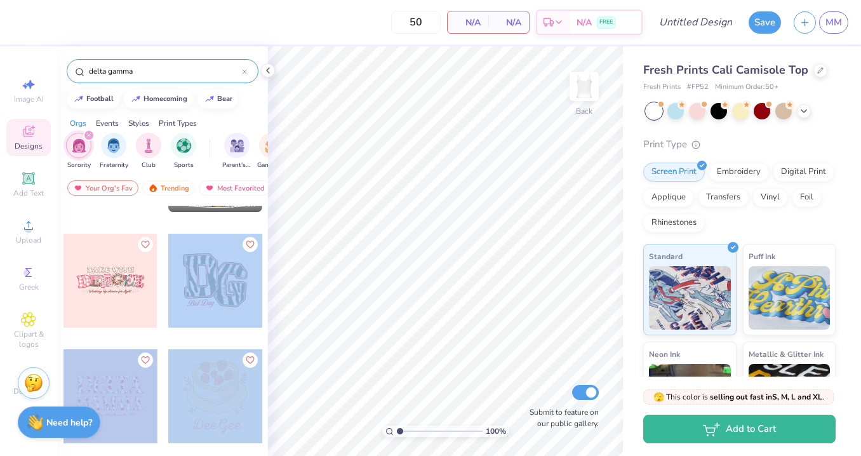
click at [435, 269] on div "50 N/A Per Item N/A Total Est. Delivery N/A FREE Design Title Save MM Image AI …" at bounding box center [430, 228] width 861 height 456
click at [205, 290] on div at bounding box center [215, 281] width 94 height 94
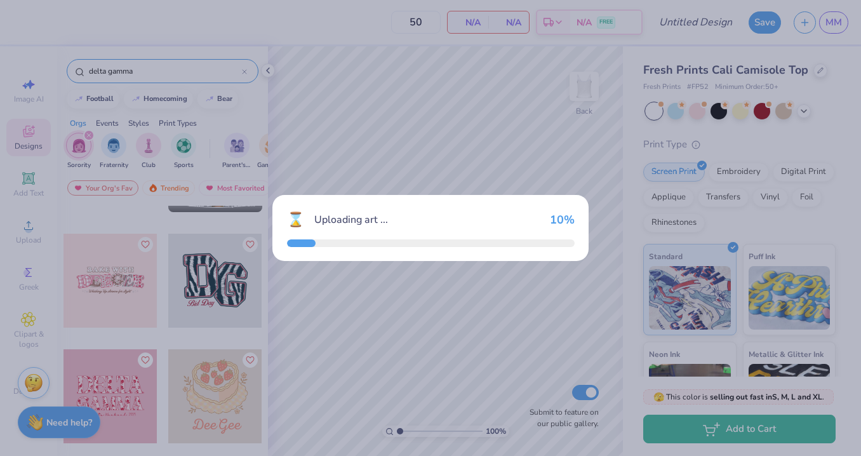
click at [415, 300] on div "⌛ Uploading art ... 10 %" at bounding box center [430, 228] width 861 height 456
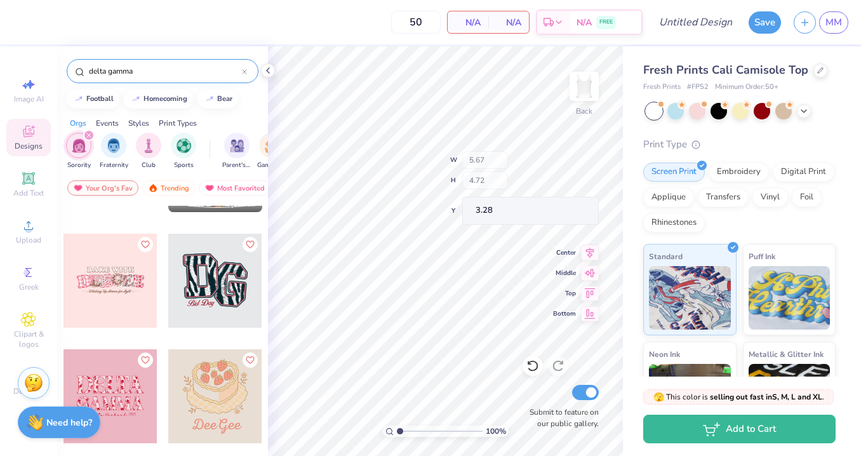
type input "3.28"
click at [133, 295] on div at bounding box center [111, 281] width 94 height 94
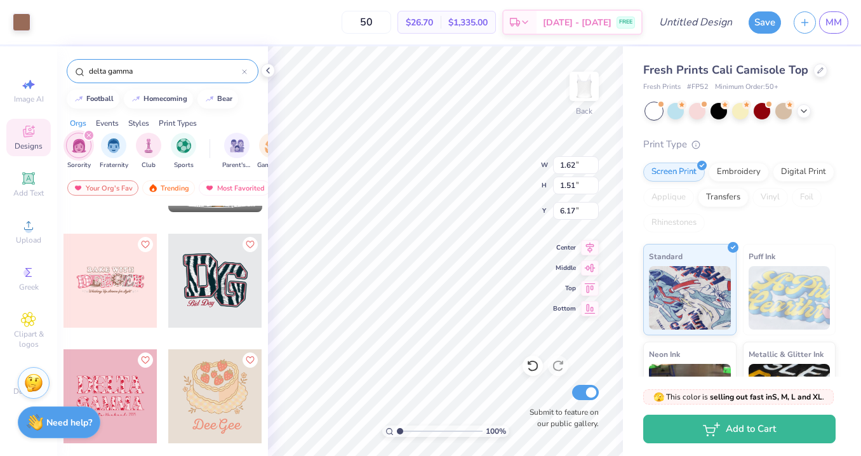
type input "1.57"
type input "1.46"
type input "6.20"
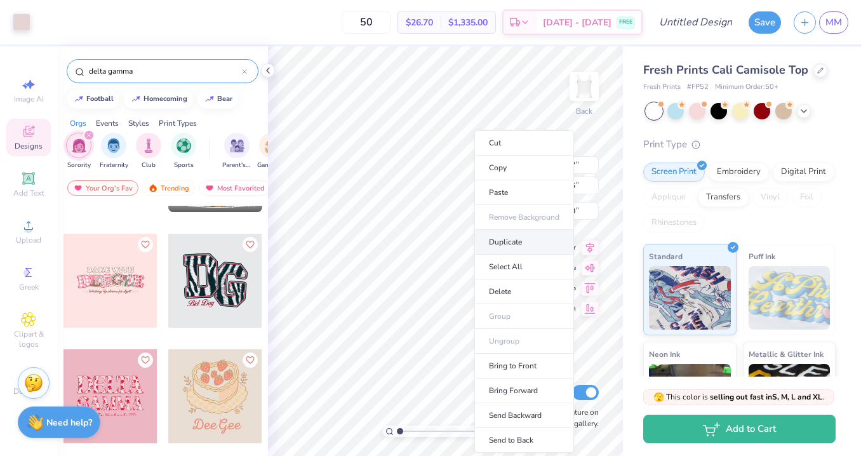
type input "1.41"
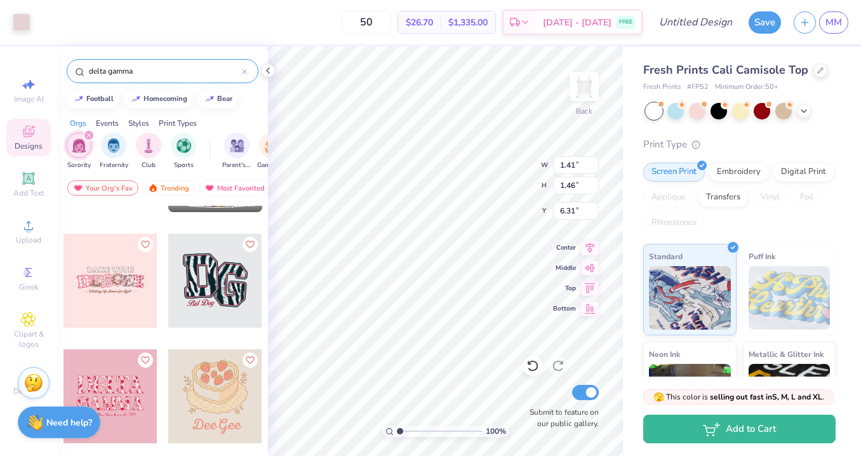
type input "6.27"
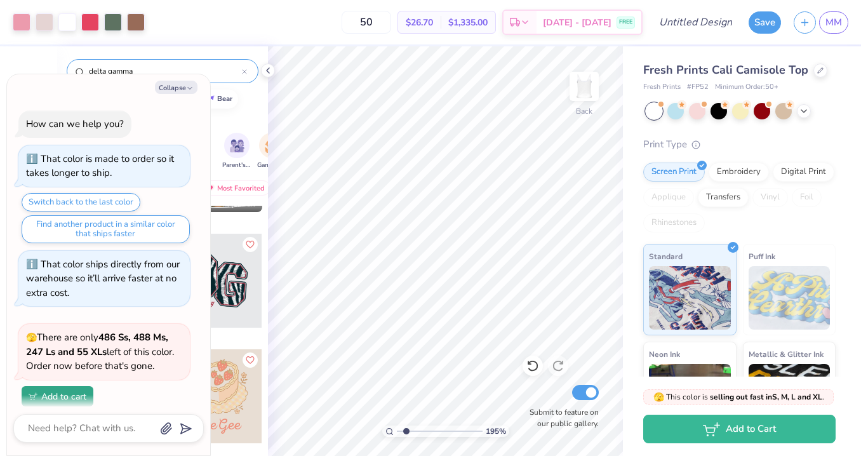
type input "1.95"
type textarea "x"
type input "2.1"
type textarea "x"
drag, startPoint x: 398, startPoint y: 431, endPoint x: 417, endPoint y: 432, distance: 18.4
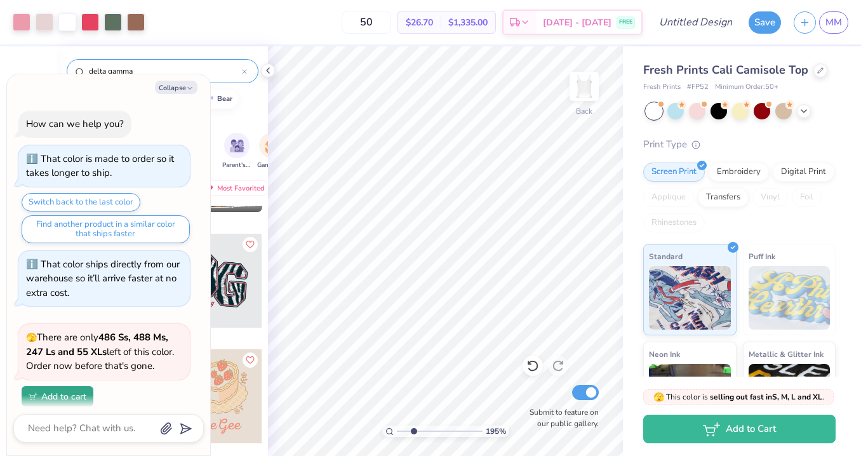
type input "2.98"
click at [417, 432] on input "range" at bounding box center [440, 430] width 86 height 11
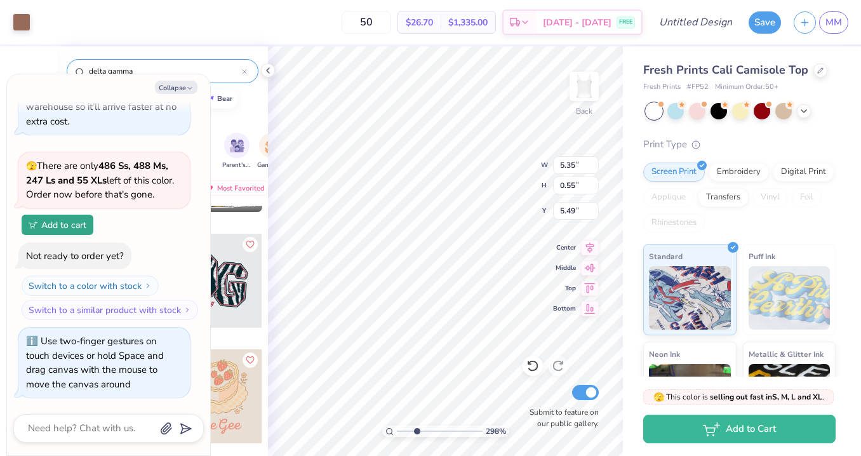
type textarea "x"
type input "5.37"
type input "0.56"
type input "5.48"
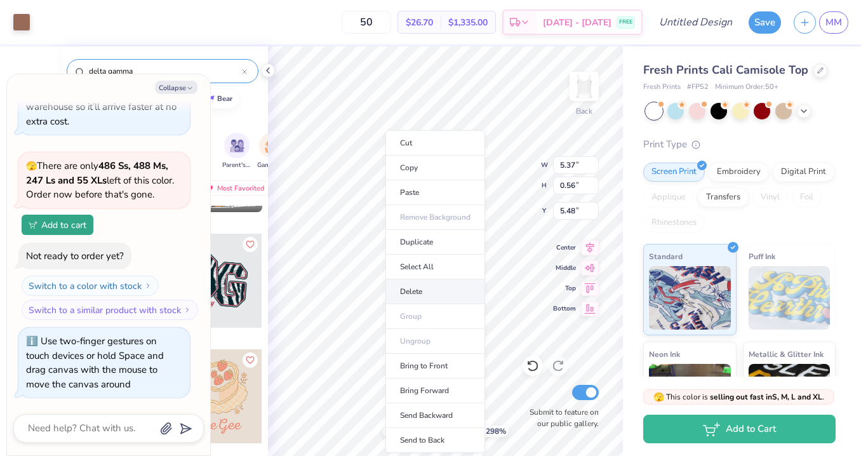
click at [416, 291] on li "Delete" at bounding box center [435, 291] width 100 height 25
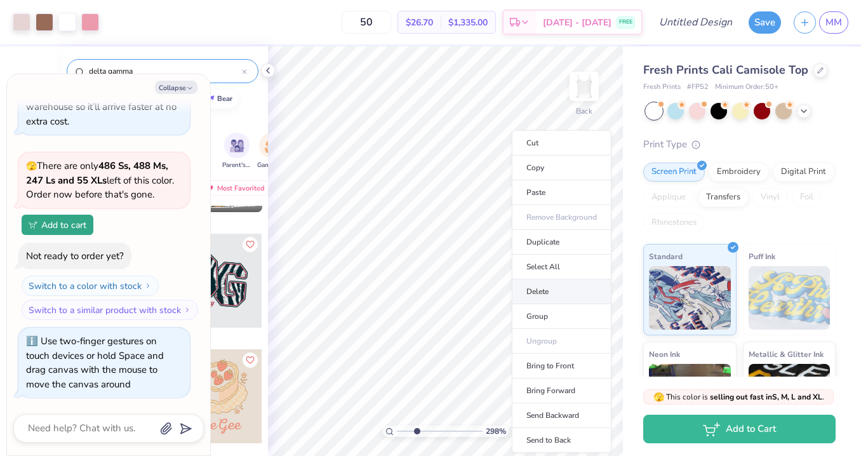
click at [539, 293] on li "Delete" at bounding box center [562, 291] width 100 height 25
click at [546, 298] on li "Delete" at bounding box center [575, 291] width 100 height 25
type textarea "x"
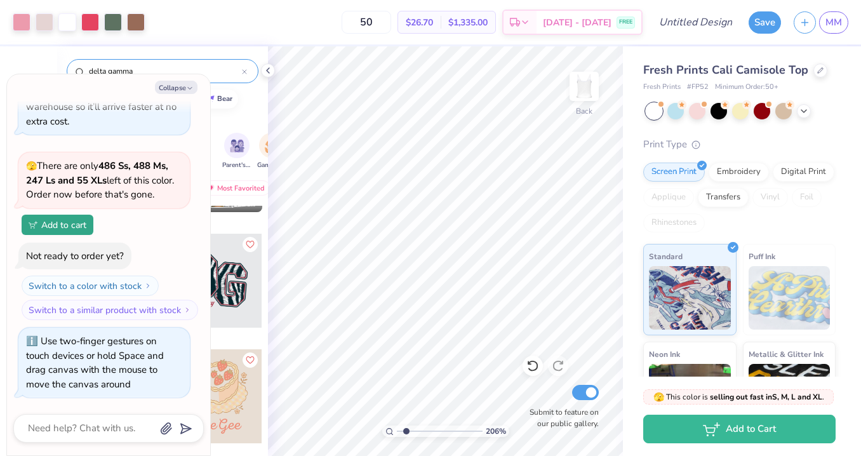
drag, startPoint x: 416, startPoint y: 432, endPoint x: 406, endPoint y: 432, distance: 10.2
type input "1.76"
click at [406, 432] on input "range" at bounding box center [440, 430] width 86 height 11
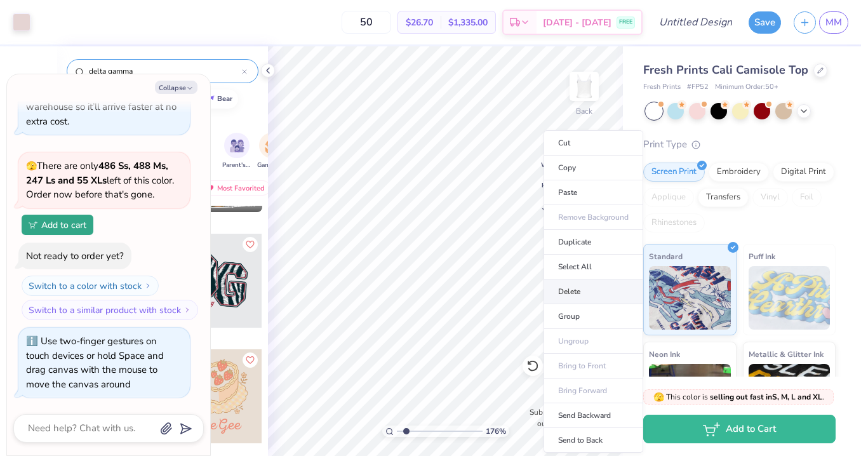
click at [565, 291] on li "Delete" at bounding box center [594, 291] width 100 height 25
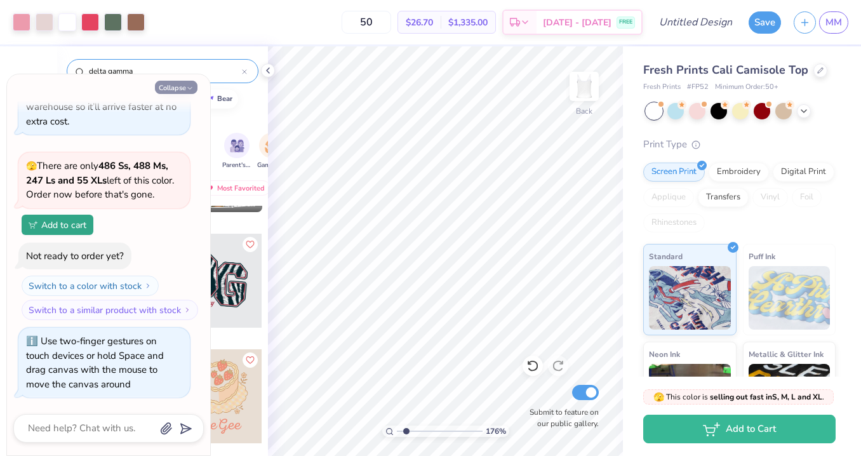
click at [184, 88] on button "Collapse" at bounding box center [176, 87] width 43 height 13
type textarea "x"
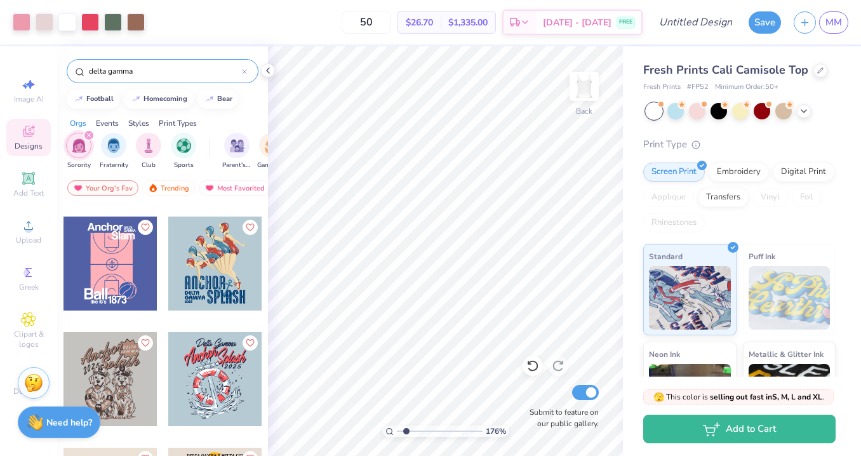
scroll to position [1534, 0]
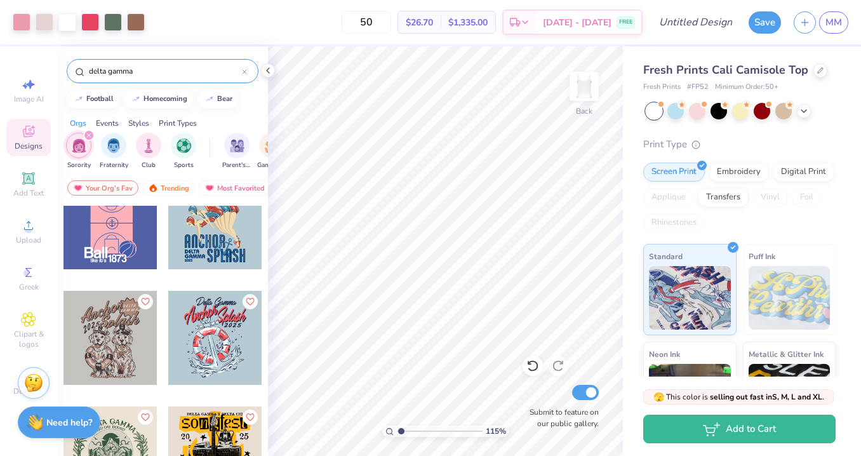
type input "1.15"
click at [401, 432] on input "range" at bounding box center [440, 430] width 86 height 11
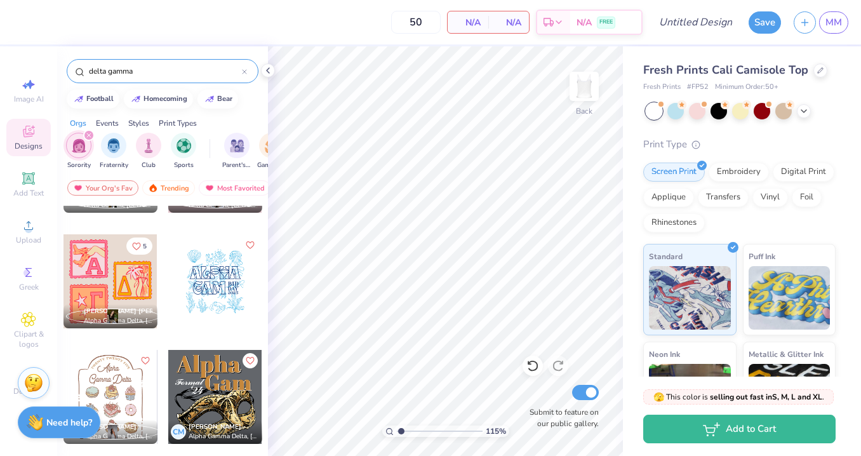
scroll to position [7722, 0]
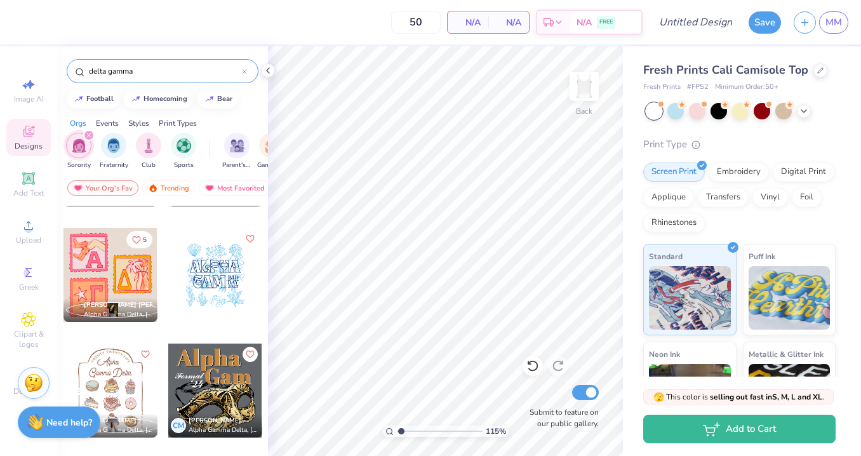
click at [121, 67] on input "delta gamma" at bounding box center [165, 71] width 154 height 13
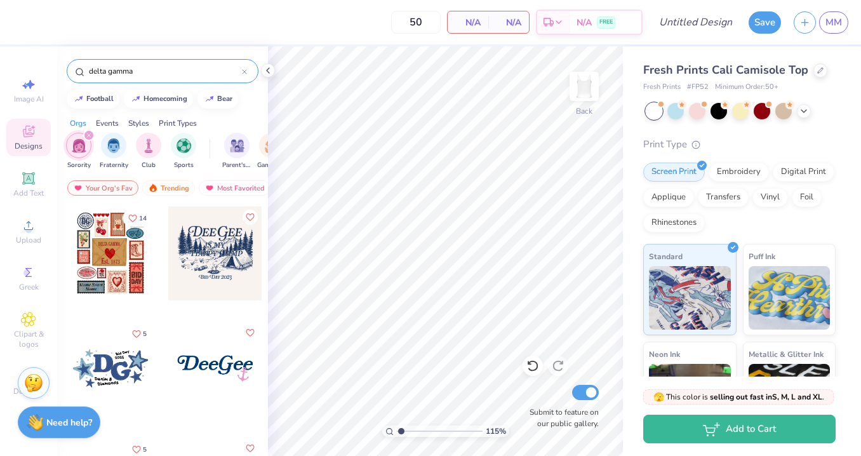
click at [121, 67] on input "delta gamma" at bounding box center [165, 71] width 154 height 13
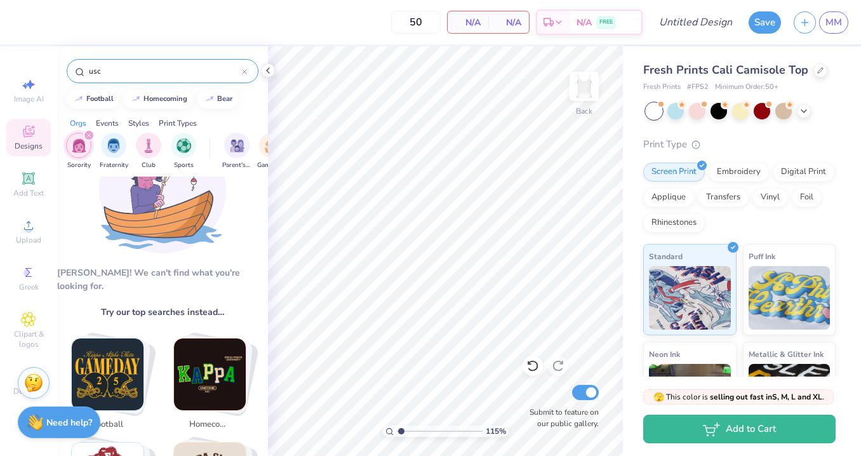
scroll to position [175, 0]
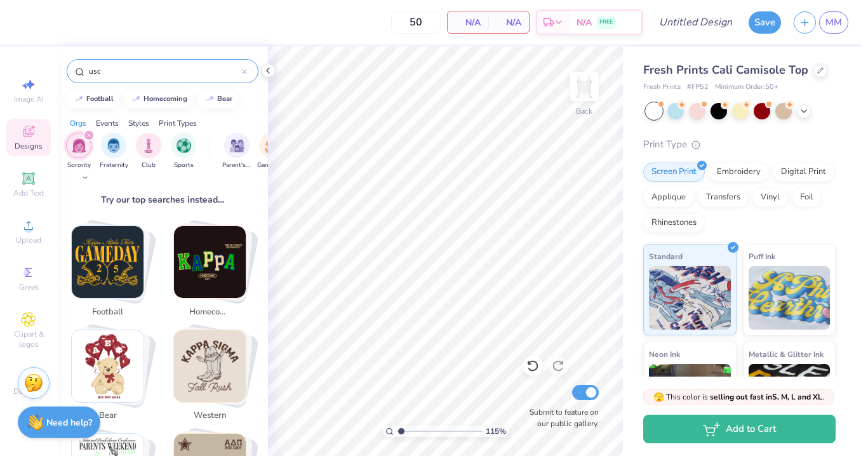
click at [128, 260] on img "Stack Card Button football" at bounding box center [108, 262] width 72 height 72
type input "football"
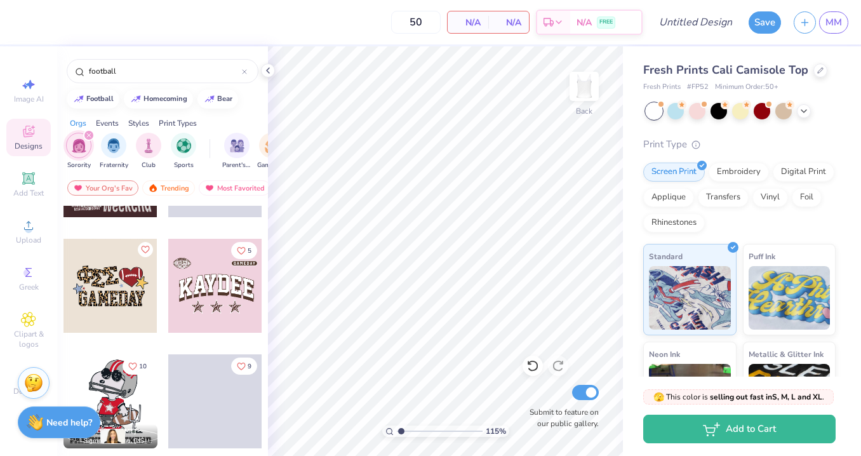
scroll to position [567, 0]
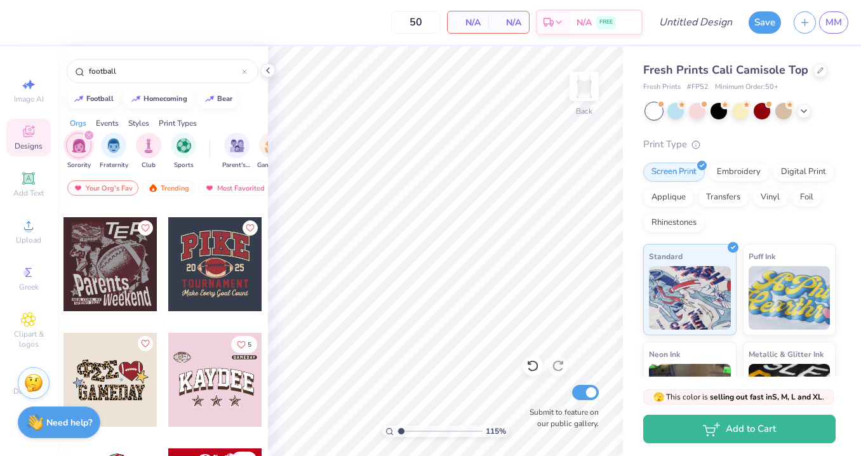
click at [121, 380] on div at bounding box center [111, 380] width 94 height 94
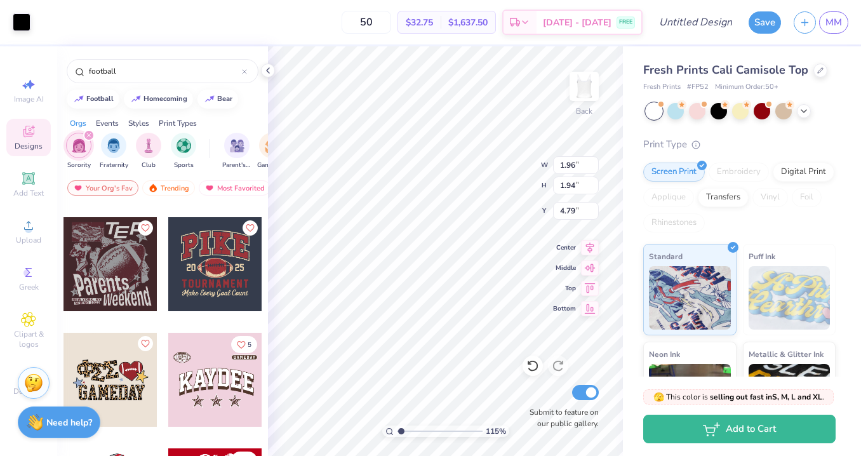
type input "1.91"
type input "1.89"
type input "4.84"
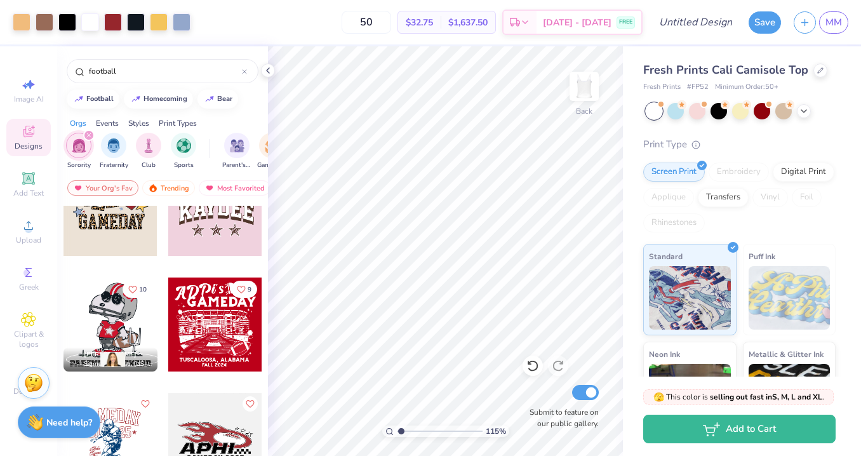
scroll to position [739, 0]
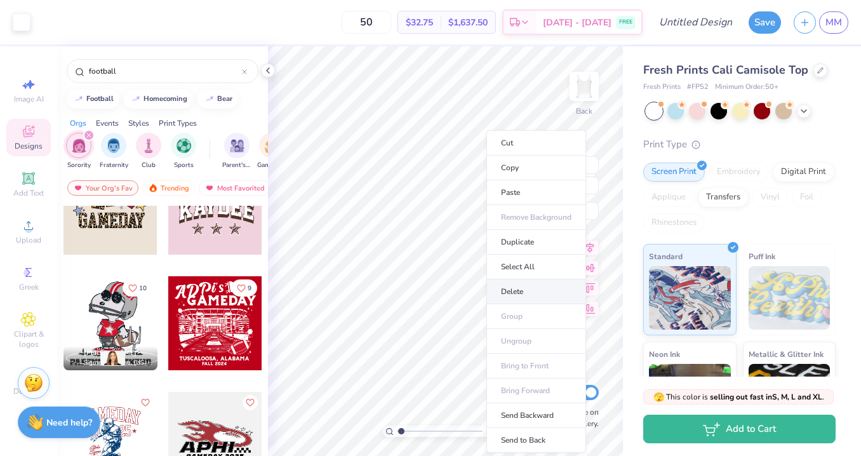
click at [502, 288] on li "Delete" at bounding box center [536, 291] width 100 height 25
click at [516, 240] on li "Duplicate" at bounding box center [531, 242] width 100 height 25
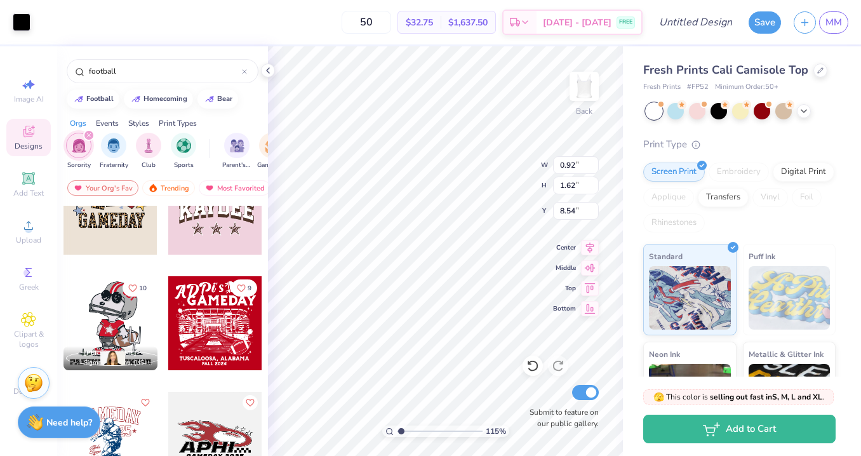
type input "8.35"
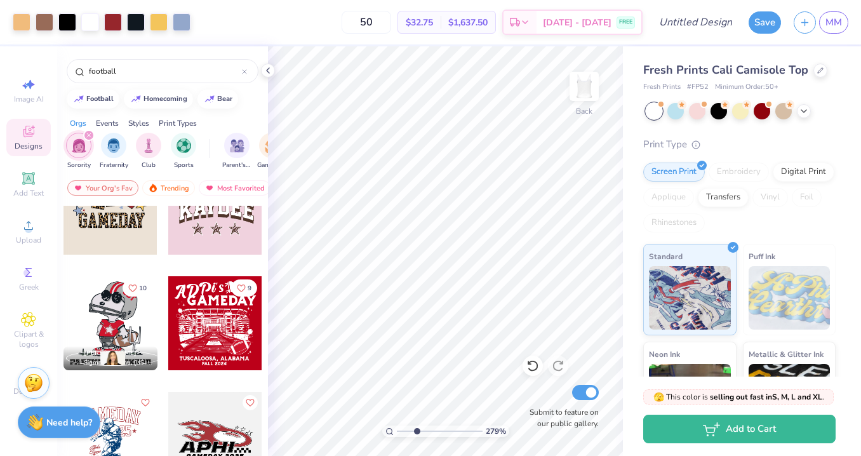
drag, startPoint x: 401, startPoint y: 429, endPoint x: 417, endPoint y: 429, distance: 15.2
type input "3"
click at [417, 429] on input "range" at bounding box center [440, 430] width 86 height 11
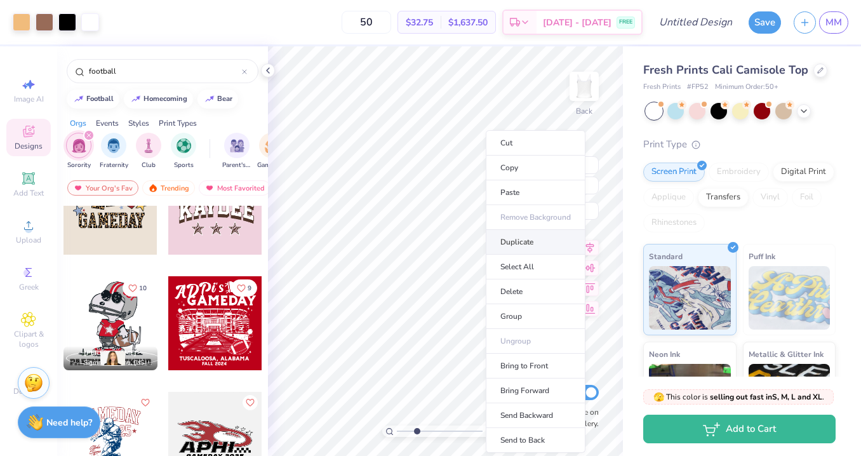
click at [513, 246] on li "Duplicate" at bounding box center [536, 242] width 100 height 25
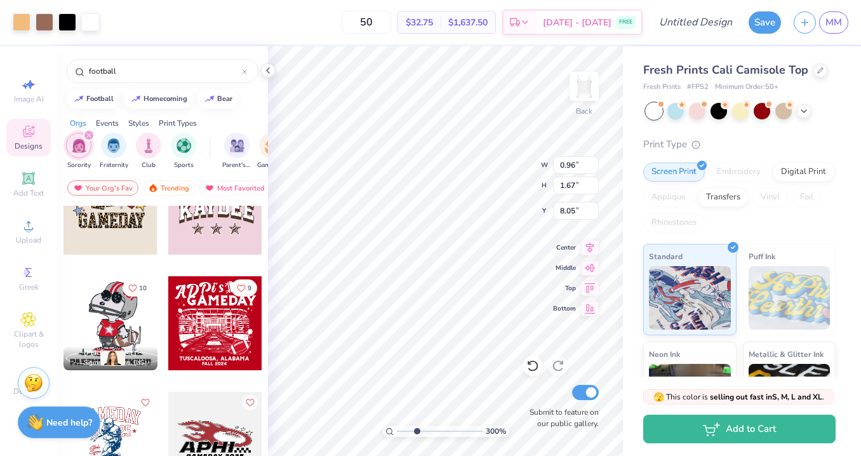
type input "9.46"
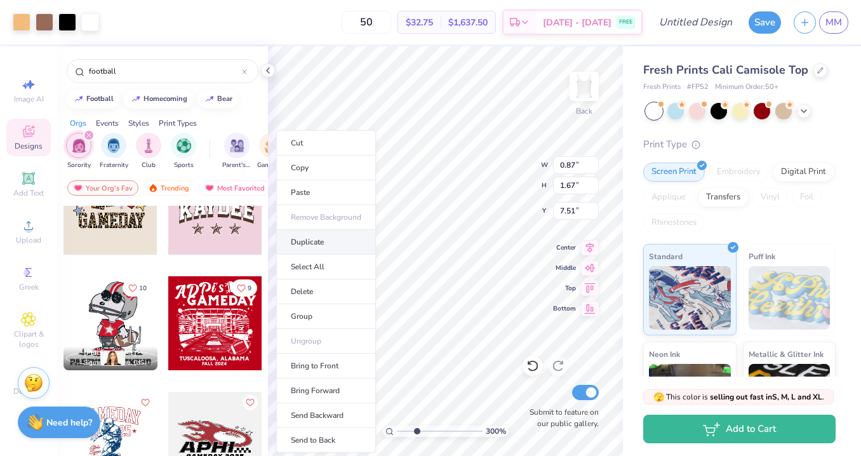
click at [309, 238] on li "Duplicate" at bounding box center [326, 242] width 100 height 25
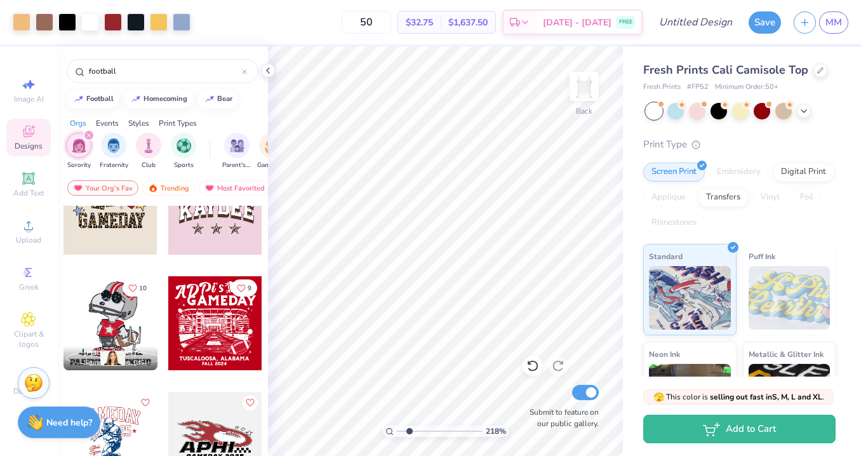
drag, startPoint x: 417, startPoint y: 431, endPoint x: 409, endPoint y: 429, distance: 7.7
click at [409, 429] on input "range" at bounding box center [440, 430] width 86 height 11
click at [537, 401] on div "Submit to feature on our public gallery." at bounding box center [561, 405] width 76 height 47
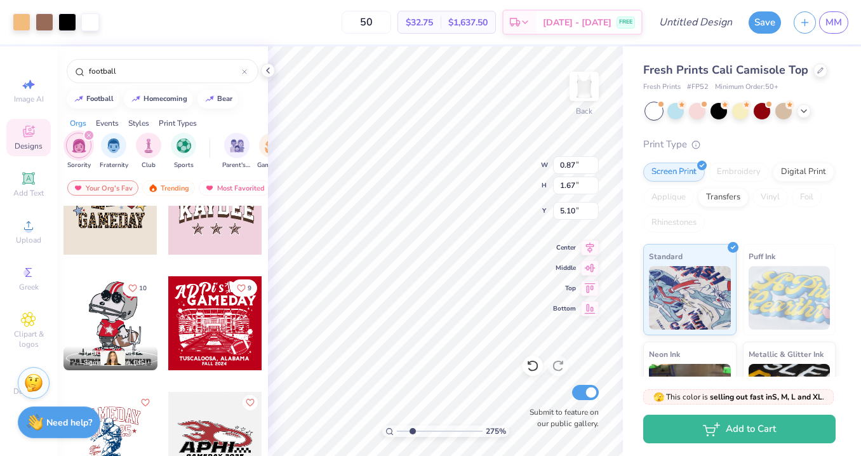
click at [412, 430] on input "range" at bounding box center [440, 430] width 86 height 11
drag, startPoint x: 412, startPoint y: 430, endPoint x: 405, endPoint y: 430, distance: 7.0
click at [405, 430] on input "range" at bounding box center [440, 430] width 86 height 11
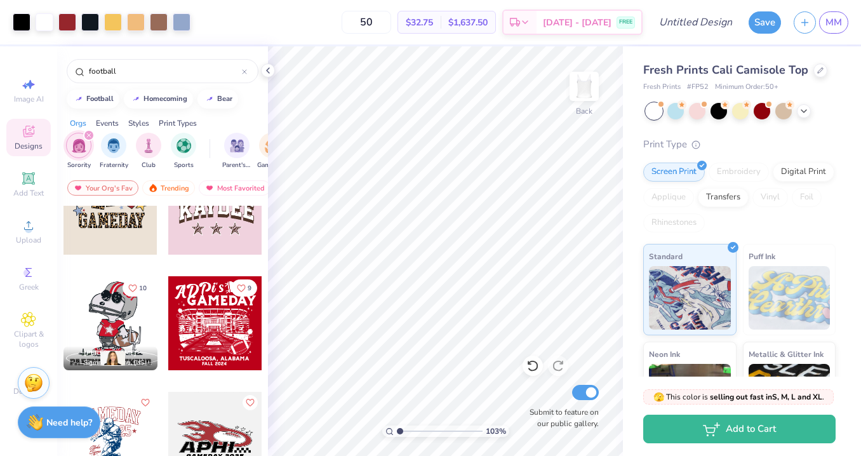
drag, startPoint x: 406, startPoint y: 428, endPoint x: 399, endPoint y: 429, distance: 7.1
click at [399, 429] on input "range" at bounding box center [440, 430] width 86 height 11
click at [689, 27] on input "Design Title" at bounding box center [711, 22] width 62 height 25
click at [760, 21] on button "Save" at bounding box center [765, 21] width 32 height 22
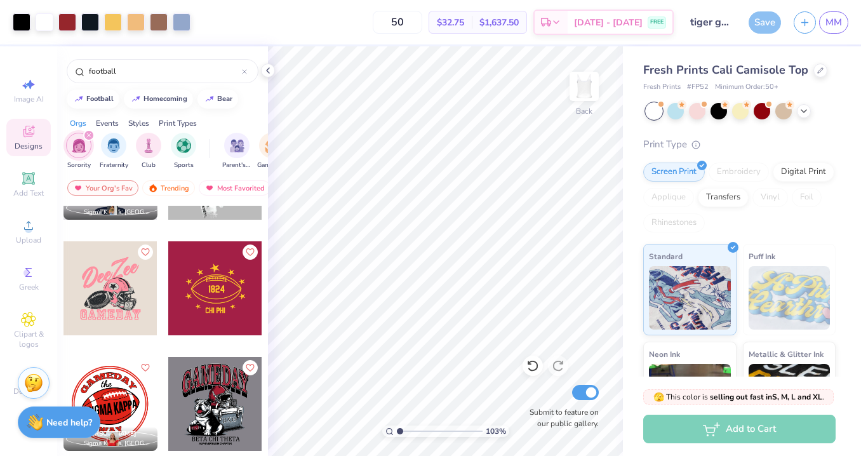
scroll to position [1351, 0]
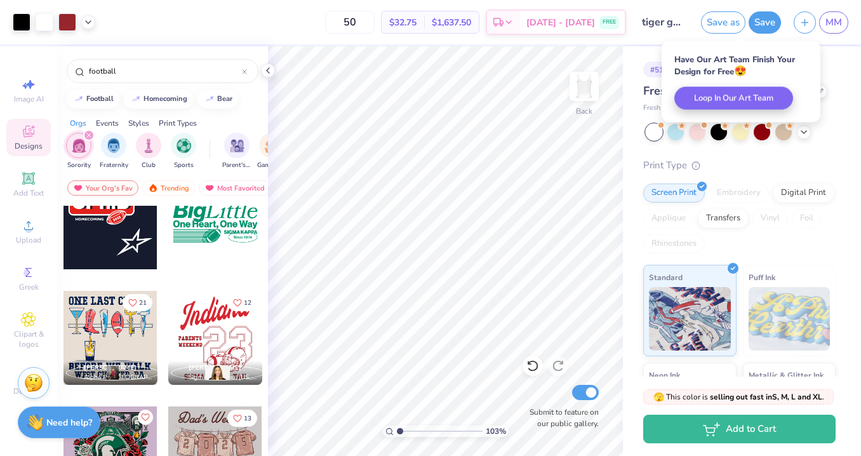
scroll to position [1997, 0]
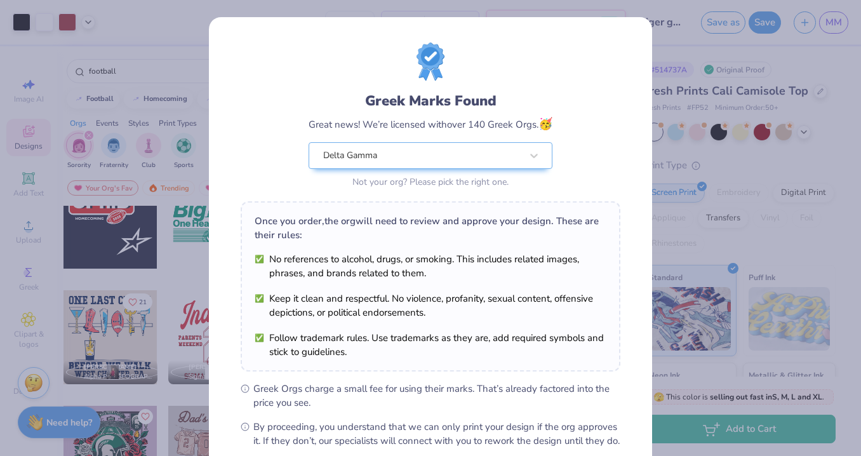
click at [699, 209] on div "Greek Marks Found Great news! We’re licensed with over 140 Greek Orgs. 🥳 Delta …" at bounding box center [430, 228] width 861 height 456
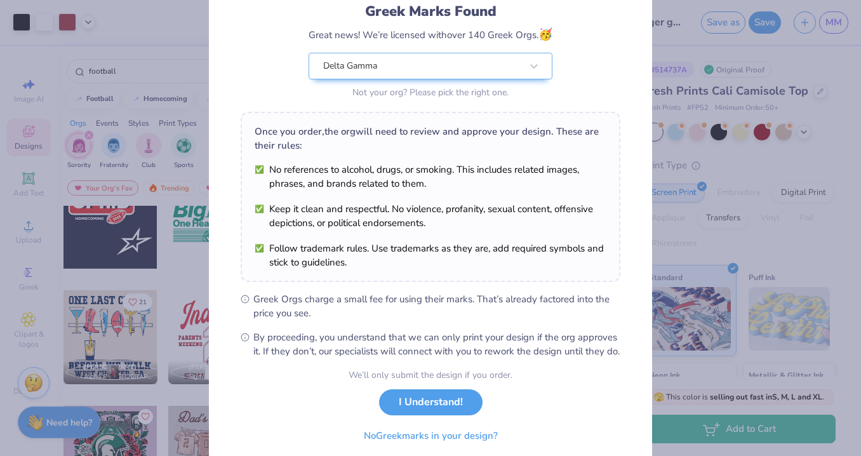
scroll to position [138, 0]
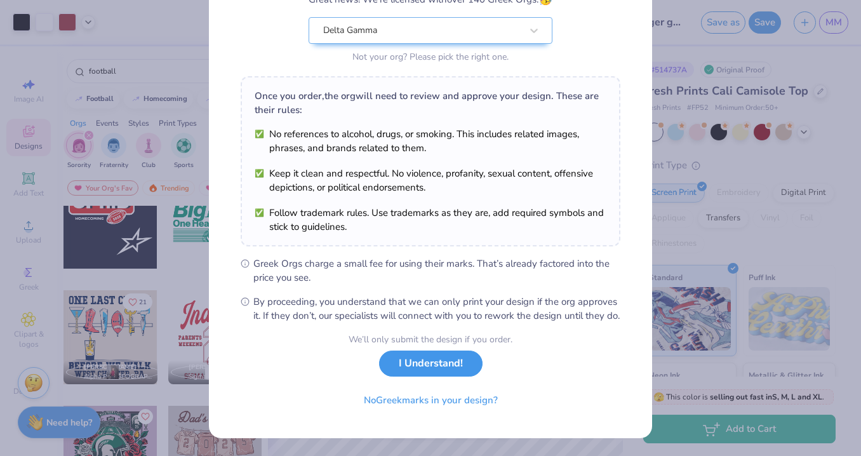
click at [453, 369] on button "I Understand!" at bounding box center [431, 364] width 104 height 26
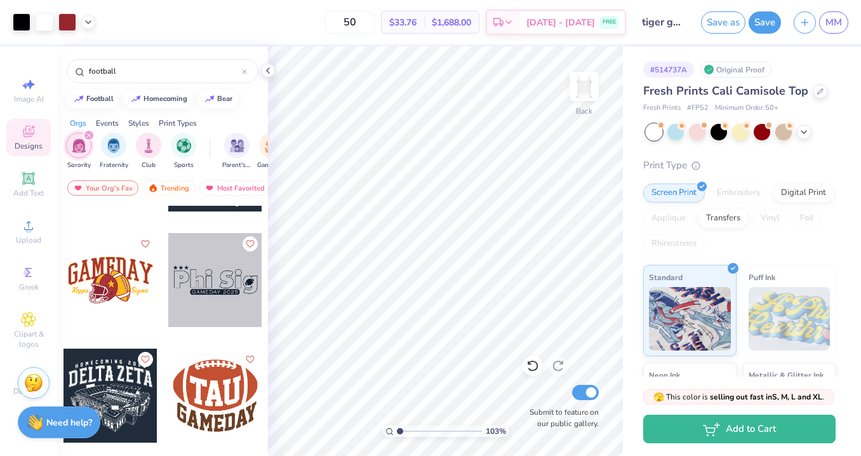
scroll to position [4248, 0]
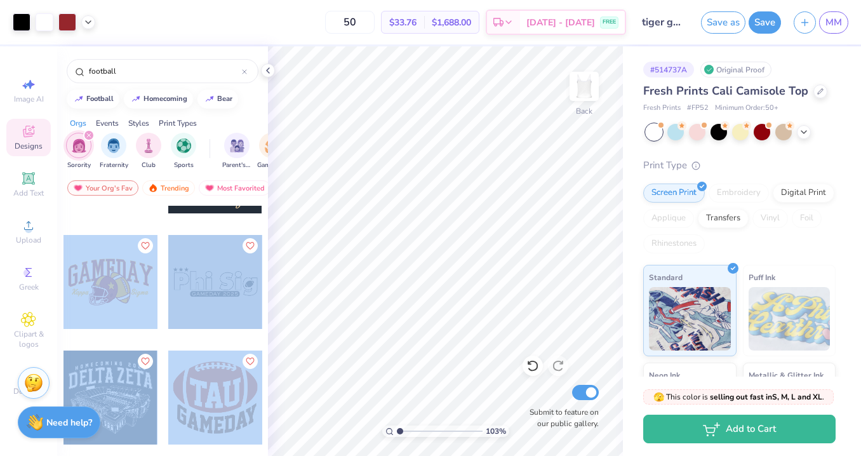
click at [425, 351] on div "Art colors 50 $33.76 Per Item $1,688.00 Total Est. Delivery [DATE] - [DATE] FRE…" at bounding box center [430, 228] width 861 height 456
click at [812, 21] on button "button" at bounding box center [805, 21] width 22 height 22
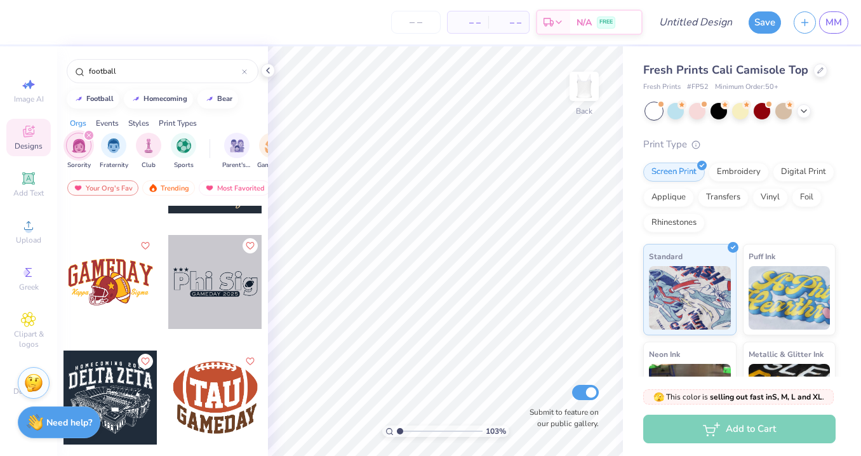
click at [121, 271] on div at bounding box center [111, 282] width 94 height 94
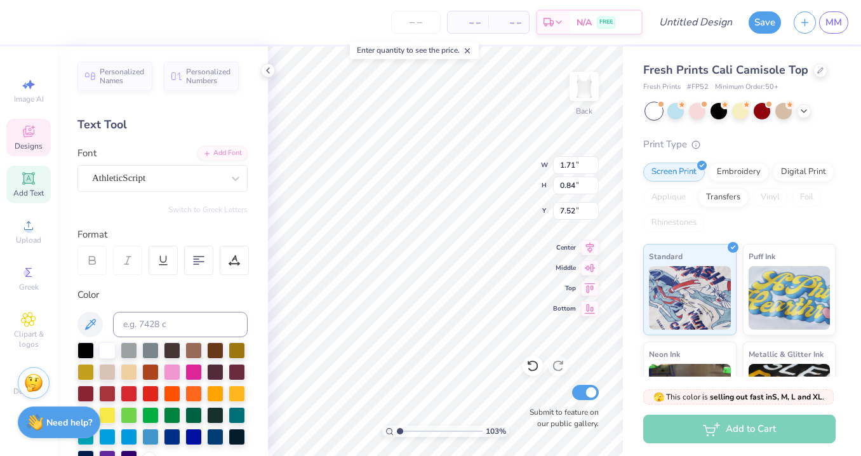
scroll to position [0, 1]
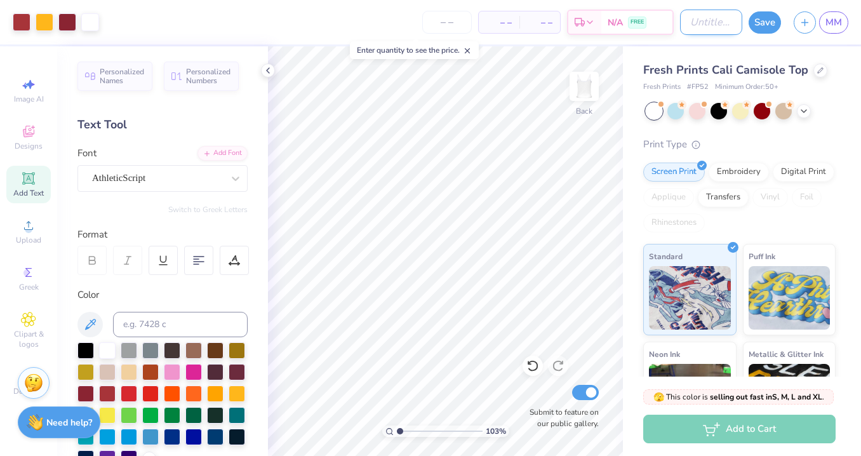
click at [708, 25] on input "Design Title" at bounding box center [711, 22] width 62 height 25
click at [771, 22] on button "Save" at bounding box center [765, 21] width 32 height 22
click at [453, 22] on input "number" at bounding box center [447, 22] width 50 height 23
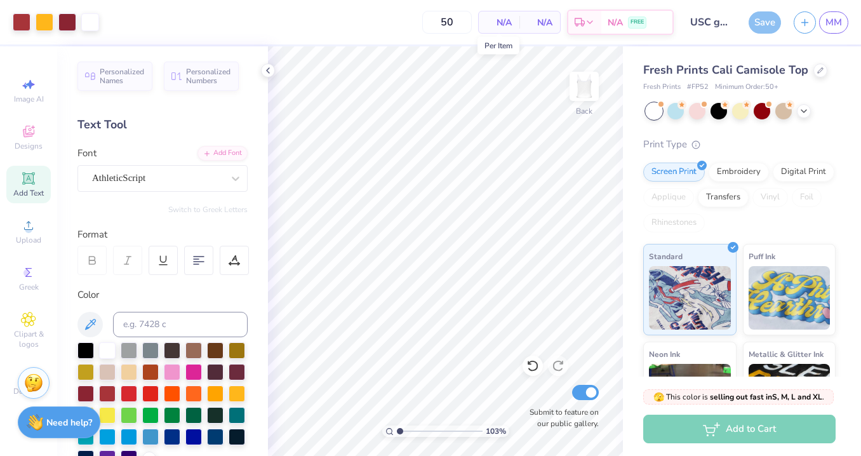
click at [504, 25] on span "N/A" at bounding box center [498, 22] width 25 height 13
click at [804, 17] on icon "button" at bounding box center [805, 20] width 11 height 11
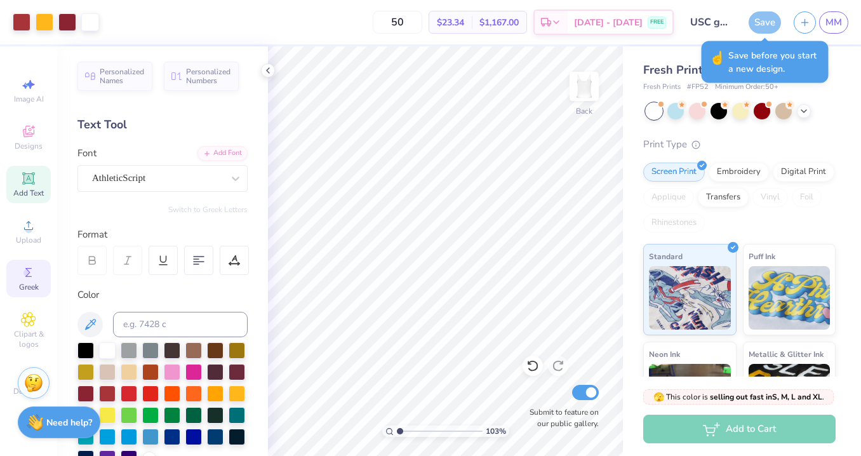
click at [29, 271] on icon at bounding box center [28, 272] width 6 height 9
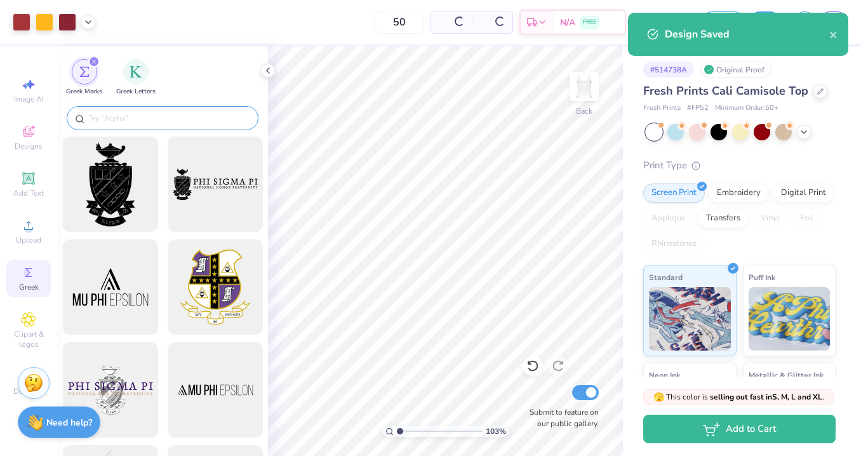
click at [149, 115] on input "text" at bounding box center [169, 118] width 163 height 13
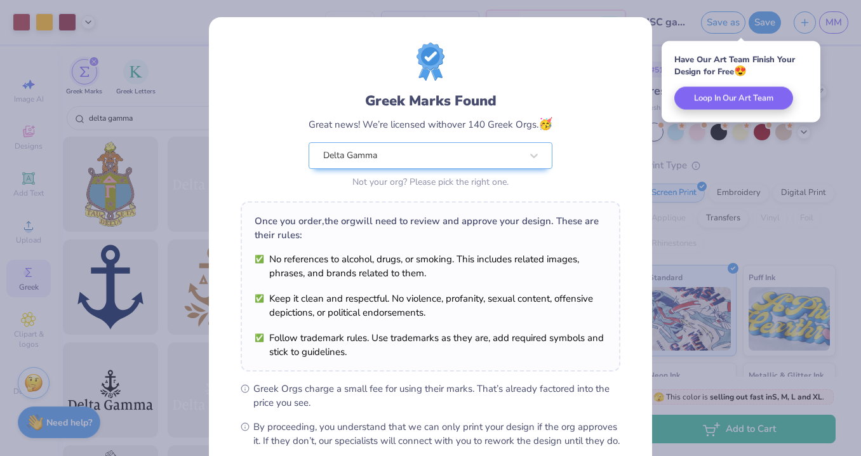
scroll to position [138, 0]
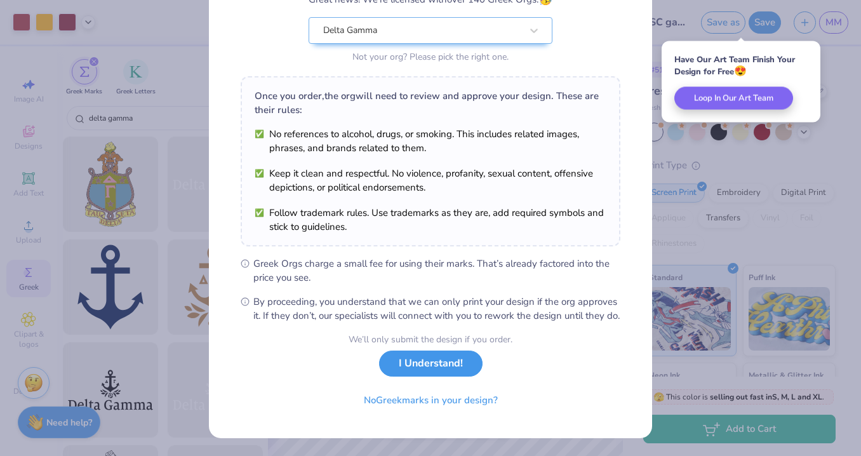
click at [433, 368] on button "I Understand!" at bounding box center [431, 364] width 104 height 26
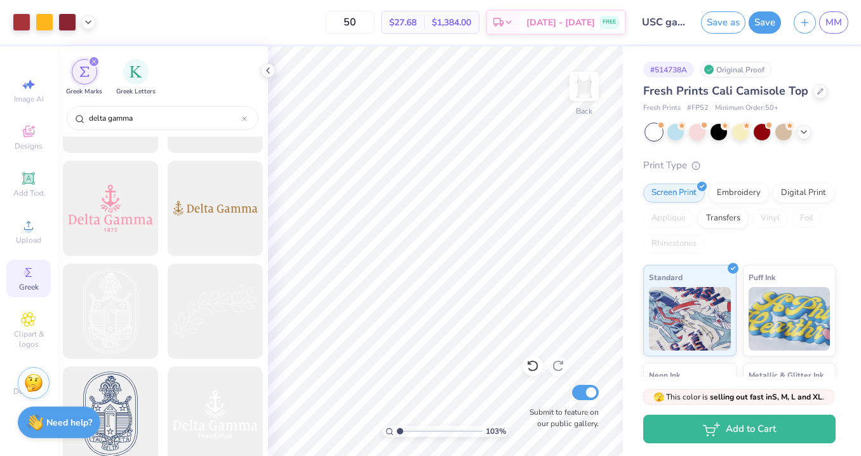
scroll to position [2296, 0]
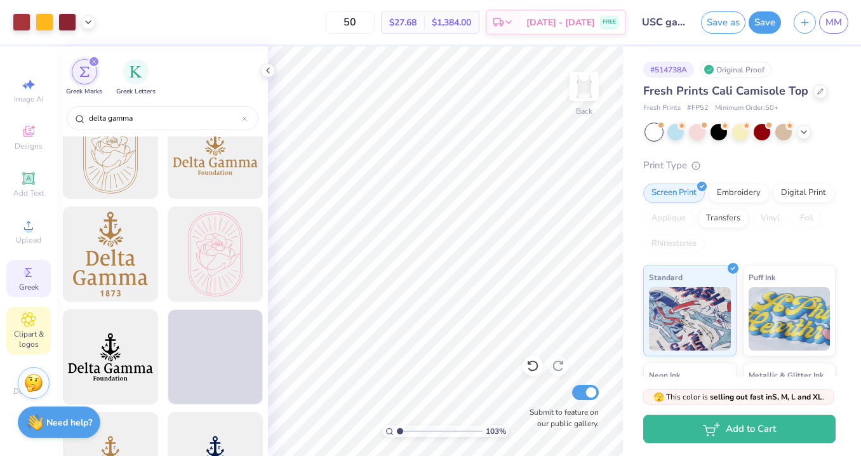
click at [34, 326] on icon at bounding box center [28, 319] width 15 height 15
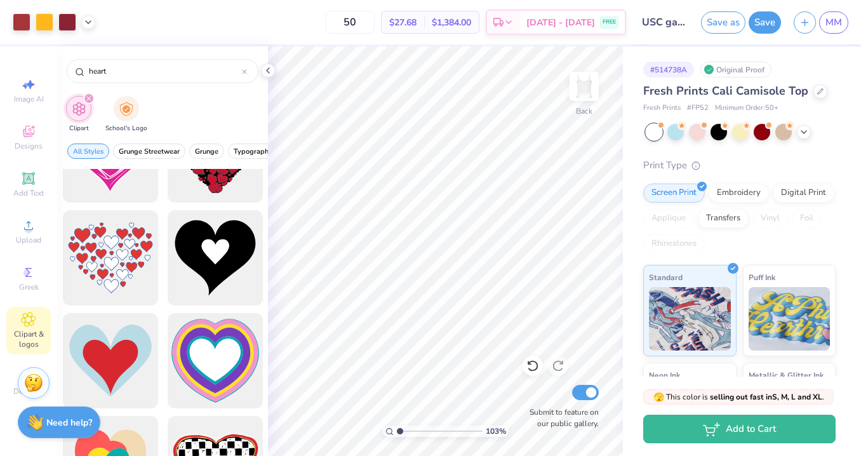
scroll to position [64, 0]
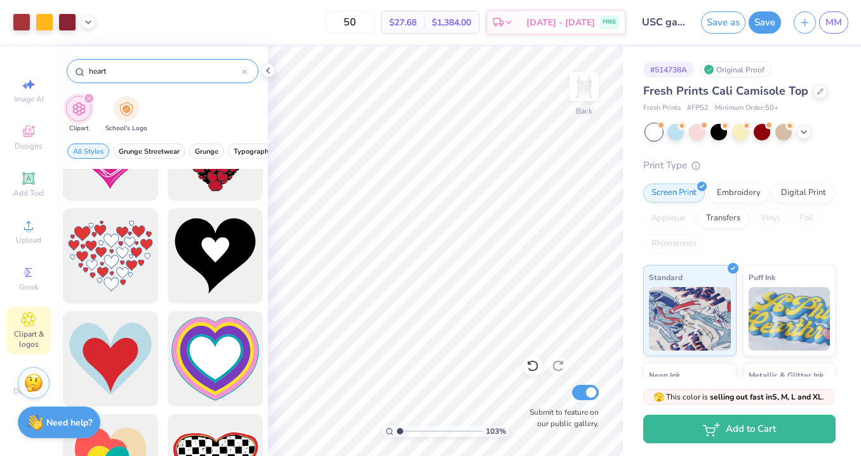
click at [117, 79] on div "heart" at bounding box center [163, 71] width 192 height 24
click at [116, 77] on input "heart" at bounding box center [165, 71] width 154 height 13
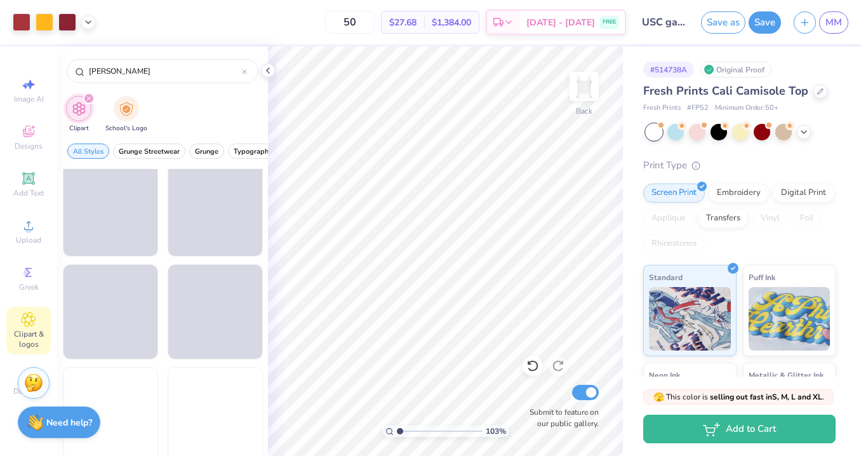
scroll to position [664, 0]
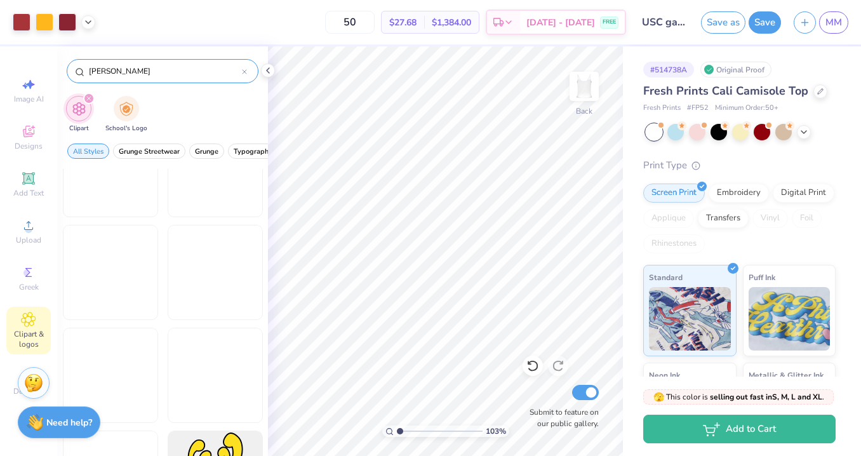
click at [127, 64] on div "[PERSON_NAME]" at bounding box center [163, 71] width 192 height 24
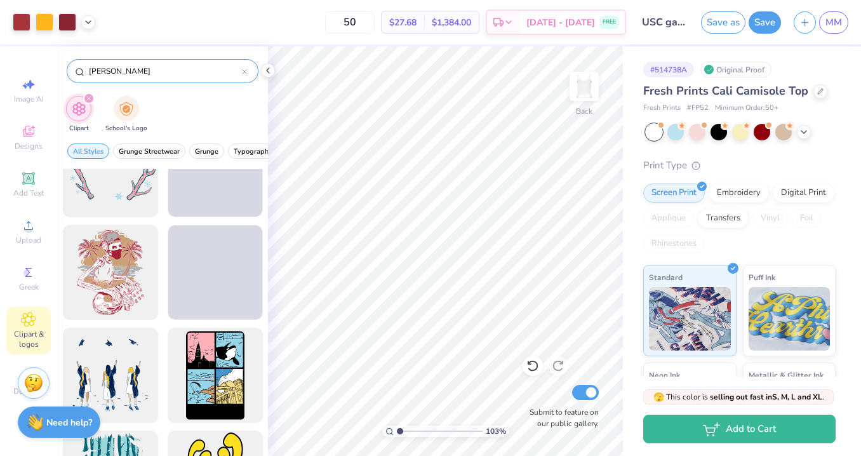
click at [112, 69] on input "[PERSON_NAME]" at bounding box center [165, 71] width 154 height 13
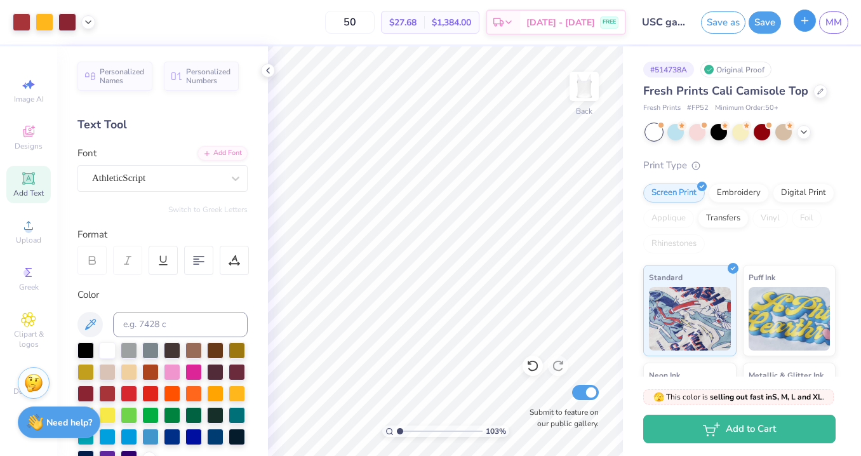
click at [804, 17] on icon "button" at bounding box center [805, 20] width 11 height 11
click at [765, 22] on button "Save" at bounding box center [765, 21] width 32 height 22
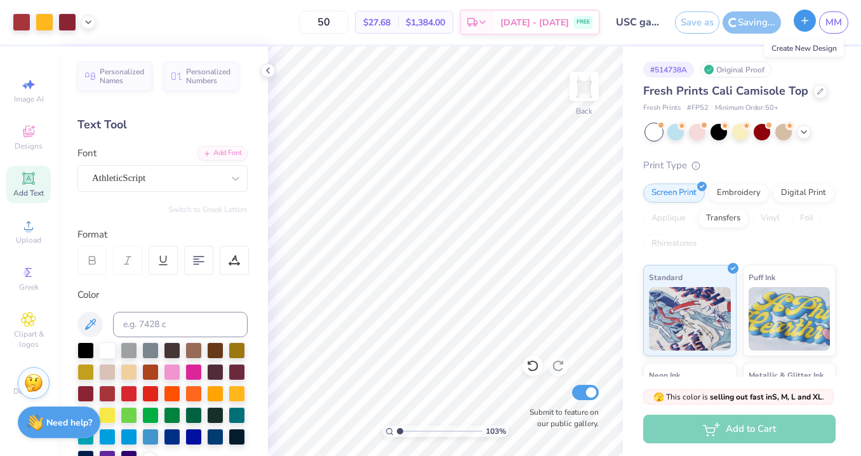
click at [806, 21] on icon "button" at bounding box center [805, 20] width 11 height 11
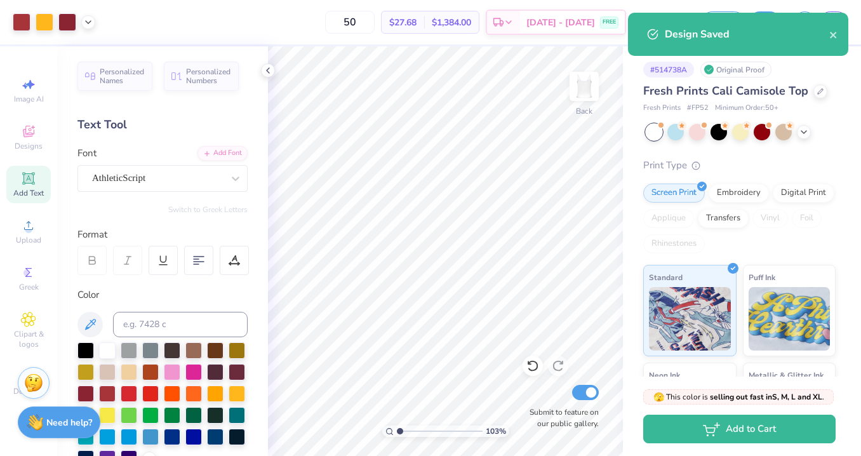
click at [838, 36] on div "Design Saved" at bounding box center [738, 34] width 220 height 43
click at [834, 36] on icon "close" at bounding box center [833, 35] width 6 height 6
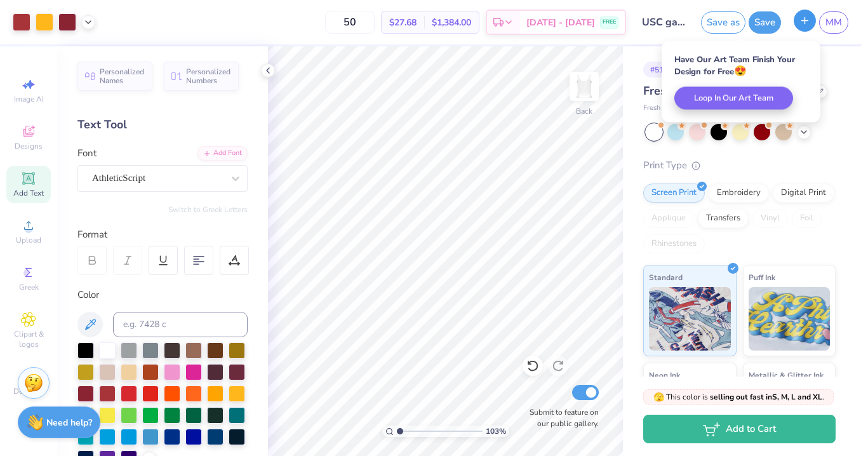
click at [805, 25] on icon "button" at bounding box center [805, 20] width 11 height 11
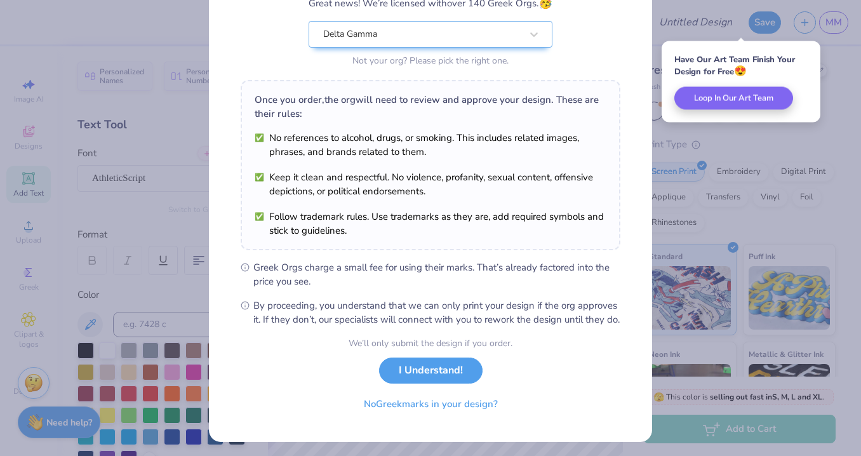
scroll to position [138, 0]
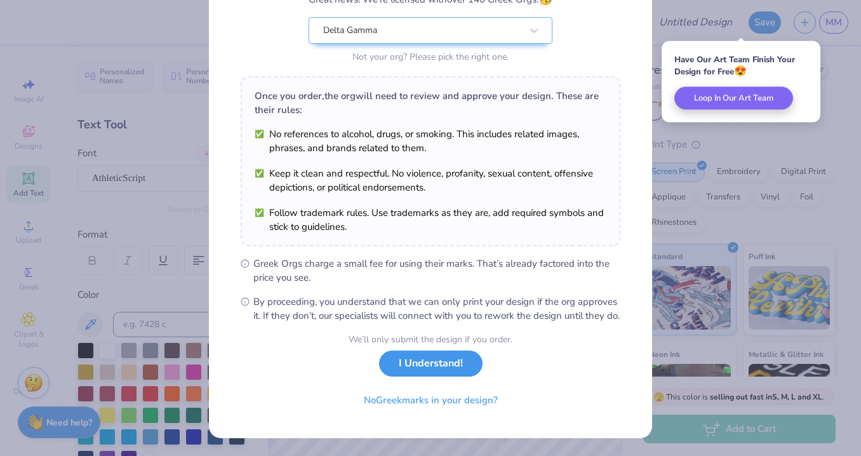
click at [428, 363] on button "I Understand!" at bounding box center [431, 364] width 104 height 26
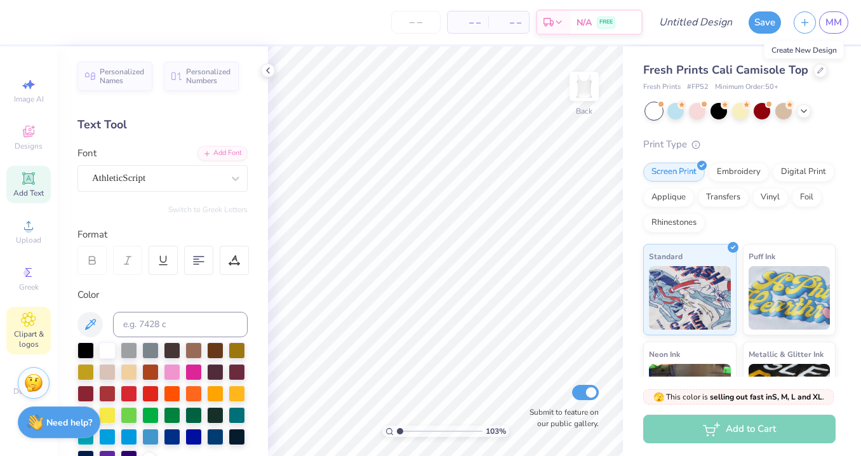
click at [28, 327] on div "Clipart & logos" at bounding box center [28, 331] width 44 height 48
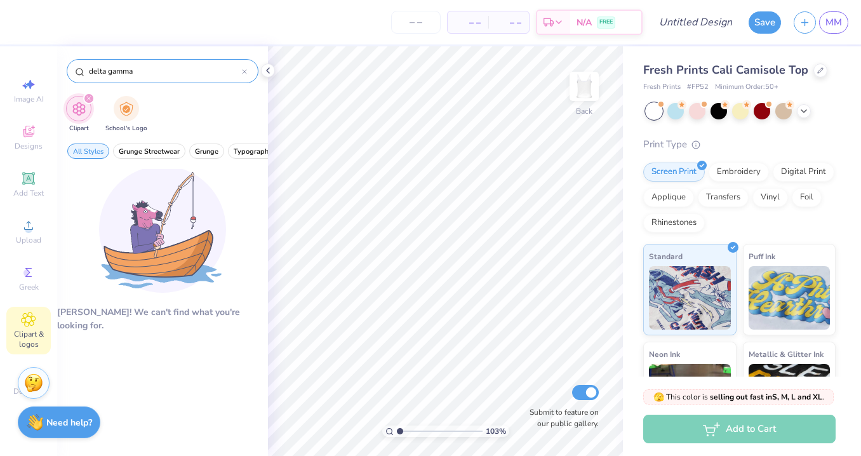
click at [179, 75] on input "delta gamma" at bounding box center [165, 71] width 154 height 13
click at [116, 77] on input "delta gamma" at bounding box center [165, 71] width 154 height 13
click at [118, 66] on input "delta gamma" at bounding box center [165, 71] width 154 height 13
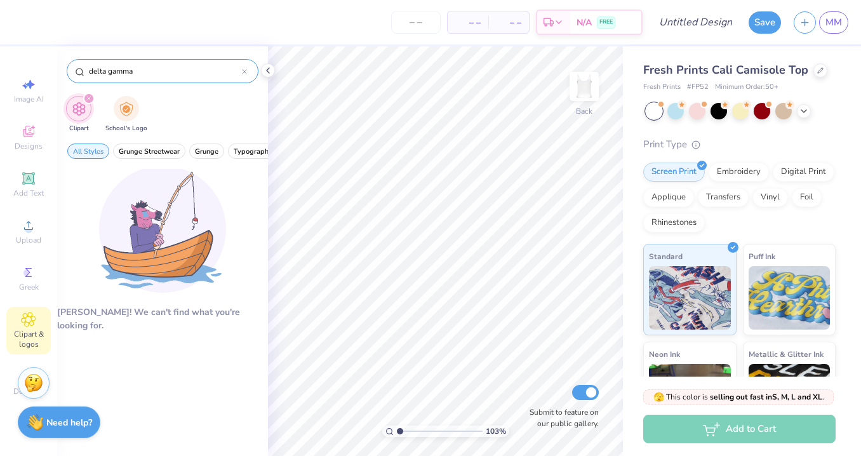
click at [118, 66] on input "delta gamma" at bounding box center [165, 71] width 154 height 13
click at [88, 98] on icon "filter for Clipart" at bounding box center [89, 99] width 4 height 4
click at [138, 77] on div "delta gamma" at bounding box center [163, 71] width 192 height 24
click at [143, 71] on input "delta gamma" at bounding box center [165, 71] width 154 height 13
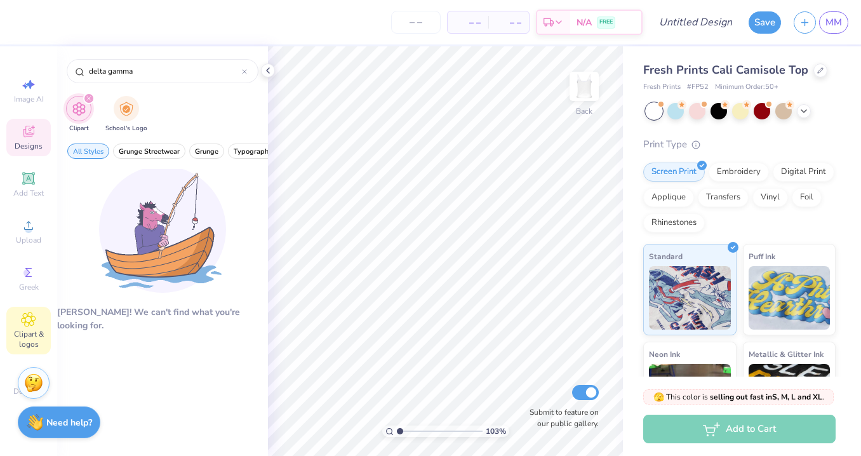
click at [30, 141] on span "Designs" at bounding box center [29, 146] width 28 height 10
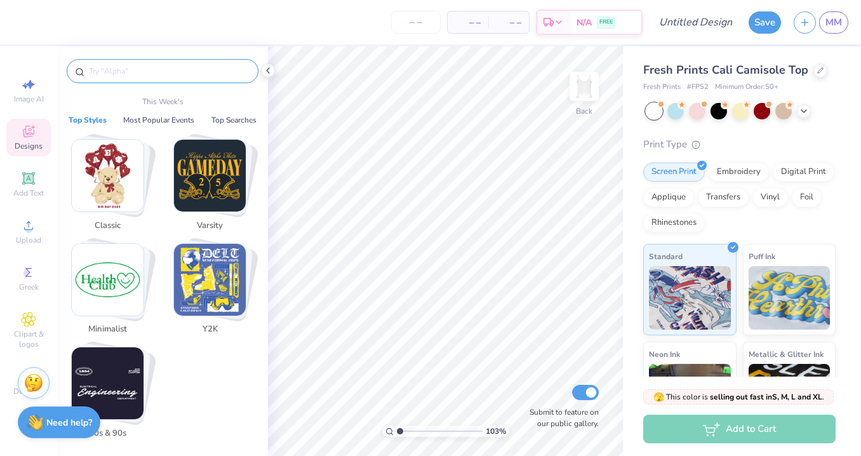
click at [130, 72] on input "text" at bounding box center [169, 71] width 163 height 13
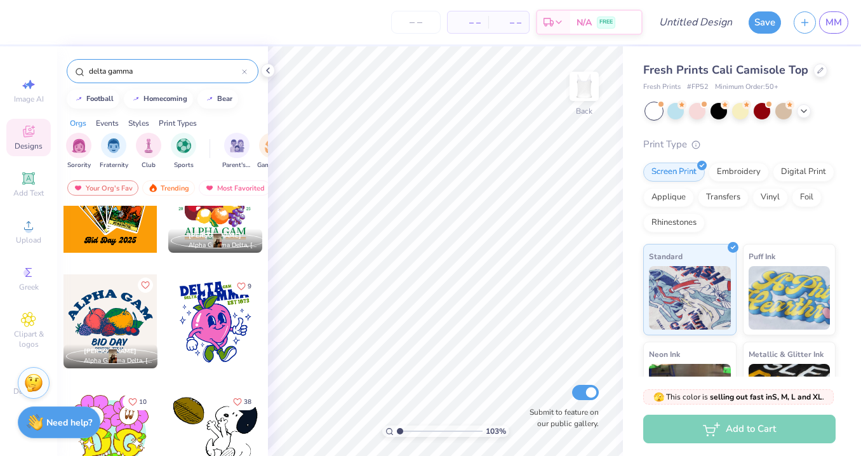
scroll to position [13332, 0]
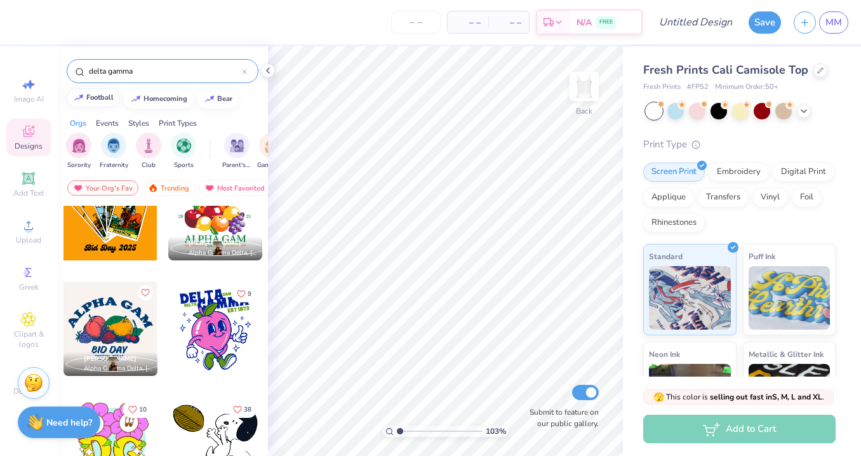
click at [110, 102] on button "football" at bounding box center [93, 97] width 53 height 19
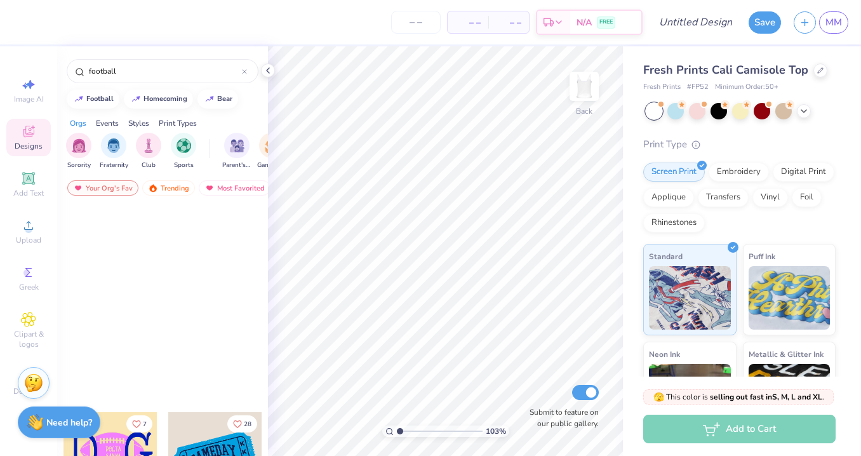
scroll to position [11317, 0]
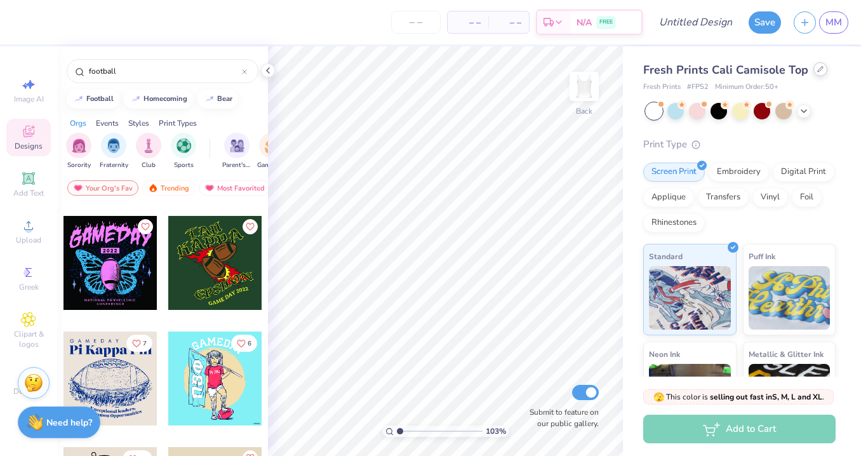
click at [814, 73] on div at bounding box center [821, 69] width 14 height 14
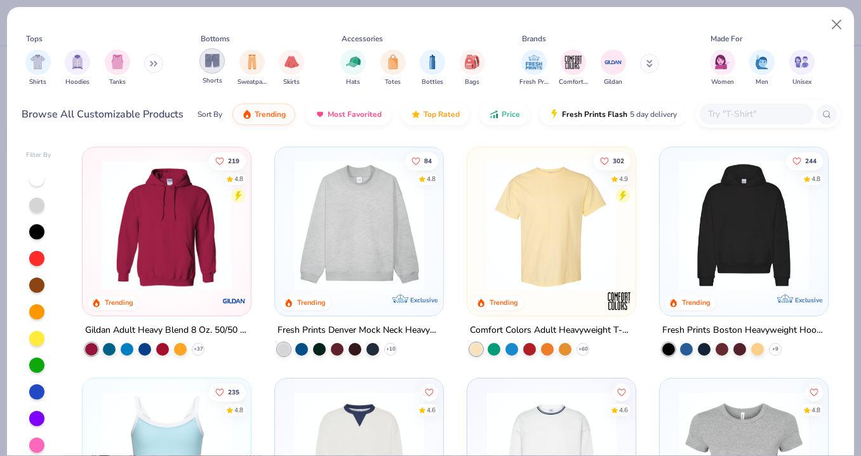
click at [218, 66] on img "filter for Shorts" at bounding box center [212, 60] width 15 height 15
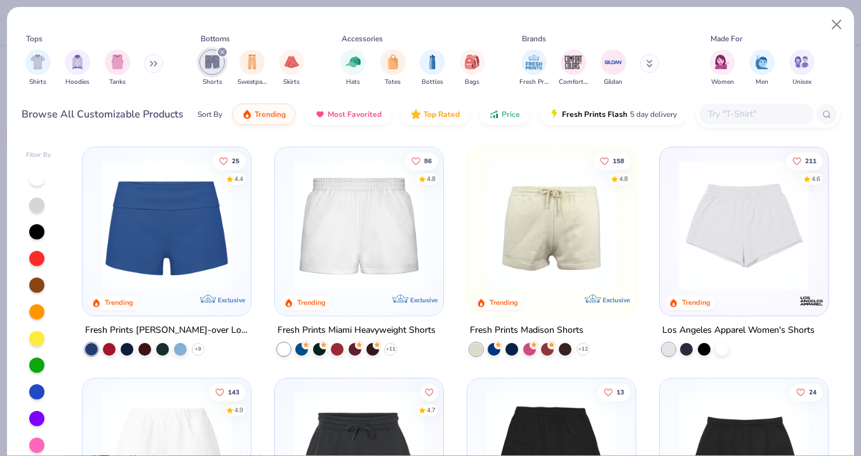
click at [193, 232] on img at bounding box center [166, 225] width 143 height 130
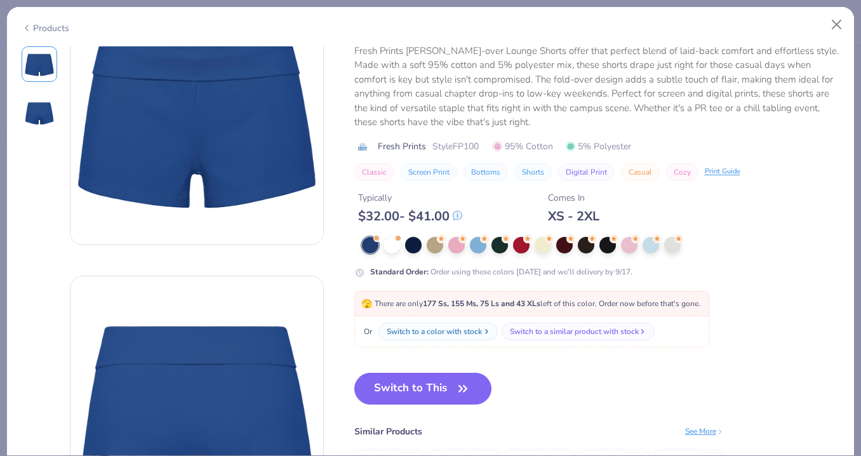
scroll to position [77, 0]
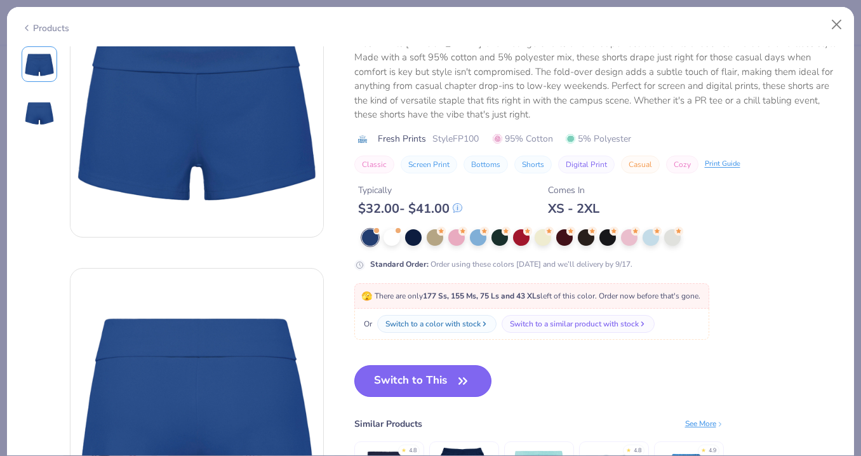
click at [431, 377] on button "Switch to This" at bounding box center [423, 381] width 138 height 32
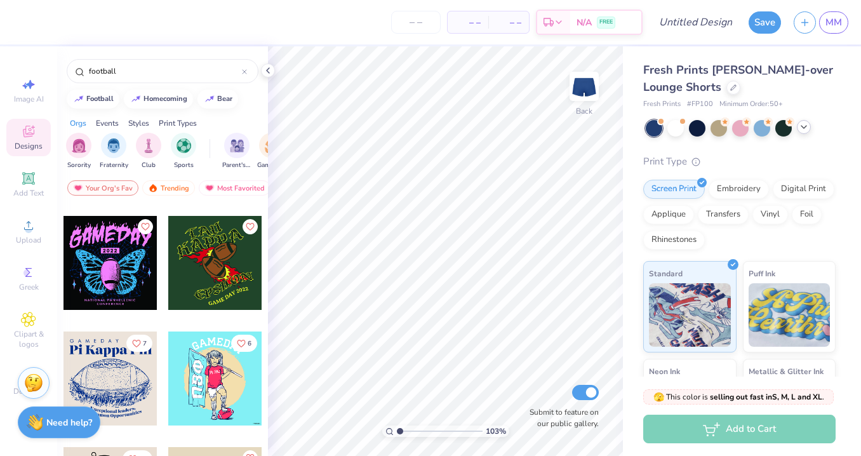
click at [807, 130] on icon at bounding box center [804, 127] width 10 height 10
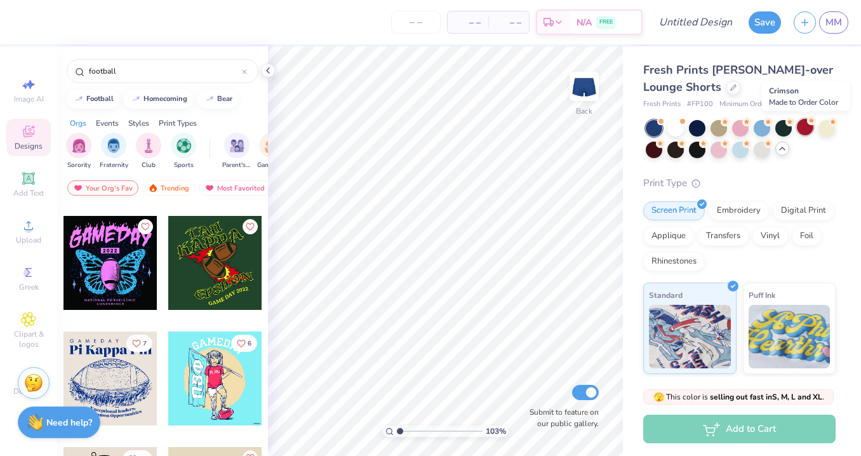
click at [800, 128] on div at bounding box center [805, 127] width 17 height 17
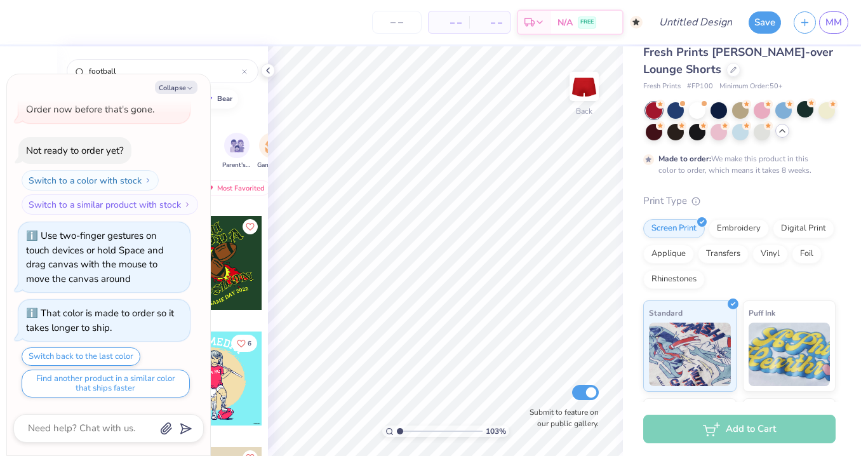
scroll to position [20, 0]
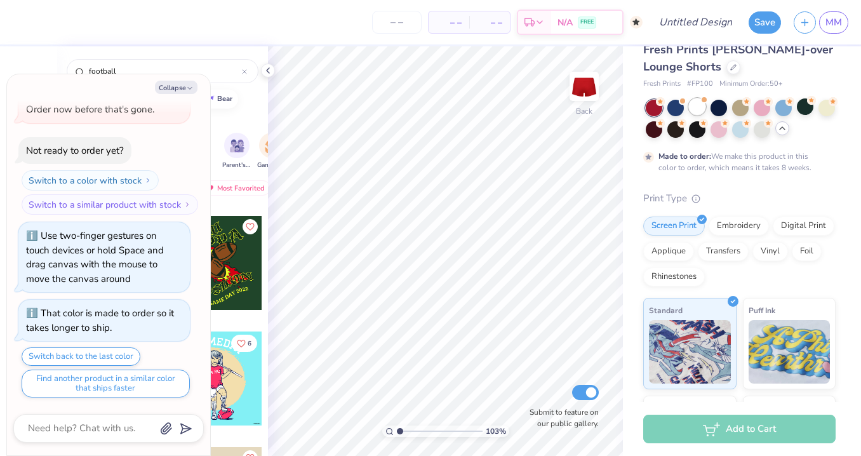
click at [698, 108] on div at bounding box center [697, 106] width 17 height 17
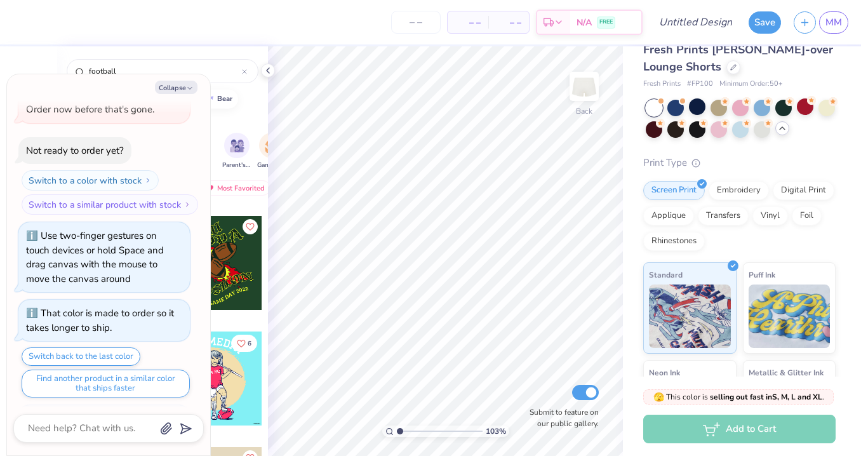
scroll to position [485, 0]
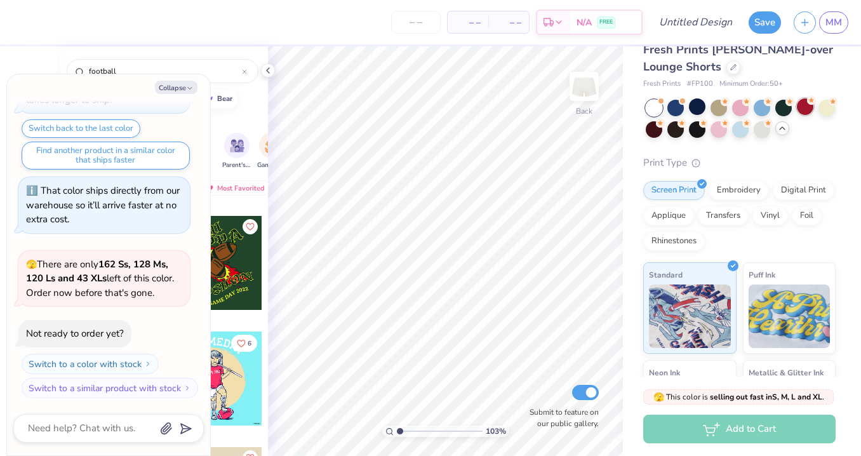
click at [805, 106] on div at bounding box center [805, 106] width 17 height 17
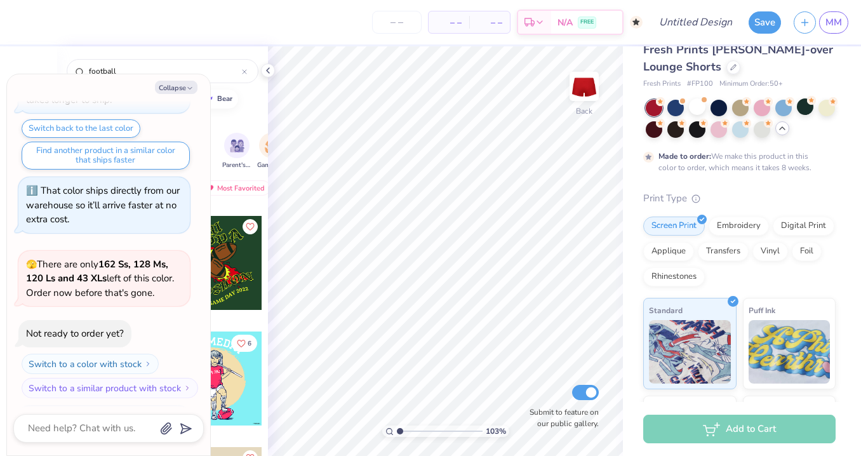
scroll to position [590, 0]
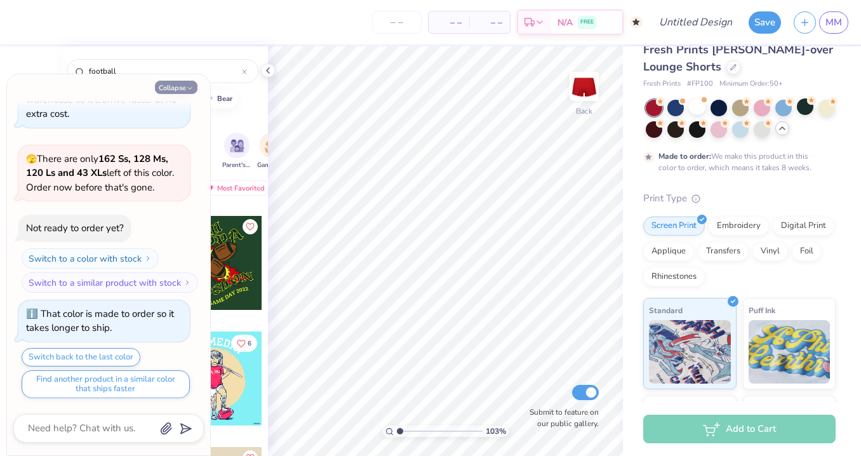
click at [188, 88] on polyline "button" at bounding box center [190, 89] width 4 height 2
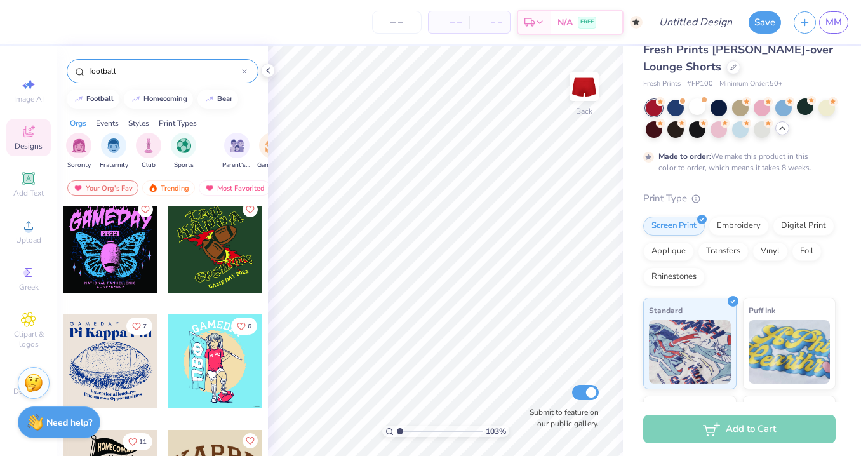
click at [138, 70] on input "football" at bounding box center [165, 71] width 154 height 13
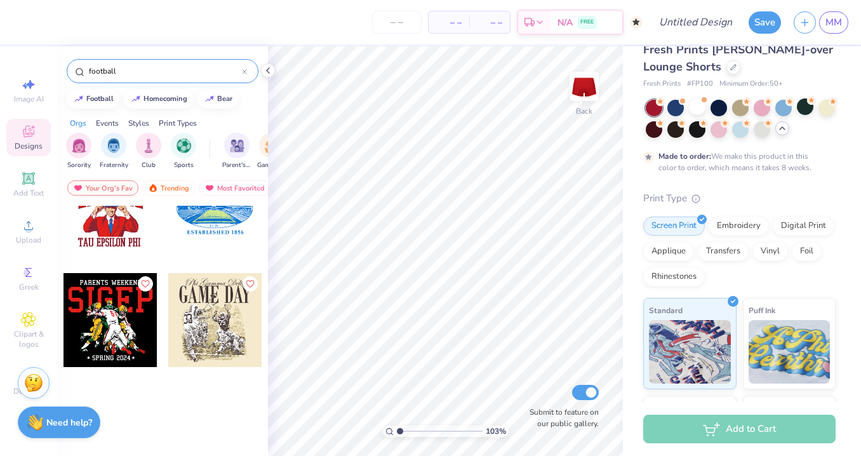
click at [138, 70] on input "football" at bounding box center [165, 71] width 154 height 13
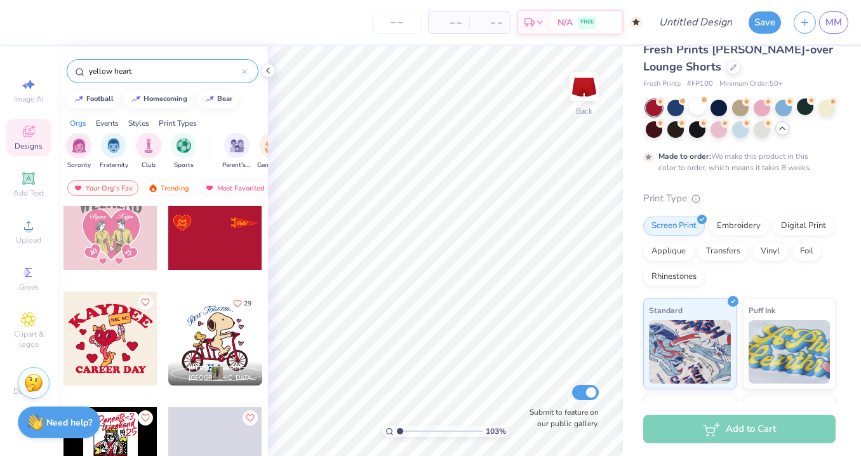
scroll to position [280, 0]
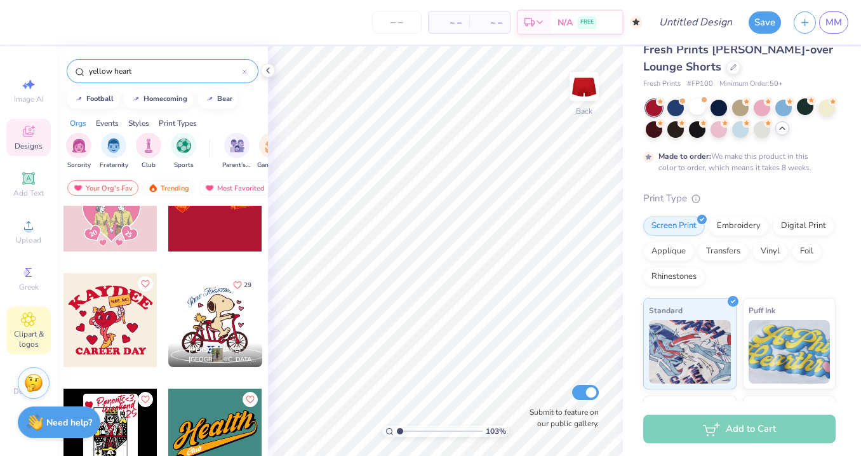
click at [27, 328] on div "Clipart & logos" at bounding box center [28, 331] width 44 height 48
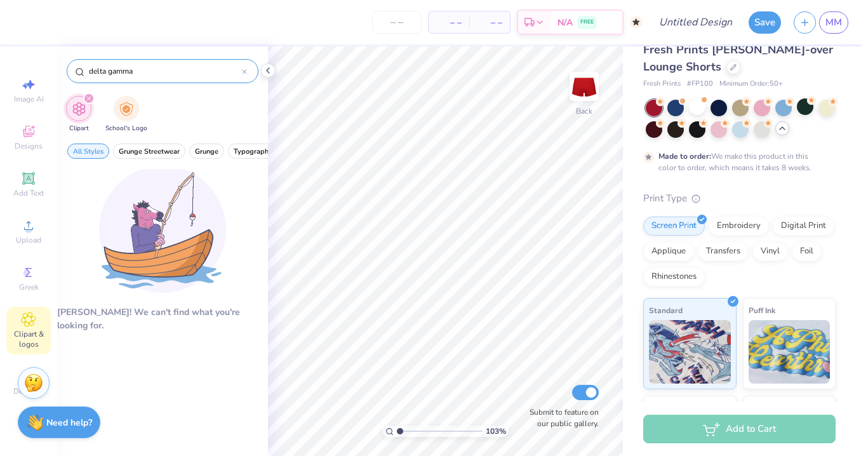
click at [157, 72] on input "delta gamma" at bounding box center [165, 71] width 154 height 13
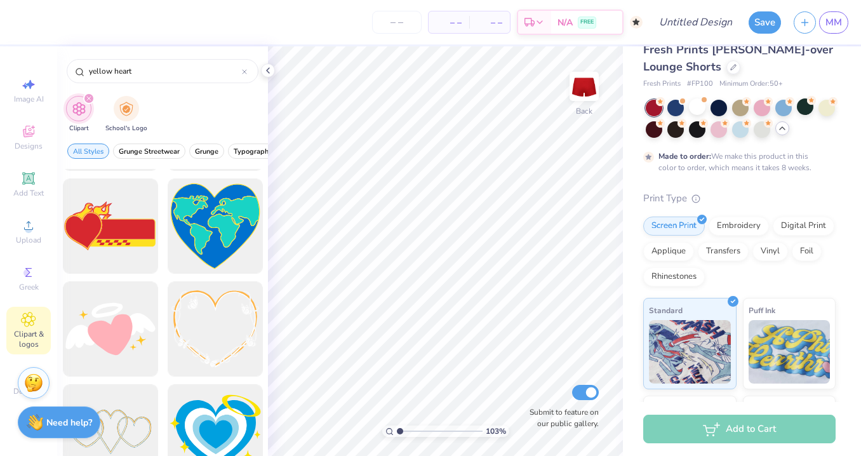
scroll to position [707, 0]
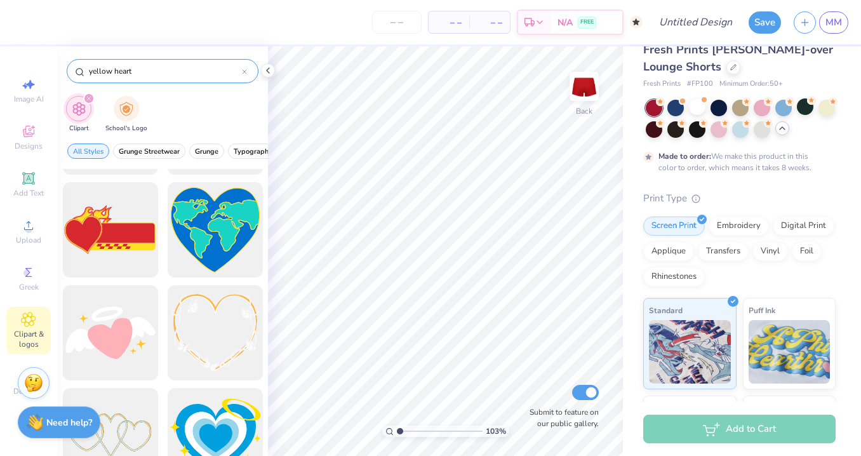
click at [121, 69] on input "yellow heart" at bounding box center [165, 71] width 154 height 13
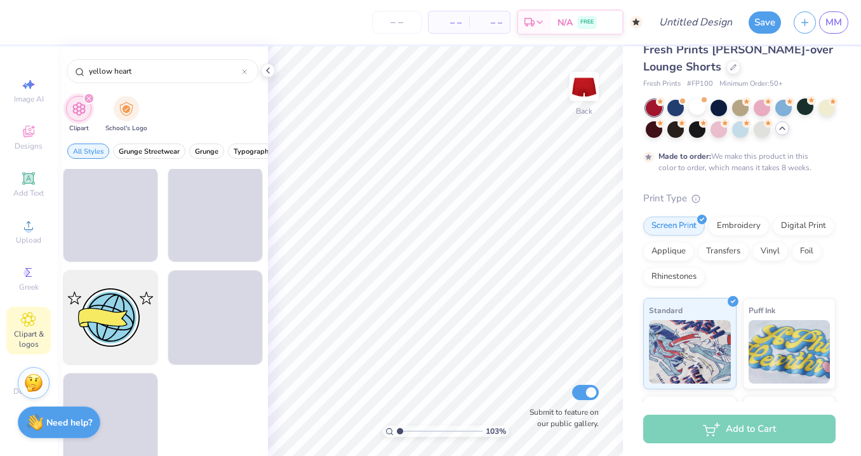
scroll to position [2079, 0]
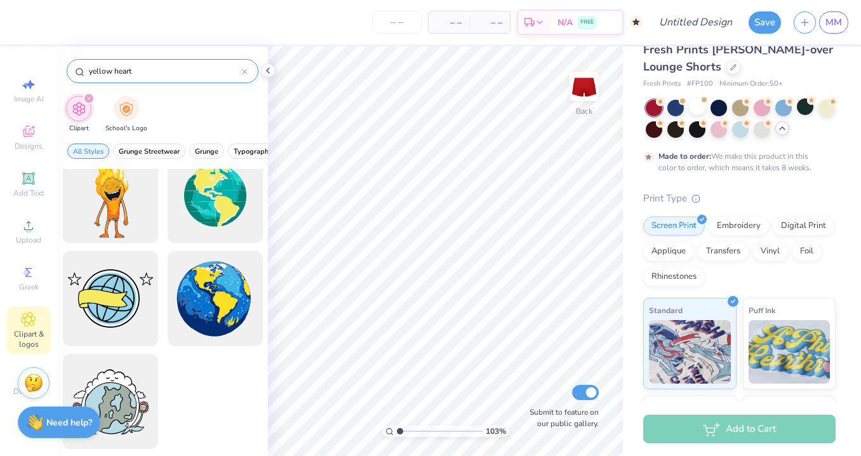
click at [131, 67] on input "yellow heart" at bounding box center [165, 71] width 154 height 13
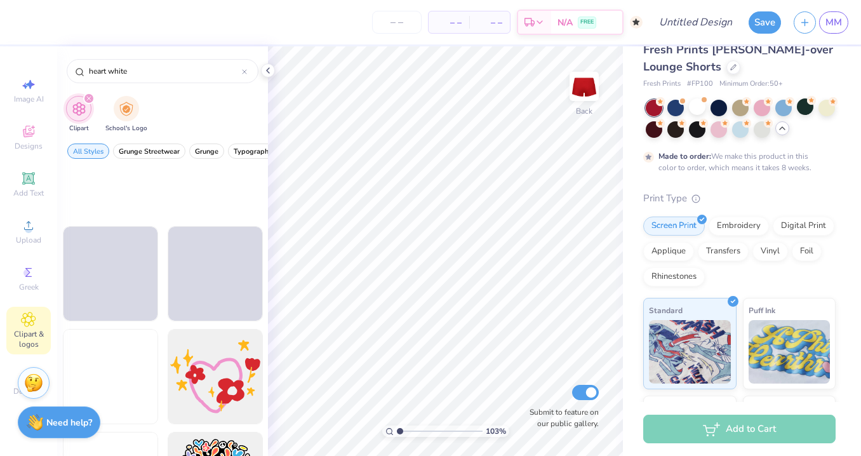
scroll to position [1770, 0]
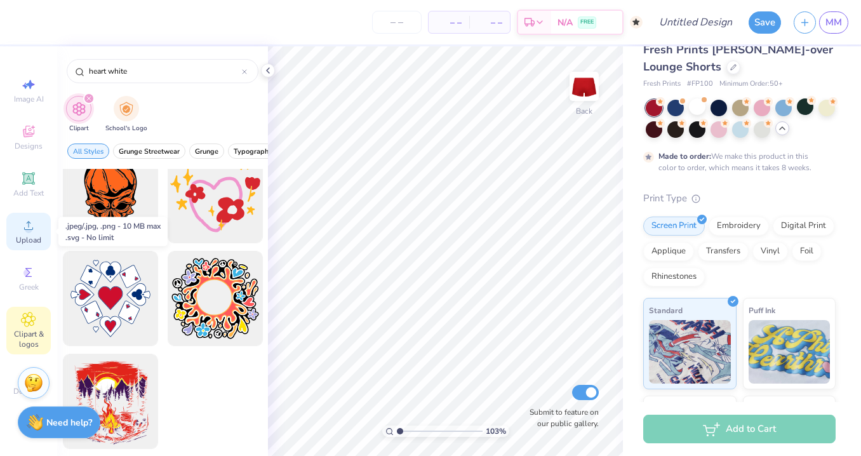
click at [33, 231] on icon at bounding box center [28, 225] width 15 height 15
click at [27, 242] on span "Upload" at bounding box center [28, 240] width 25 height 10
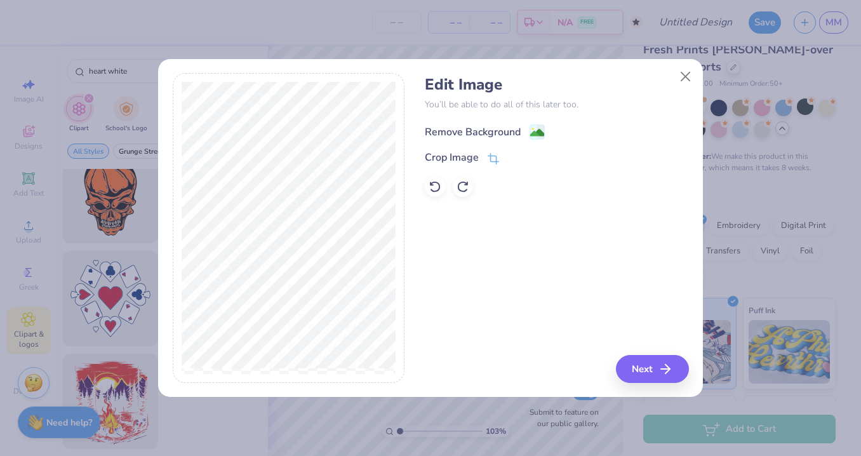
click at [530, 138] on rect at bounding box center [537, 132] width 15 height 15
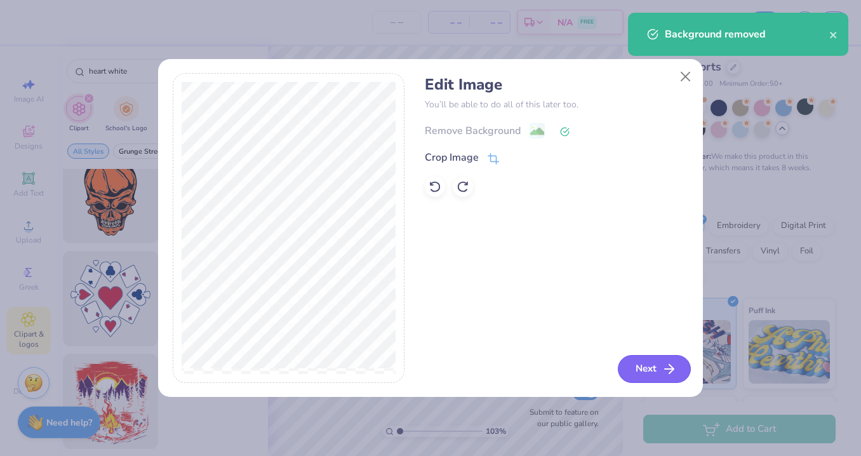
click at [660, 374] on button "Next" at bounding box center [654, 369] width 73 height 28
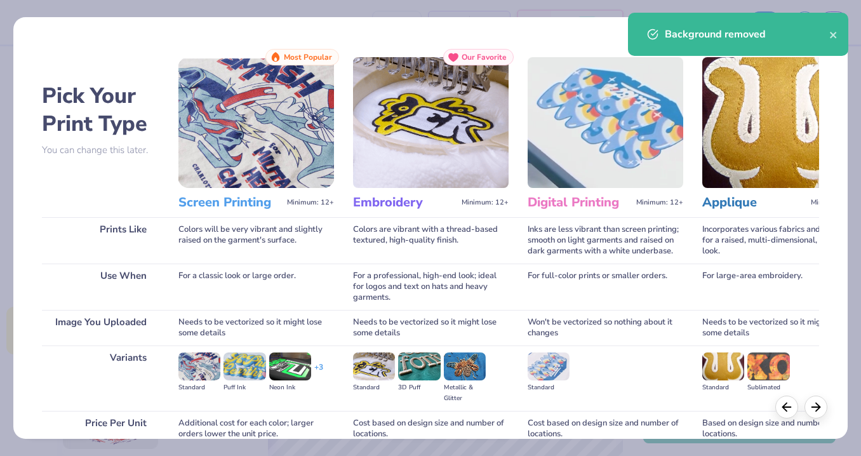
click at [248, 130] on img at bounding box center [256, 122] width 156 height 131
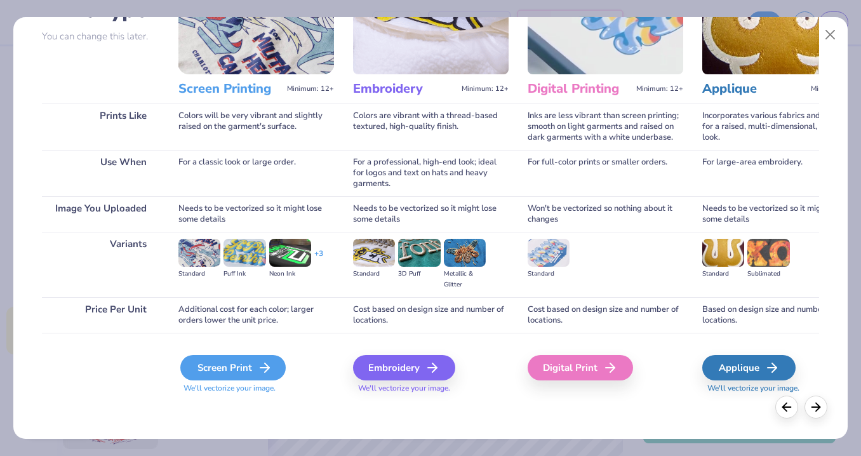
click at [240, 370] on div "Screen Print" at bounding box center [232, 367] width 105 height 25
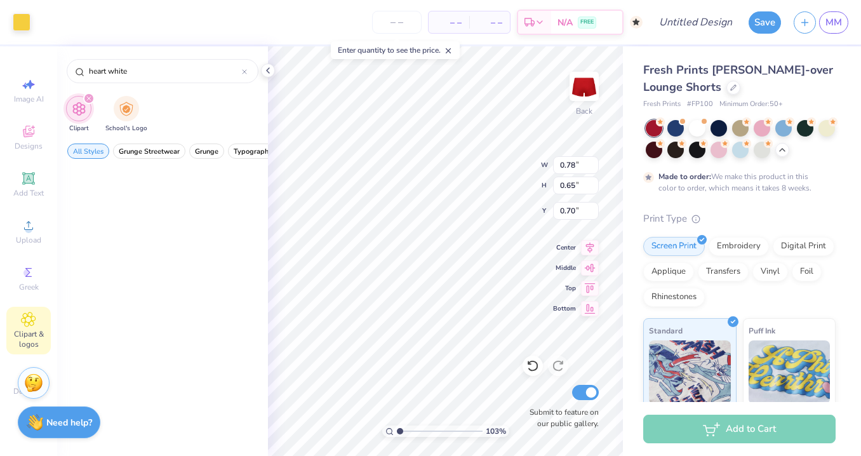
scroll to position [20, 0]
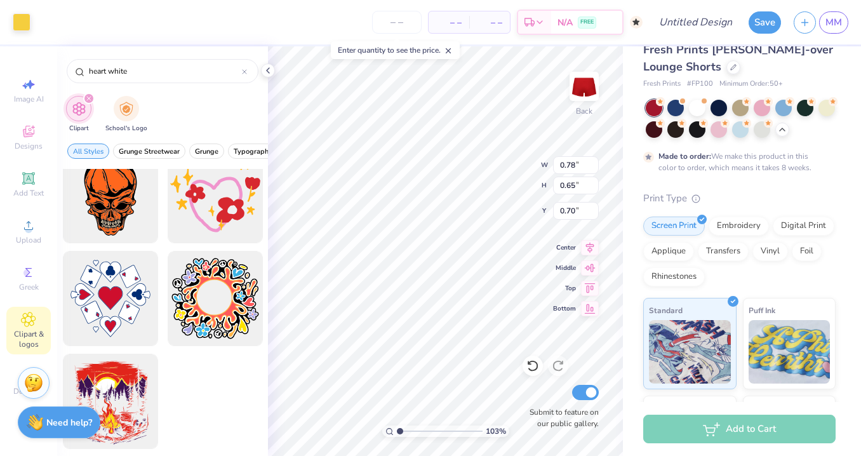
type input "4.40"
click at [265, 81] on div "heart white" at bounding box center [162, 67] width 211 height 43
click at [265, 75] on icon at bounding box center [268, 70] width 10 height 10
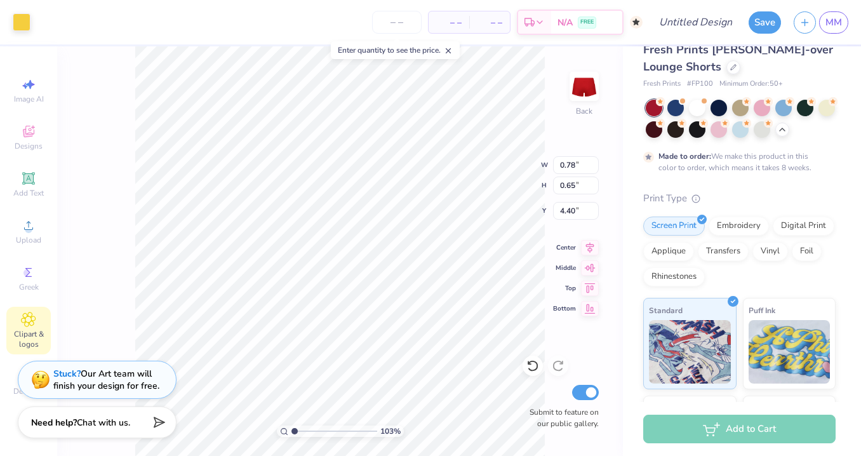
type input "0.75"
type input "0.67"
type input "3.28"
type input "0.78"
type input "0.63"
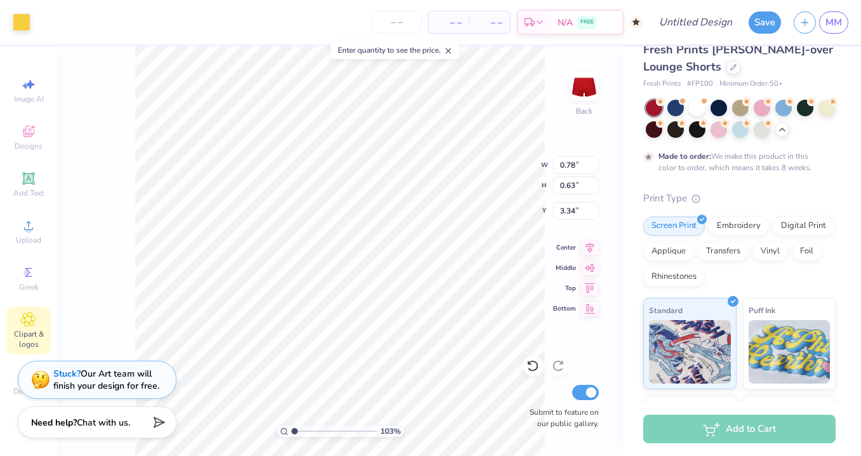
type input "2.65"
type input "0.75"
type input "0.67"
type input "4.36"
type input "0.78"
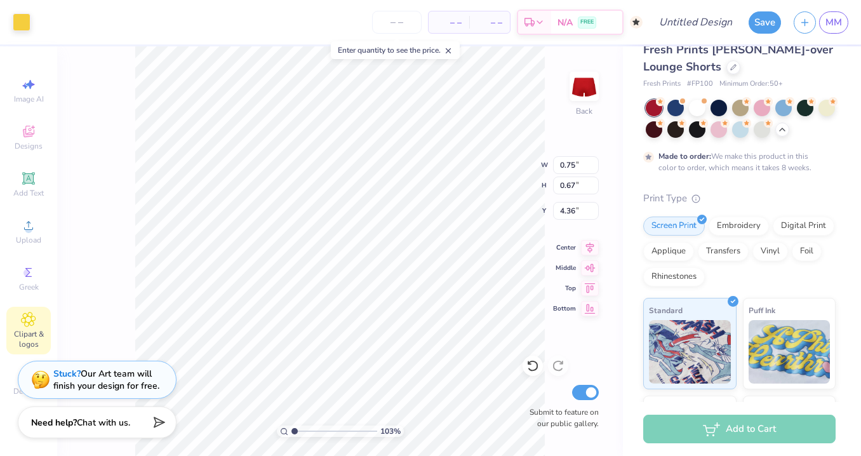
type input "0.66"
type input "4.39"
type input "0.63"
type input "5.96"
click at [523, 395] on div "103 % Back Submit to feature on our public gallery." at bounding box center [340, 251] width 566 height 410
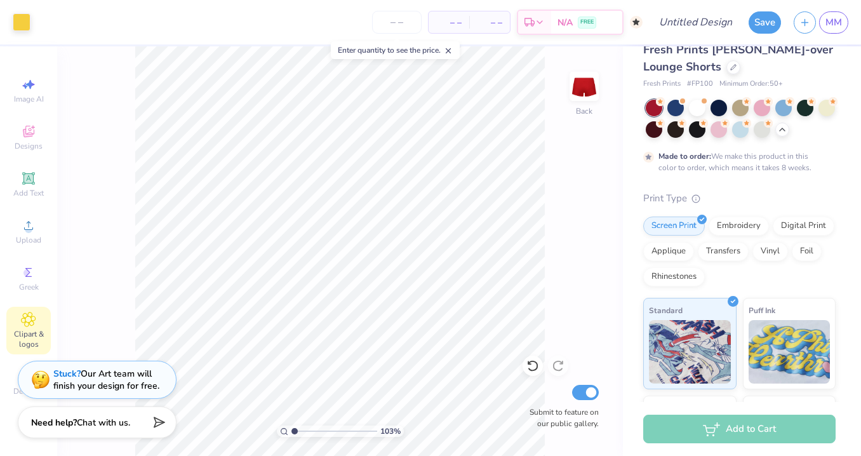
click at [537, 394] on div "103 % Back Submit to feature on our public gallery." at bounding box center [340, 251] width 566 height 410
type input "3.84"
type input "3.81"
type input "2.58"
type input "2.98"
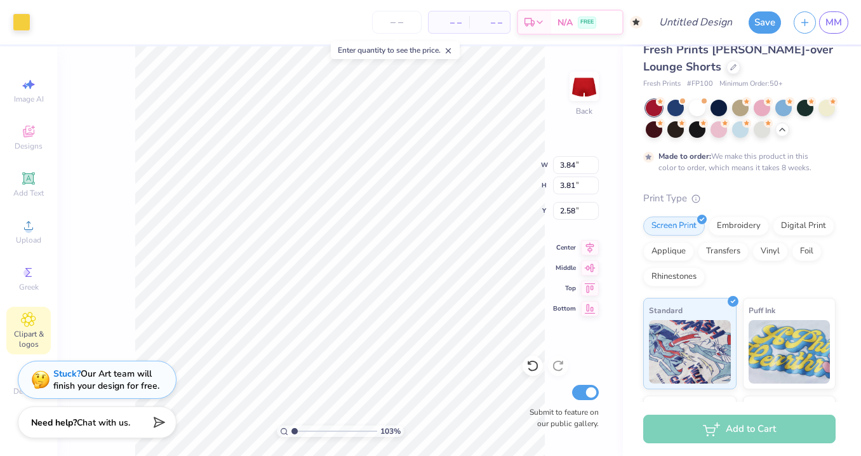
type input "2.96"
type input "3.13"
type input "5.46"
type input "0.38"
type input "0.33"
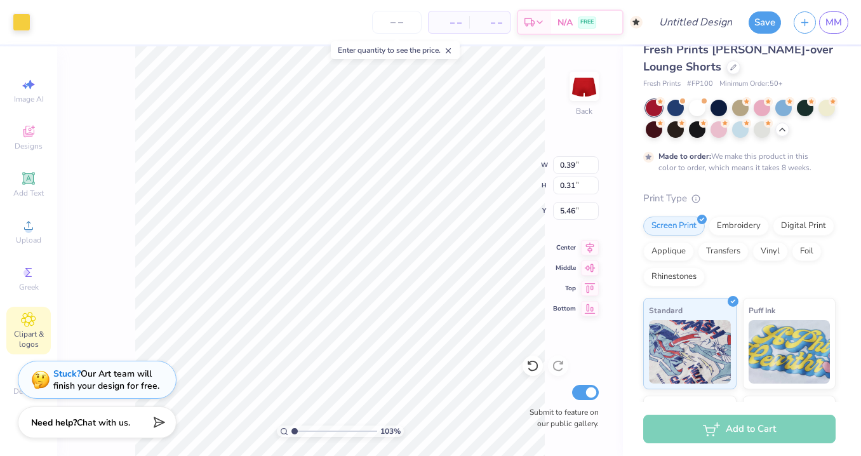
type input "5.44"
click at [551, 395] on div "103 % Back Submit to feature on our public gallery." at bounding box center [340, 251] width 566 height 410
click at [525, 362] on div "103 % Back Submit to feature on our public gallery." at bounding box center [340, 251] width 566 height 410
type input "3.13"
type input "0.78"
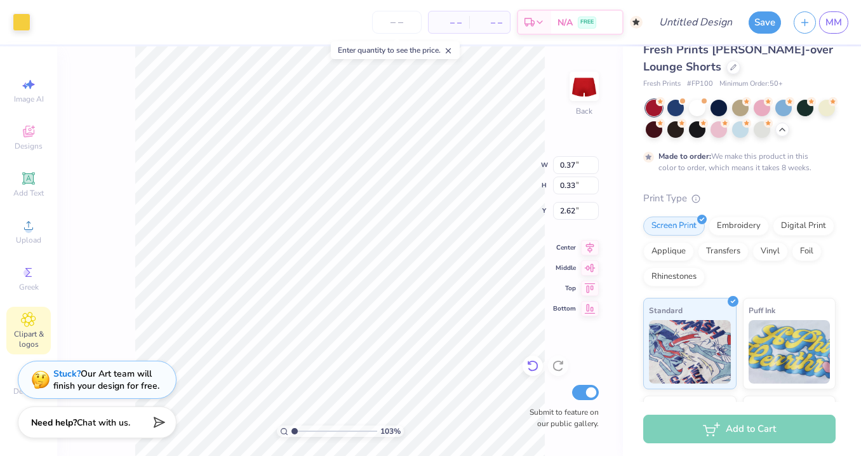
type input "0.76"
type input "0.39"
type input "0.31"
type input "1.42"
type input "0.32"
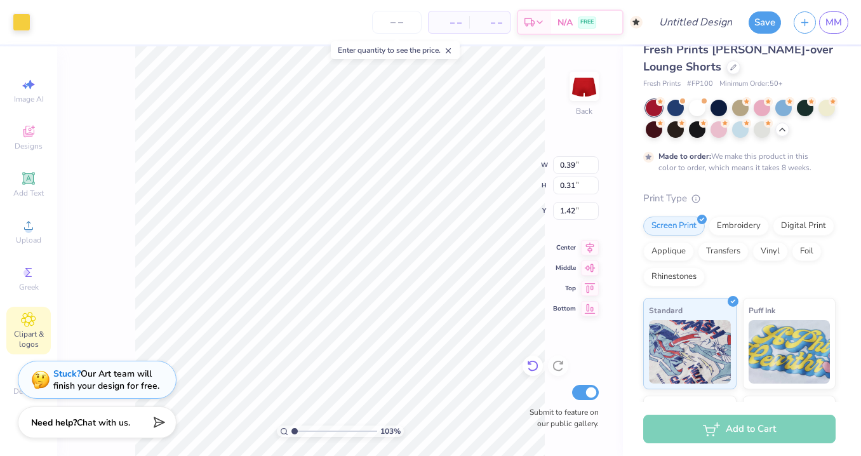
type input "0.26"
type input "1.58"
type input "0.83"
type input "0.65"
type input "1.86"
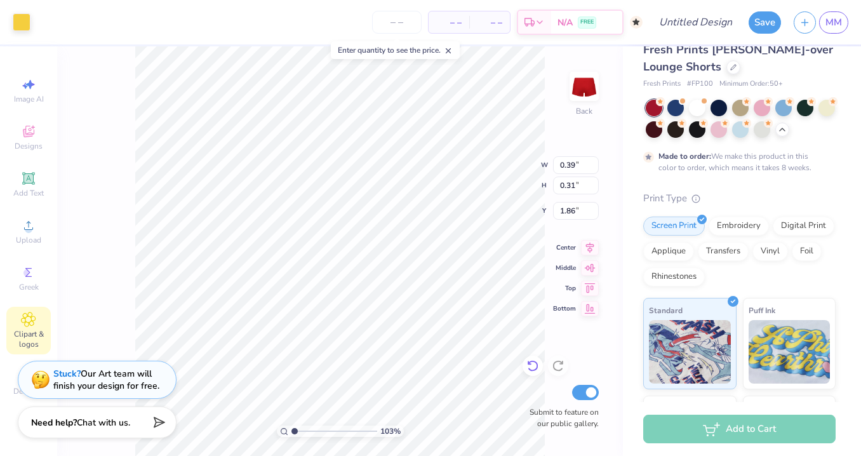
type input "0.37"
type input "0.33"
type input "2.95"
type input "4.44"
type input "6.08"
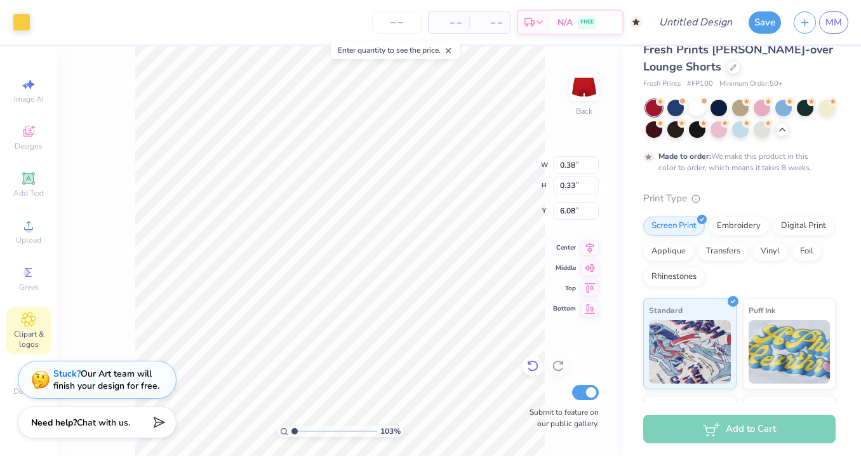
type input "0.39"
type input "0.31"
type input "5.77"
type input "1.86"
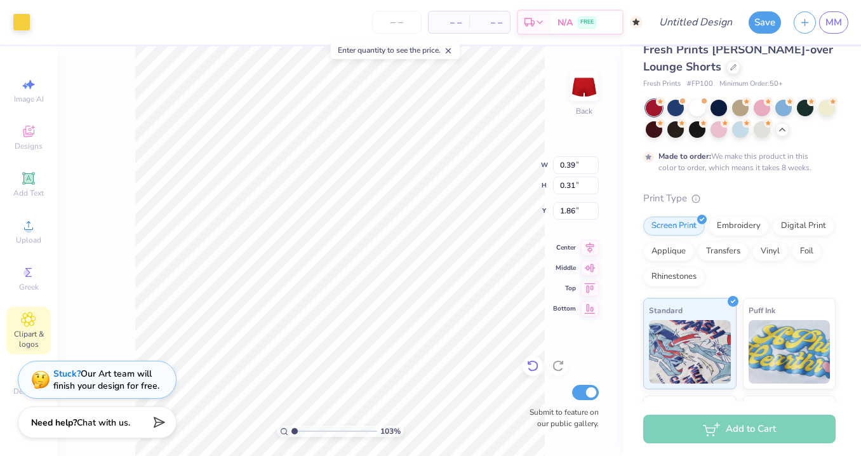
type input "1.42"
type input "1.58"
type input "0.78"
type input "0.63"
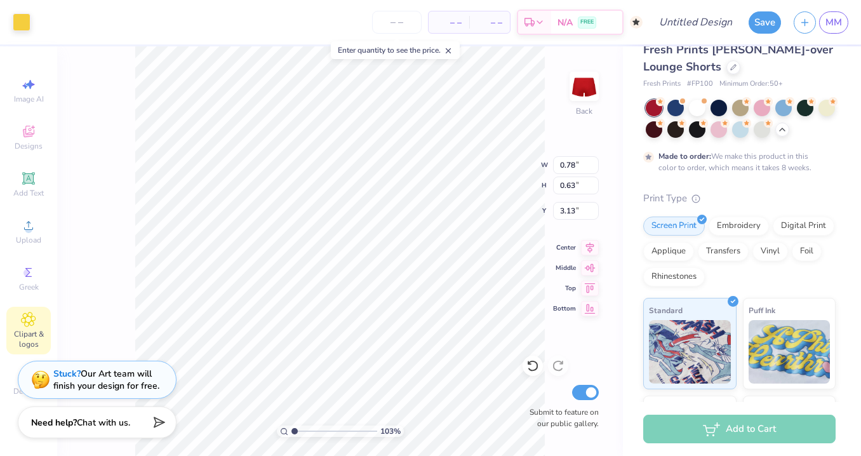
type input "3.12"
type input "0.65"
type input "3.87"
type input "0.75"
type input "0.67"
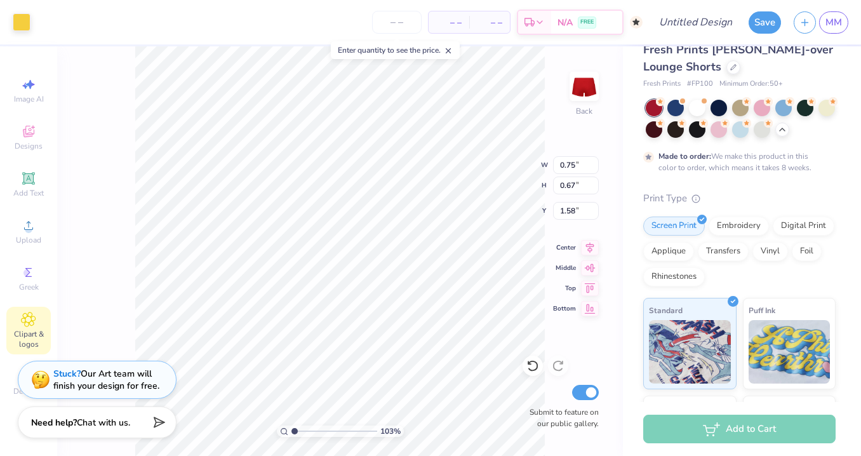
type input "1.73"
type input "0.78"
type input "0.63"
type input "5.61"
type input "3.10"
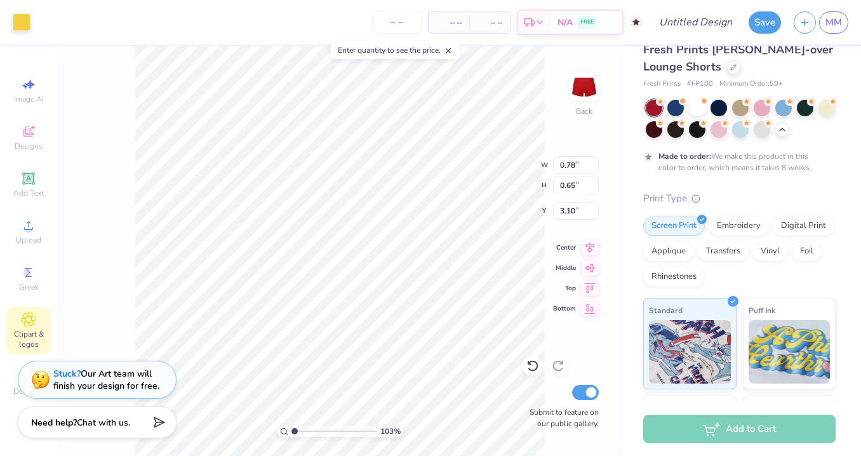
type input "0.76"
type input "0.67"
type input "3.06"
type input "0.93"
type input "5.93"
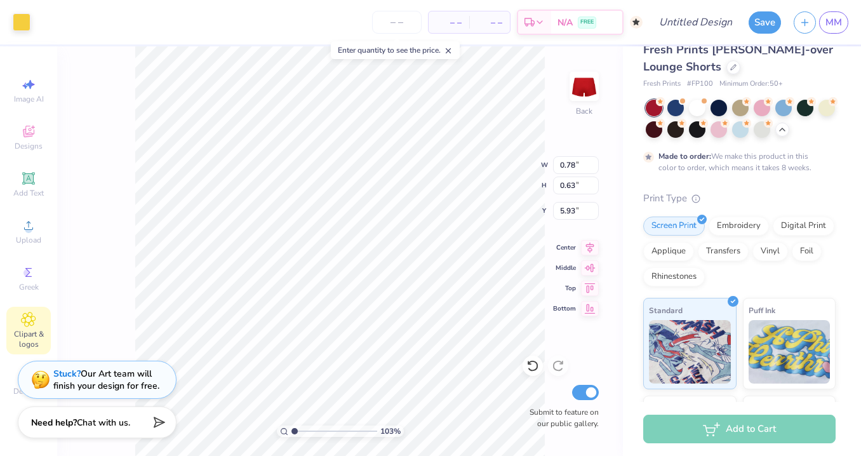
type input "0.65"
type input "4.19"
click at [402, 25] on input "number" at bounding box center [397, 22] width 50 height 23
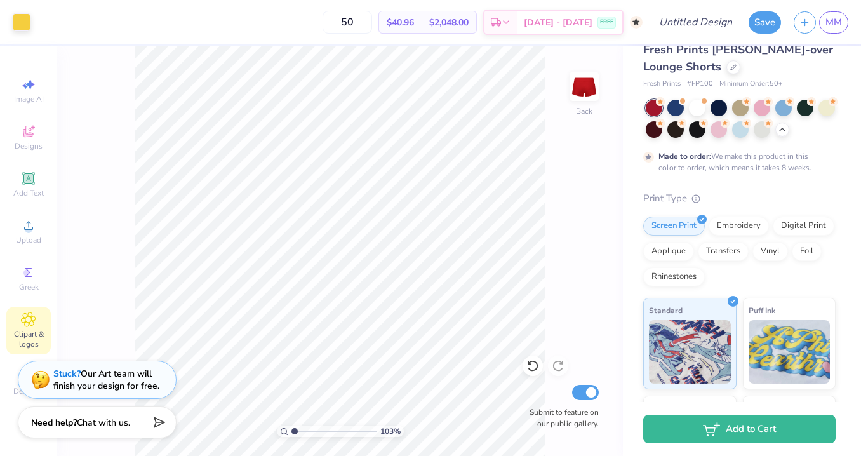
type input "50"
type input "3.23"
type input "0.31"
type input "3.75"
type input "0.58"
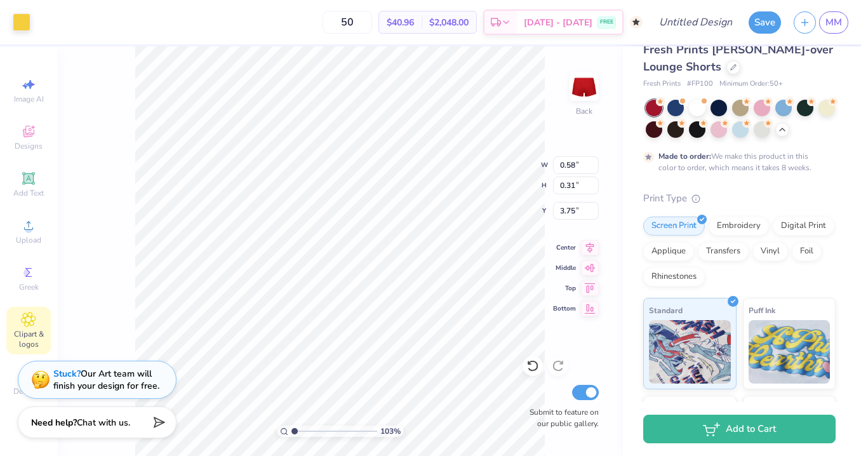
type input "0.46"
type input "3.60"
type input "0.45"
type input "0.36"
type input "3.70"
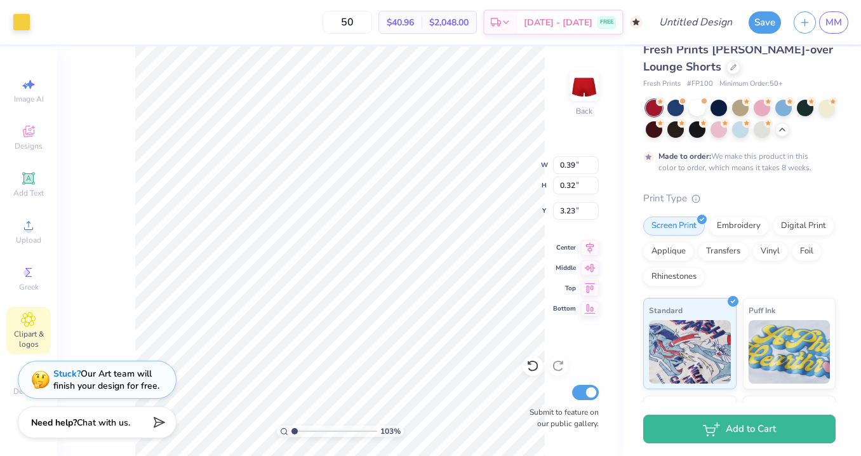
type input "3.06"
type input "0.31"
type input "4.99"
type input "0.45"
type input "0.36"
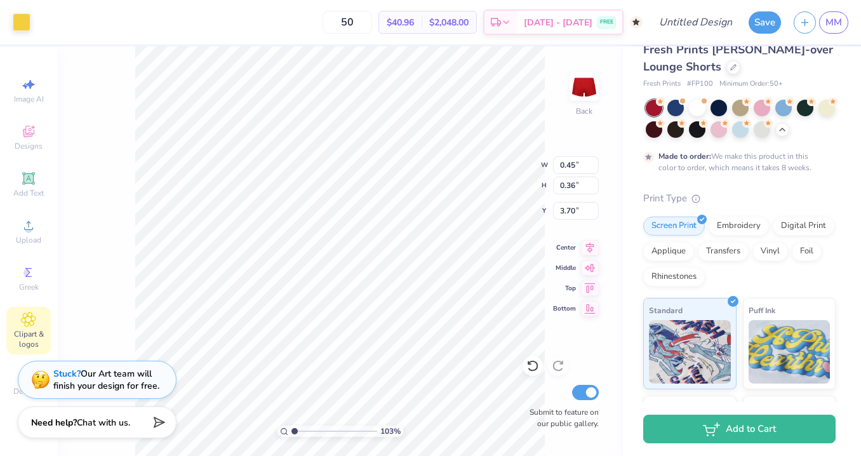
type input "3.75"
type input "4.28"
type input "0.37"
type input "0.33"
type input "5.60"
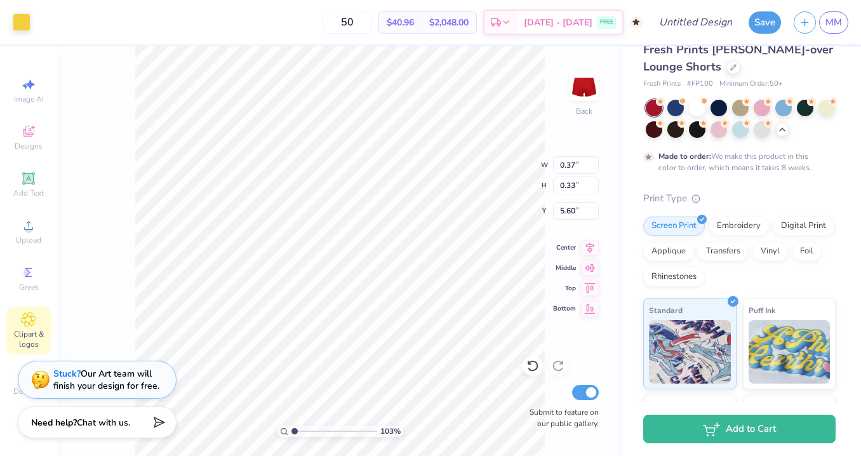
type input "0.39"
type input "0.31"
type input "5.77"
type input "5.93"
type input "0.37"
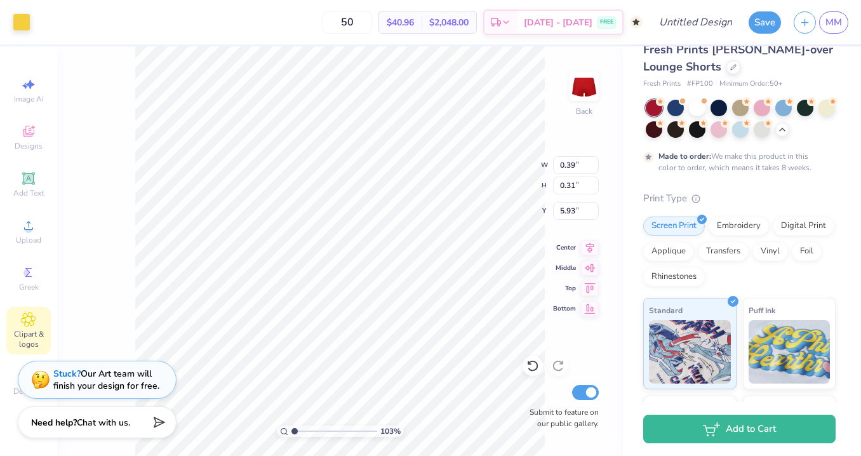
type input "0.33"
type input "4.44"
type input "0.39"
type input "0.31"
type input "6.25"
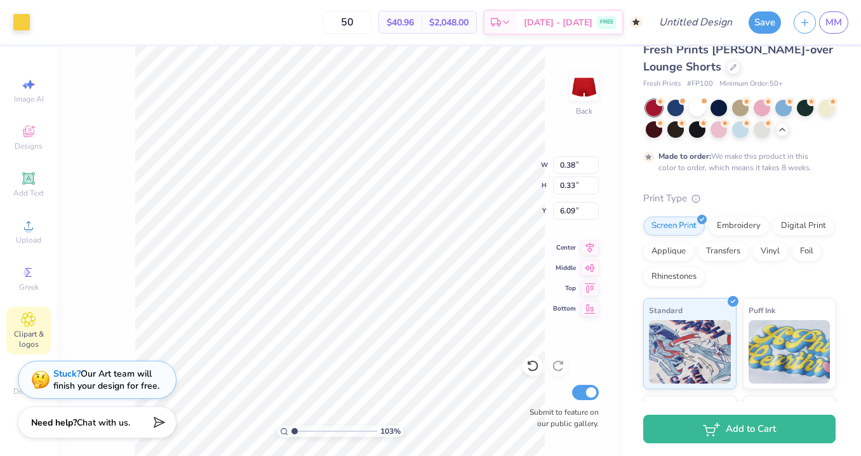
type input "6.67"
type input "6.69"
type input "5.44"
type input "0.39"
type input "0.31"
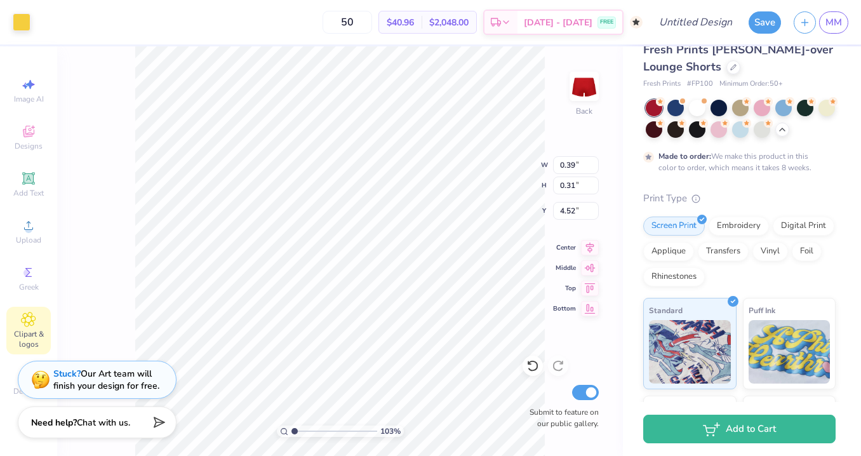
type input "6.09"
type input "0.38"
type input "0.33"
type input "5.44"
type input "4.66"
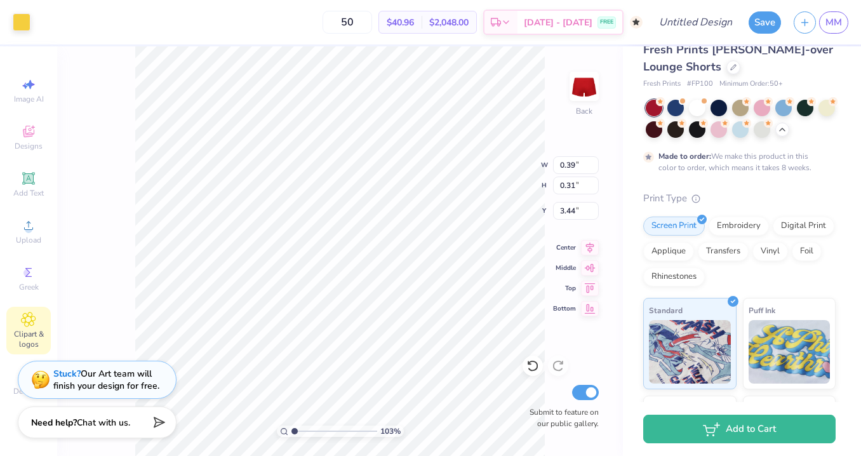
type input "3.59"
type input "2.74"
type input "0.45"
type input "0.36"
type input "3.75"
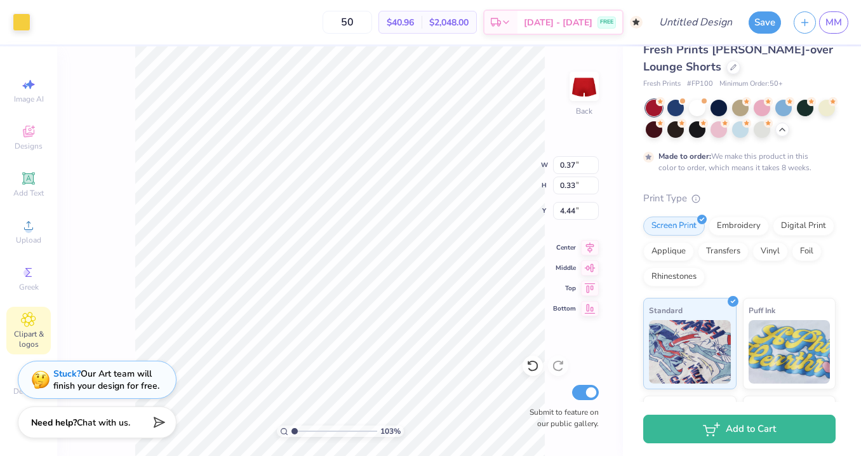
type input "4.66"
type input "4.35"
type input "0.36"
type input "4.82"
type input "4.34"
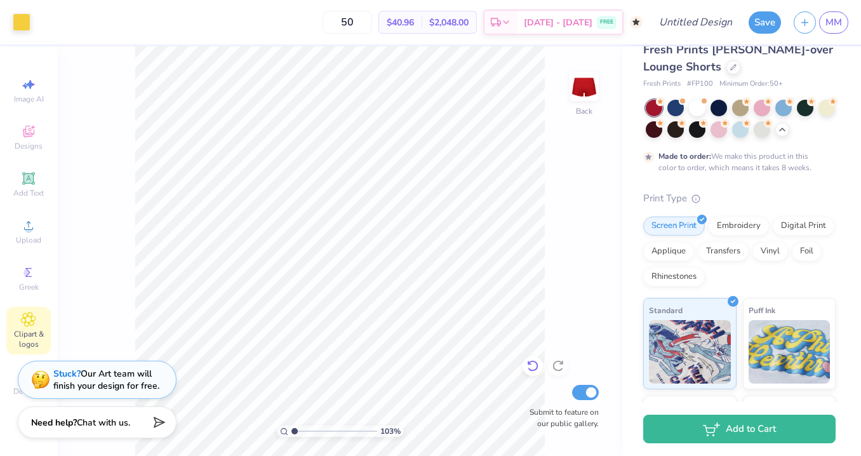
click at [532, 372] on icon at bounding box center [532, 365] width 13 height 13
click at [564, 366] on icon at bounding box center [558, 365] width 13 height 13
click at [579, 97] on img at bounding box center [584, 86] width 51 height 51
click at [29, 178] on icon at bounding box center [28, 178] width 15 height 15
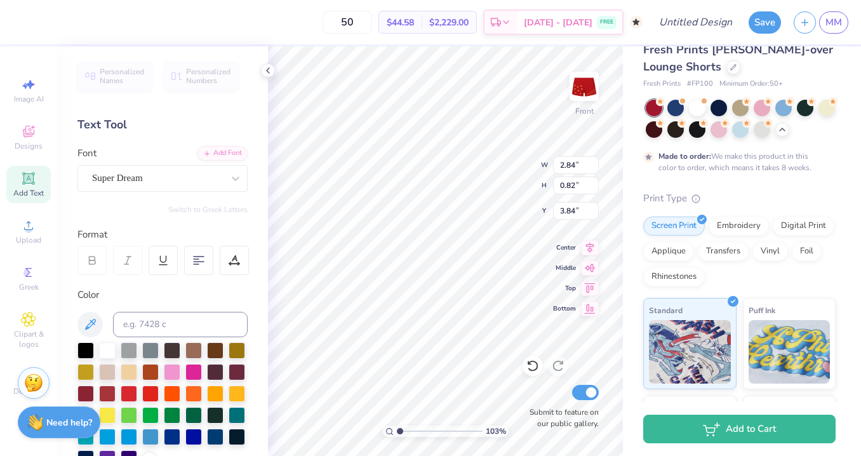
scroll to position [0, 0]
type textarea "DELTA"
type input "1.99"
type textarea "GAMMA"
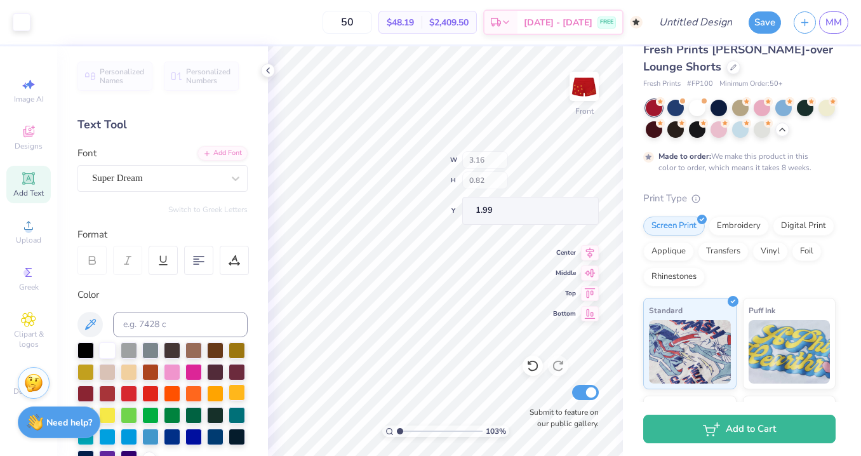
click at [234, 394] on div at bounding box center [237, 392] width 17 height 17
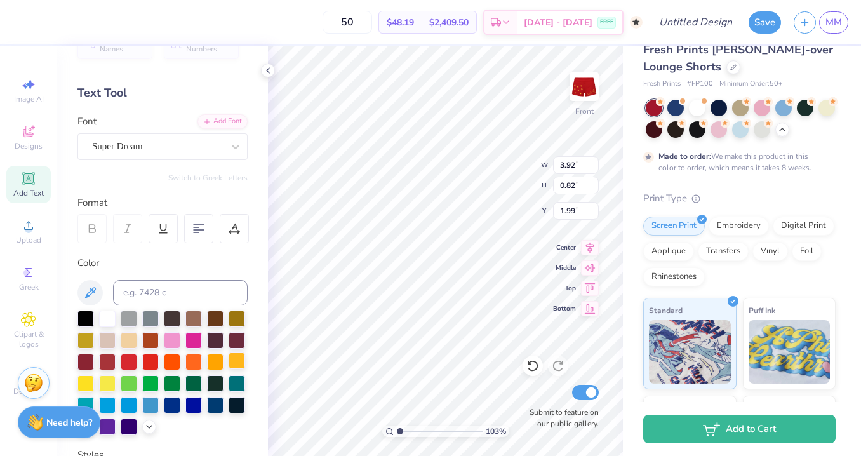
click at [234, 359] on div at bounding box center [237, 360] width 17 height 17
click at [145, 154] on div "Super Dream" at bounding box center [157, 147] width 133 height 20
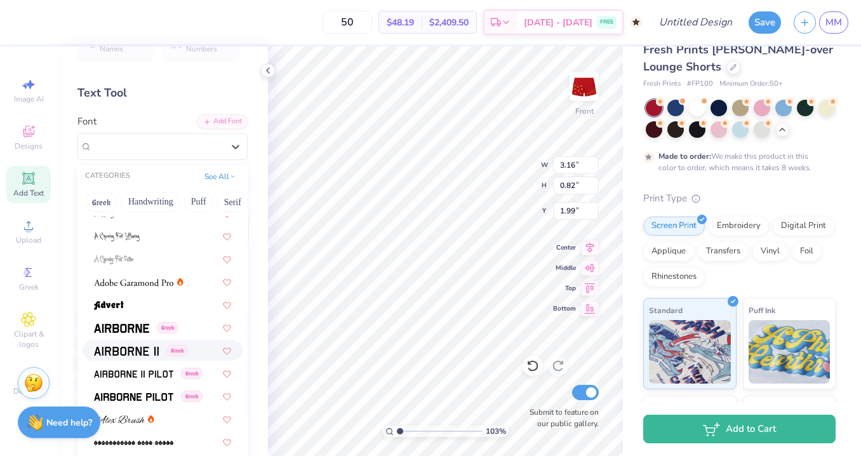
scroll to position [260, 0]
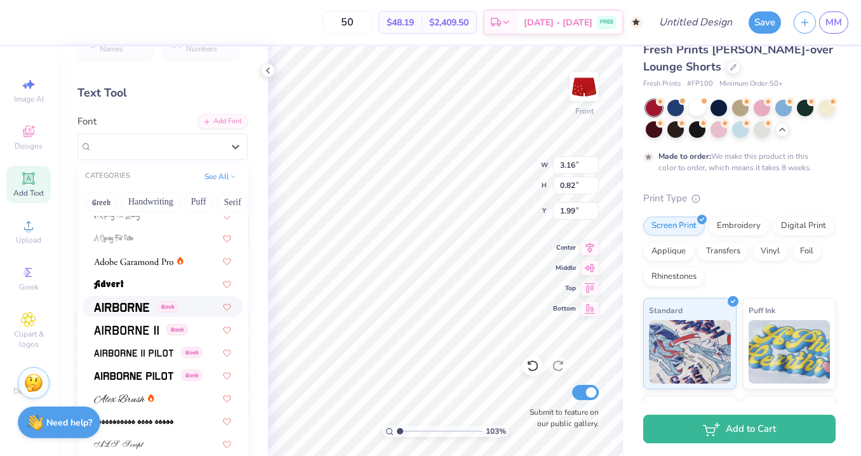
click at [130, 311] on img at bounding box center [121, 307] width 55 height 9
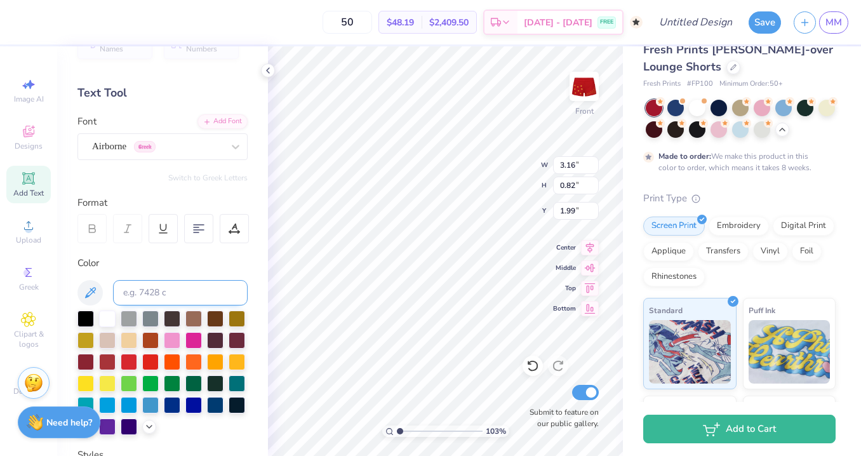
type input "0.86"
type input "1.97"
click at [170, 148] on div "Airborne Greek" at bounding box center [157, 147] width 133 height 20
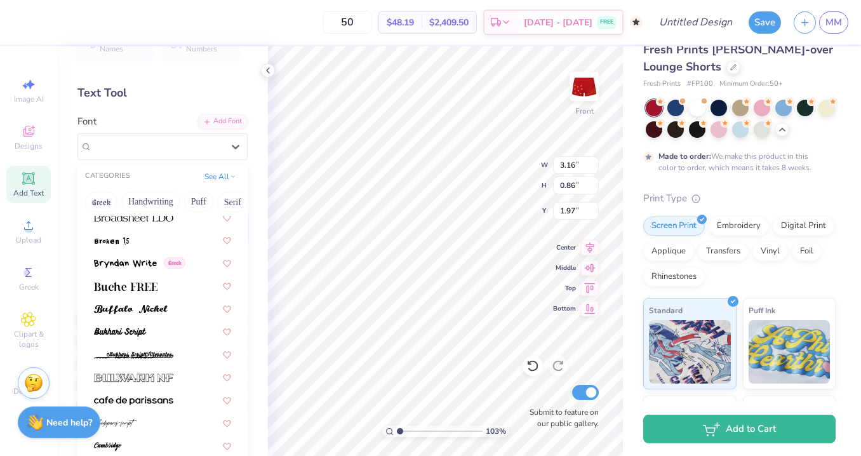
scroll to position [1218, 0]
click at [128, 266] on img at bounding box center [125, 264] width 63 height 9
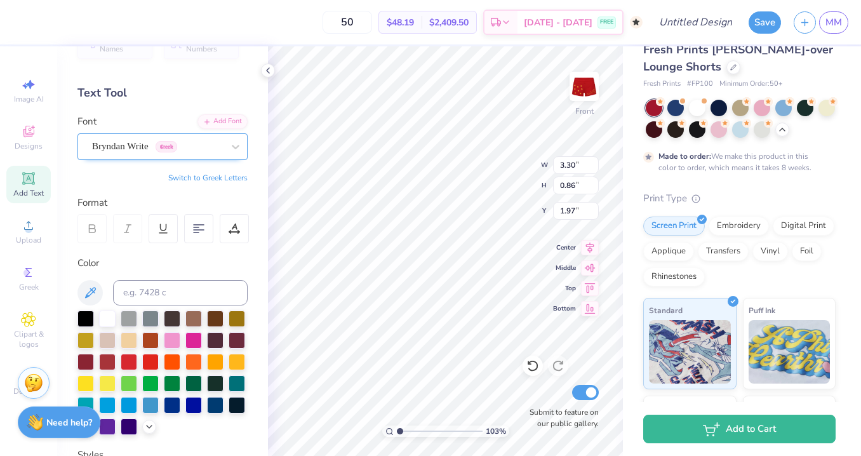
click at [184, 151] on div "Bryndan Write Greek" at bounding box center [157, 147] width 133 height 20
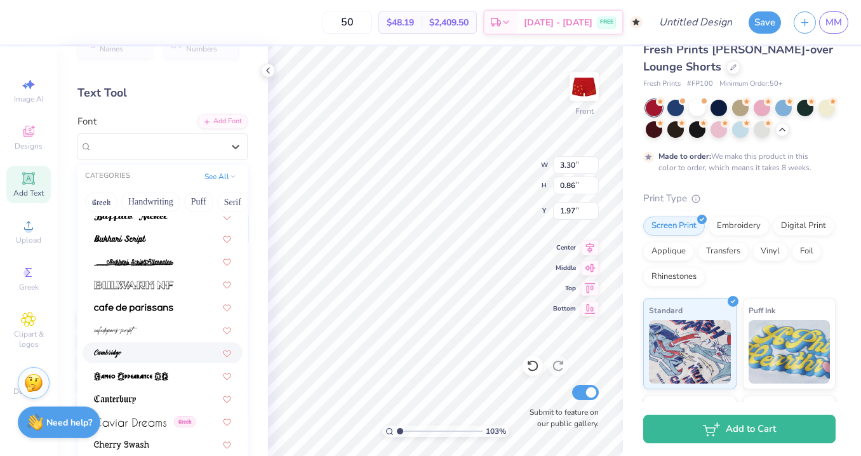
scroll to position [1320, 0]
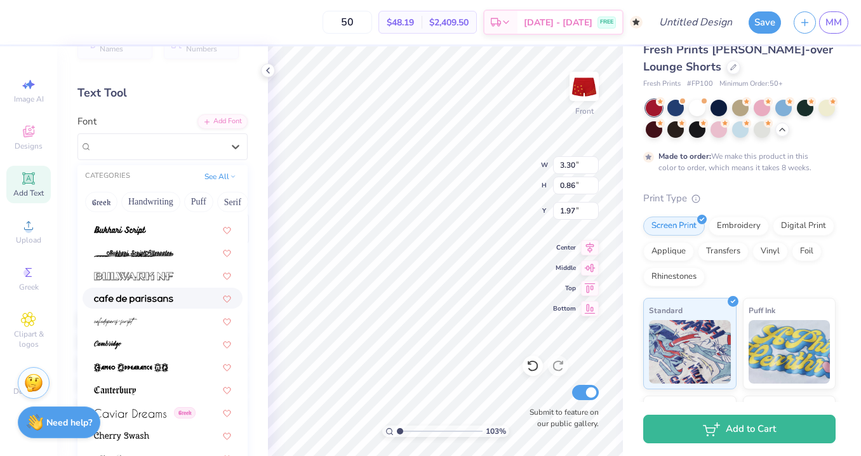
click at [157, 306] on div at bounding box center [163, 298] width 160 height 21
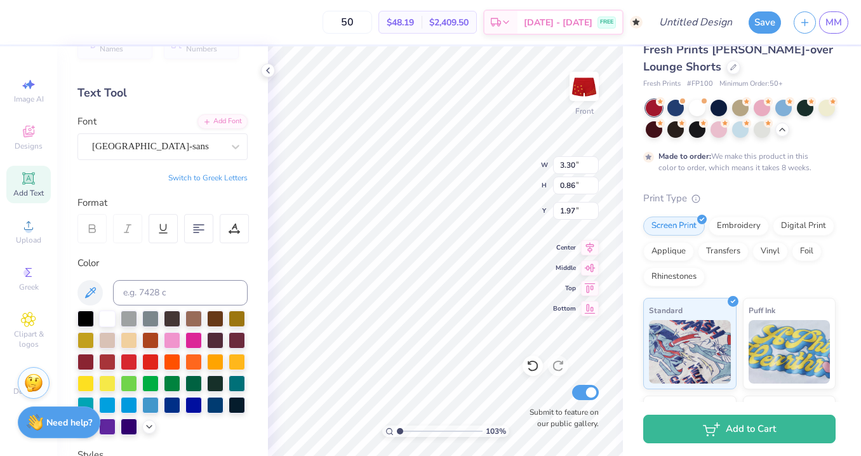
type input "2.26"
type input "0.59"
type input "2.11"
click at [180, 151] on div "cafe de paris-sans" at bounding box center [157, 147] width 133 height 20
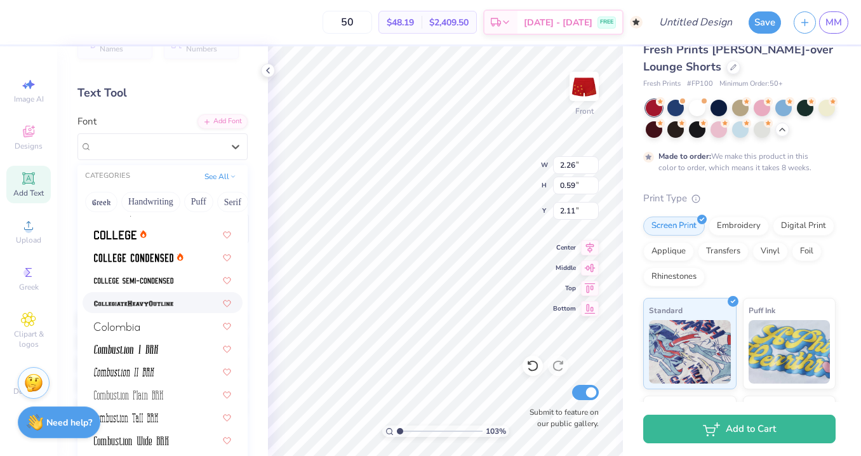
scroll to position [1775, 0]
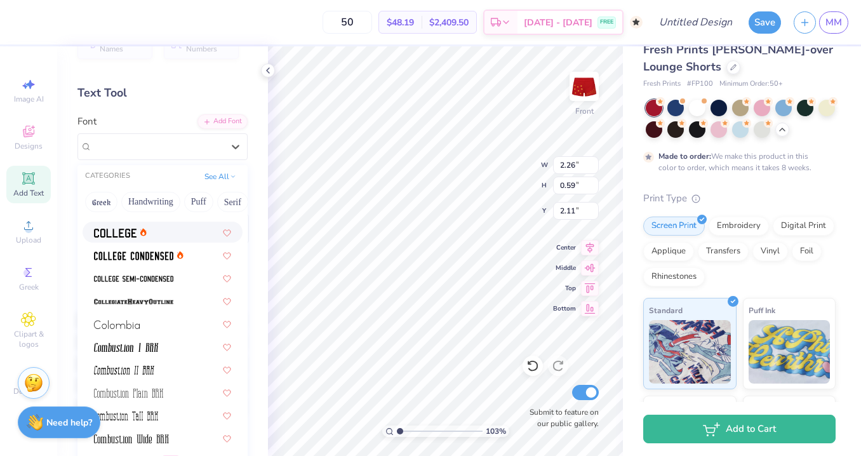
click at [126, 236] on img at bounding box center [115, 233] width 43 height 9
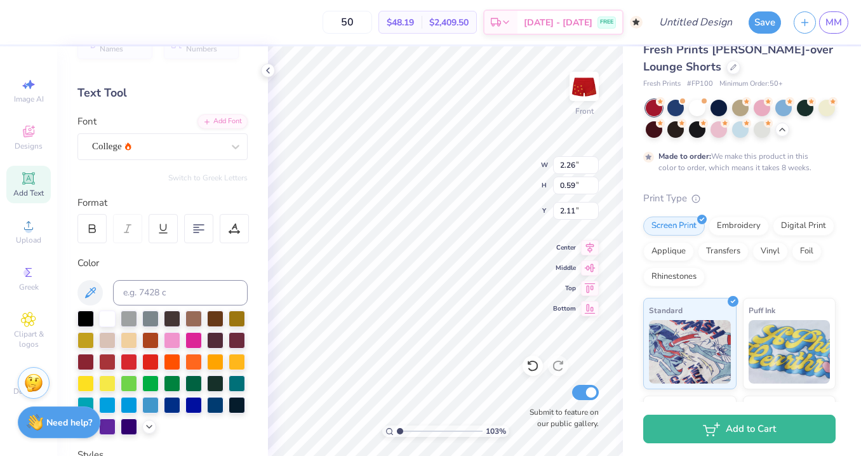
type input "3.15"
type input "0.80"
type input "2.00"
click at [168, 141] on div "College" at bounding box center [157, 147] width 133 height 20
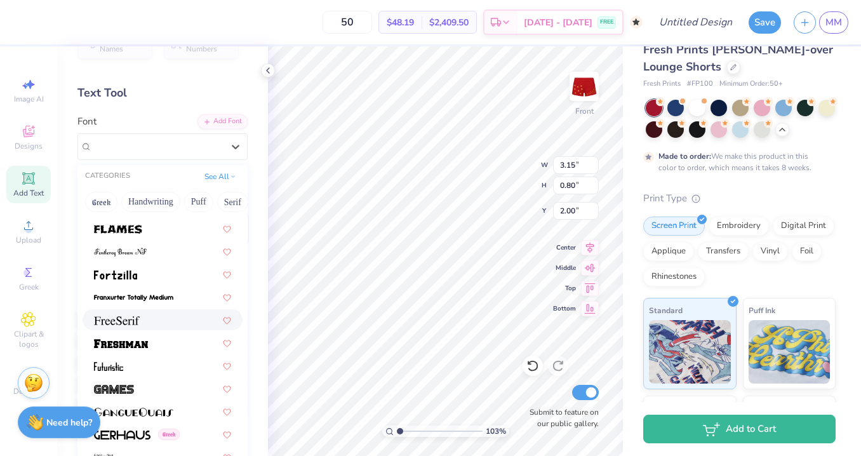
scroll to position [2860, 0]
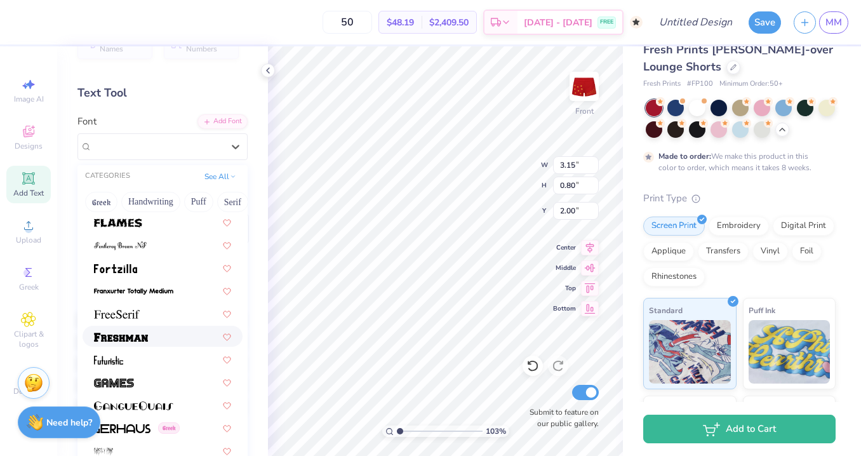
click at [144, 340] on img at bounding box center [121, 337] width 54 height 9
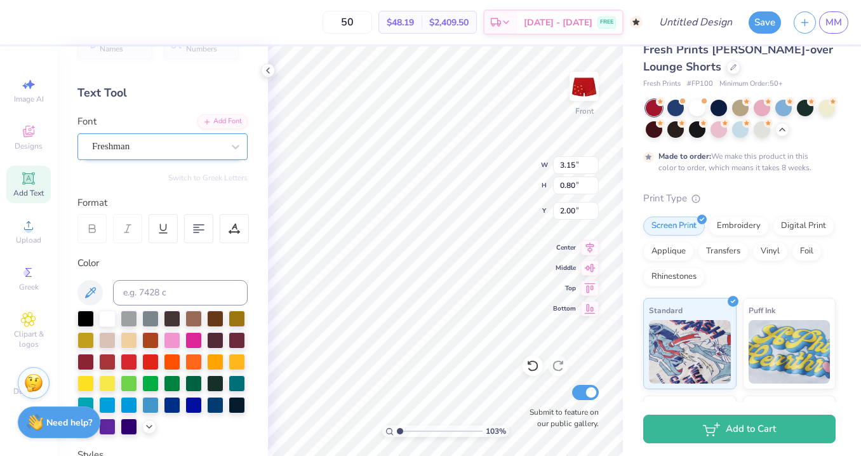
type input "4.04"
type input "0.98"
type input "1.91"
click at [164, 152] on div "Freshman" at bounding box center [157, 147] width 133 height 20
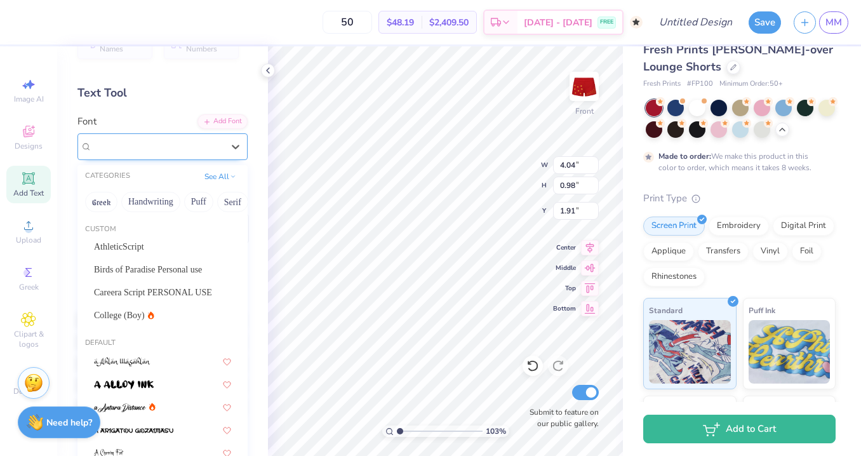
type input "3.92"
type input "0.82"
type input "1.99"
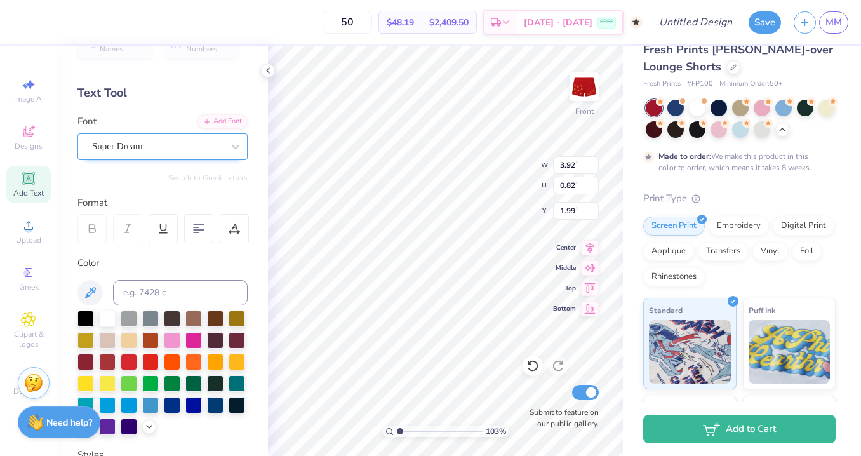
click at [175, 154] on div at bounding box center [157, 146] width 131 height 17
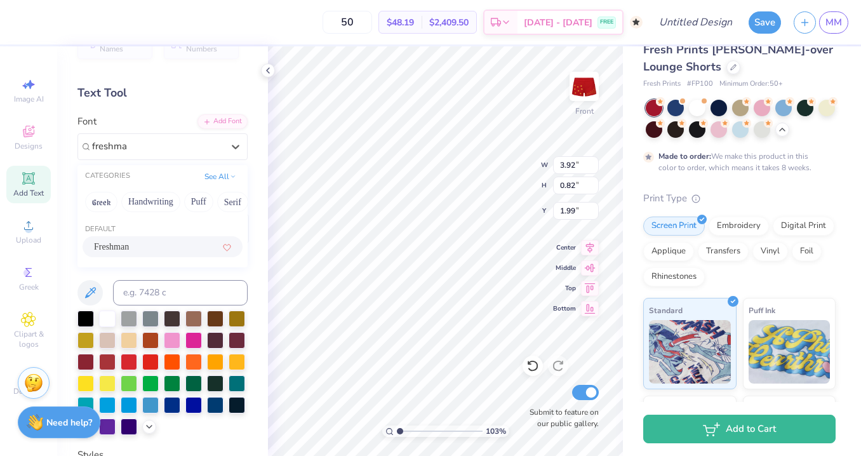
click at [156, 246] on div "Freshman" at bounding box center [162, 246] width 137 height 13
type input "freshma"
type input "5.11"
type input "0.98"
type input "1.91"
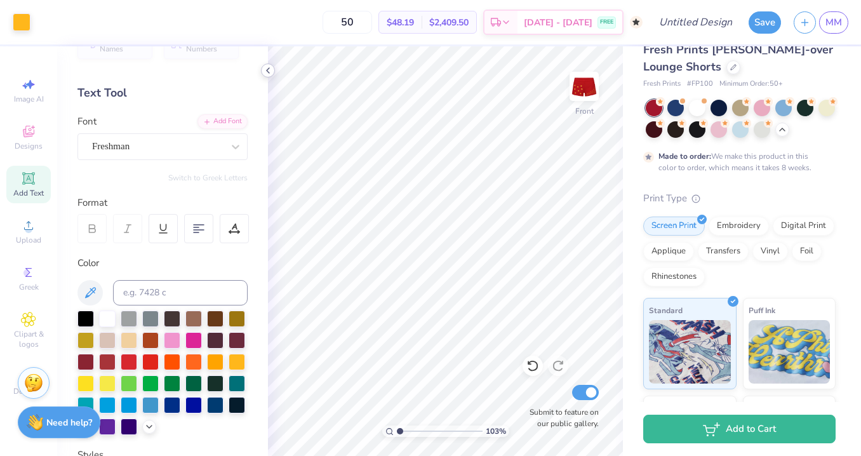
click at [269, 74] on icon at bounding box center [268, 70] width 10 height 10
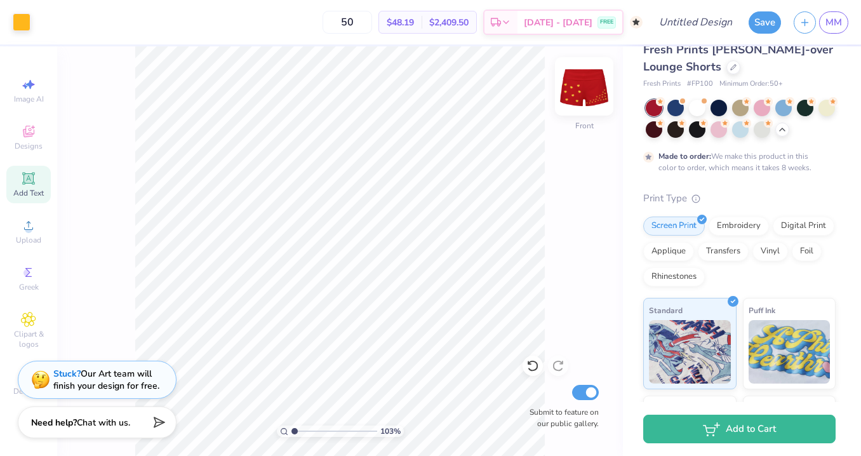
click at [578, 82] on img at bounding box center [584, 86] width 51 height 51
click at [546, 383] on div "103 % Back Submit to feature on our public gallery." at bounding box center [340, 251] width 566 height 410
click at [525, 382] on div "103 % Back Submit to feature on our public gallery." at bounding box center [340, 251] width 566 height 410
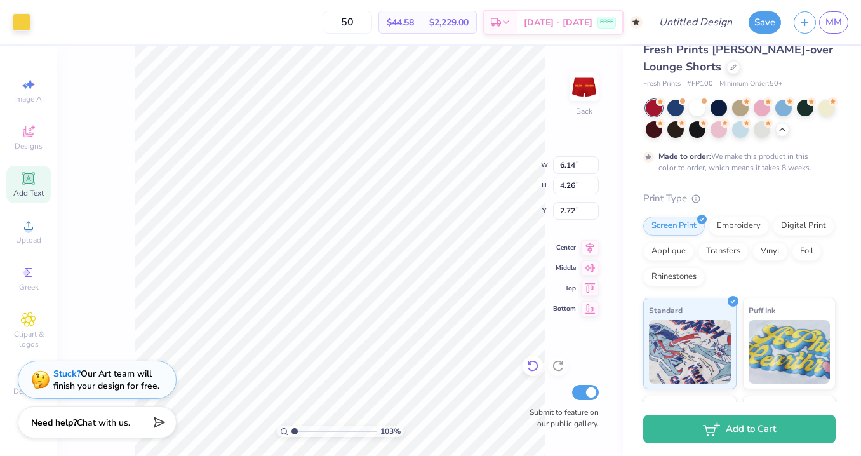
type input "1.99"
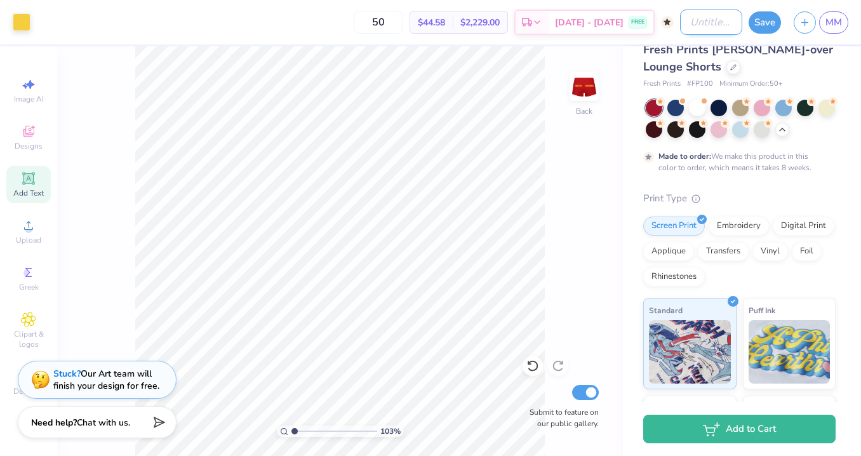
click at [693, 26] on input "Design Title" at bounding box center [711, 22] width 62 height 25
type input "heart shorts"
click at [594, 195] on div "103 % Back Submit to feature on our public gallery." at bounding box center [340, 251] width 566 height 410
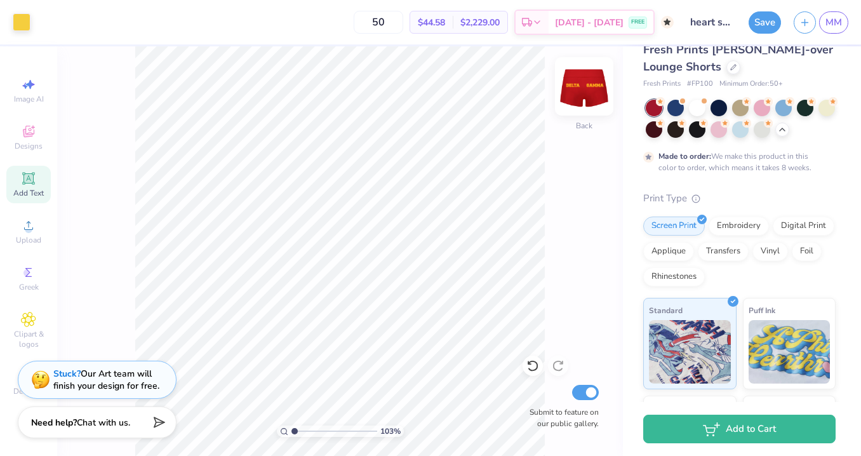
click at [575, 101] on div at bounding box center [584, 86] width 58 height 58
click at [586, 92] on img at bounding box center [584, 86] width 51 height 51
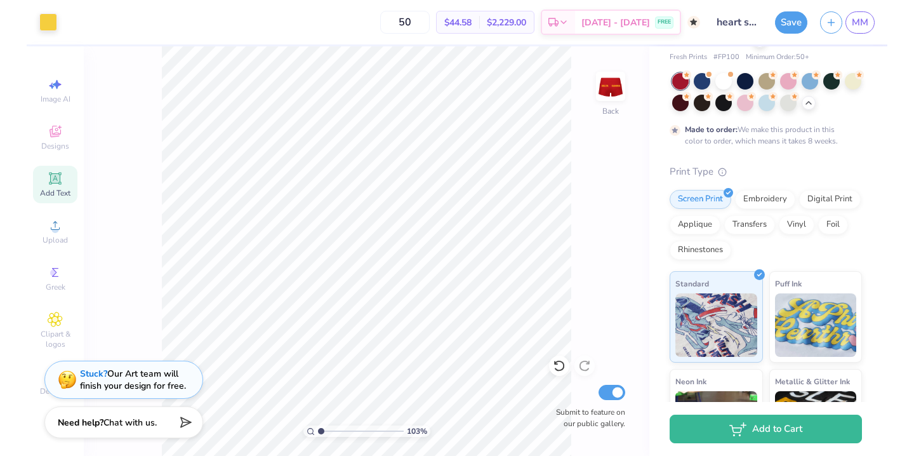
scroll to position [203, 0]
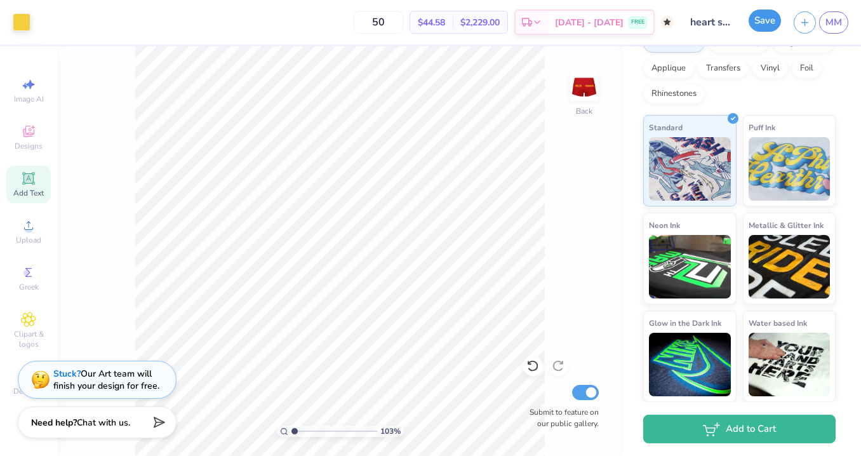
click at [760, 18] on button "Save" at bounding box center [765, 21] width 32 height 22
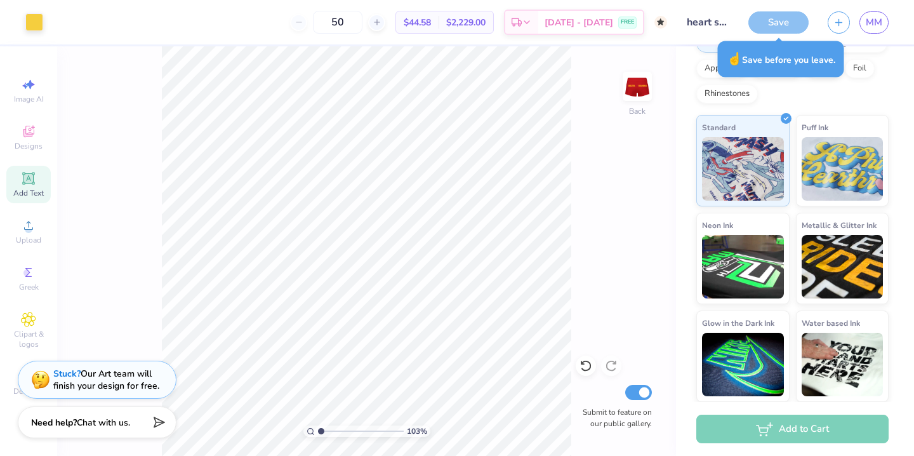
click at [770, 20] on div "Save" at bounding box center [779, 22] width 60 height 22
click at [780, 26] on div "Save" at bounding box center [779, 22] width 60 height 22
